Goal: Information Seeking & Learning: Check status

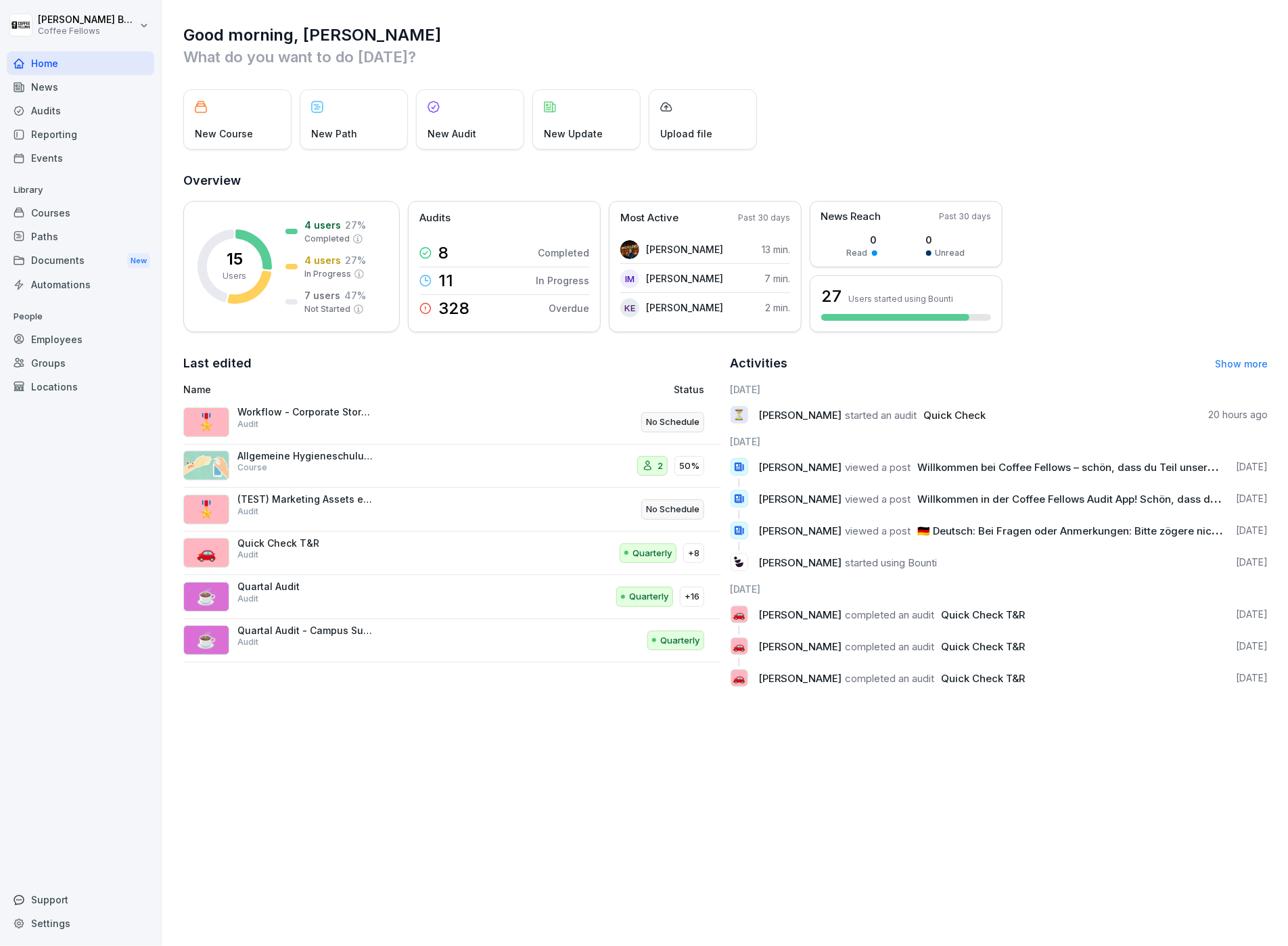
click at [564, 127] on p "New Update" at bounding box center [574, 134] width 59 height 14
click at [687, 125] on div "Upload file" at bounding box center [703, 119] width 108 height 60
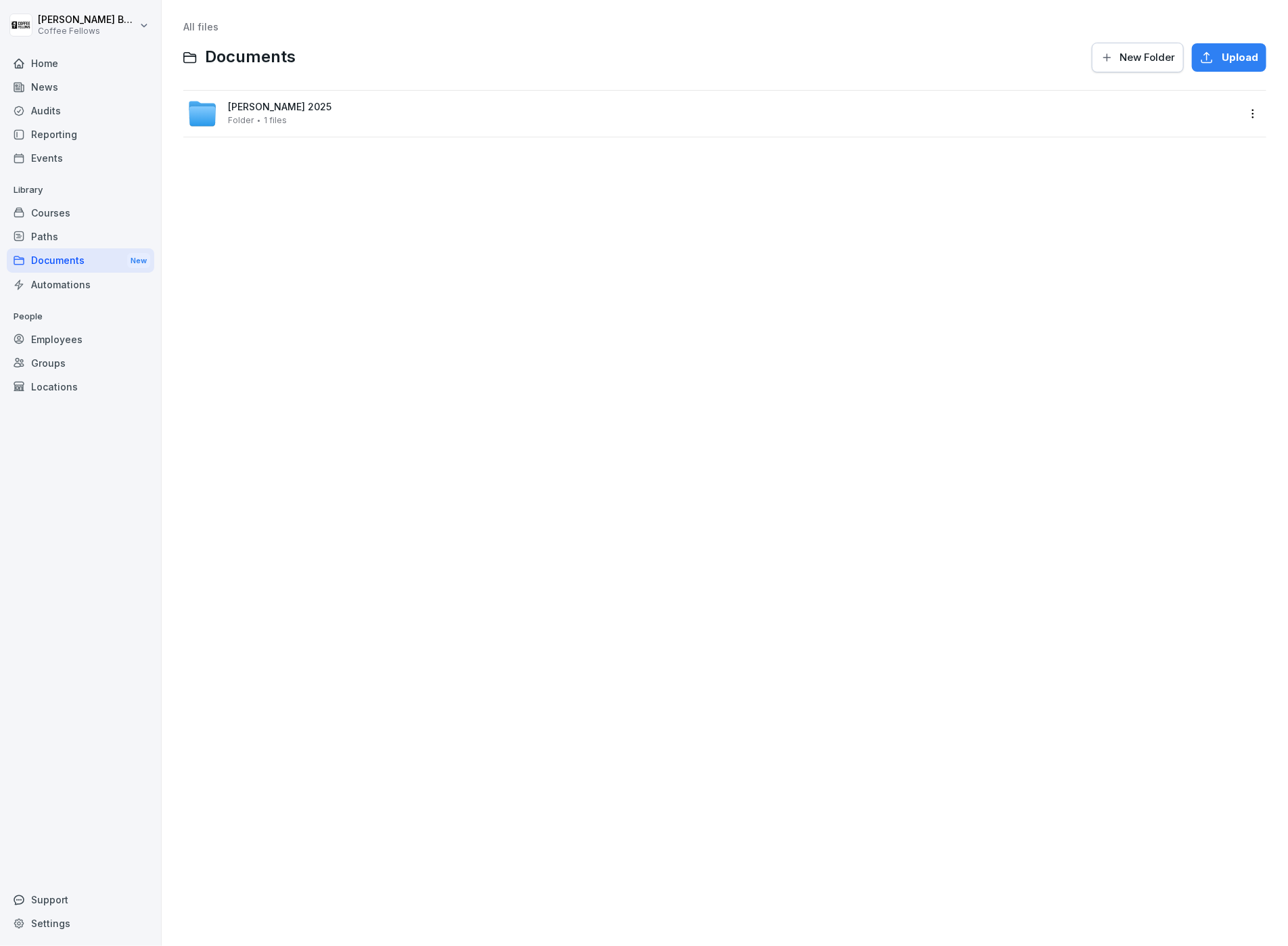
click at [268, 110] on span "[PERSON_NAME] 2025" at bounding box center [279, 107] width 103 height 12
click at [1146, 99] on div "Werbeplanung_Sommer_2025_DE.pdf Document 336.08 KB Shared" at bounding box center [713, 115] width 1050 height 32
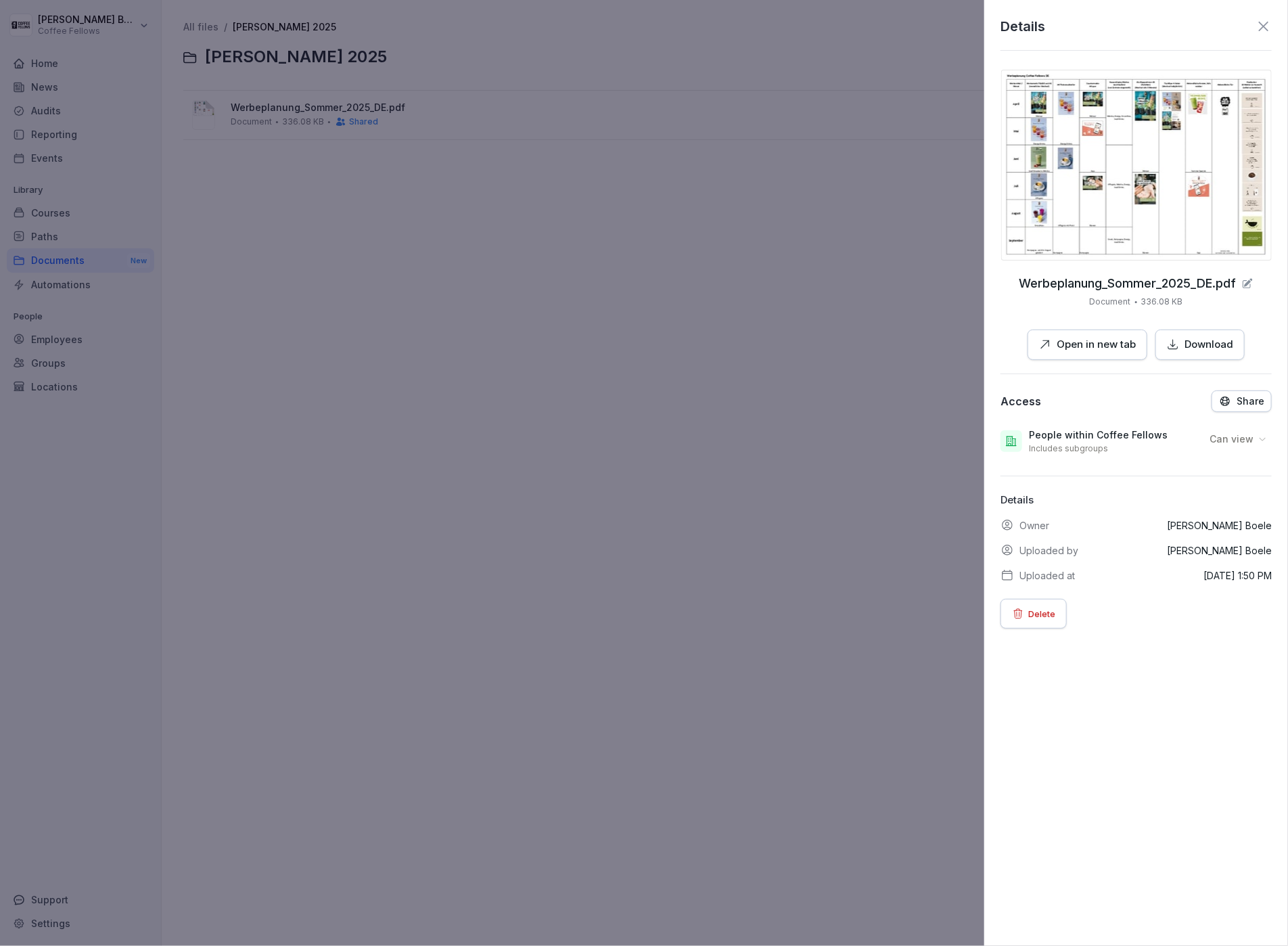
click at [1036, 609] on p "Delete" at bounding box center [1042, 613] width 27 height 15
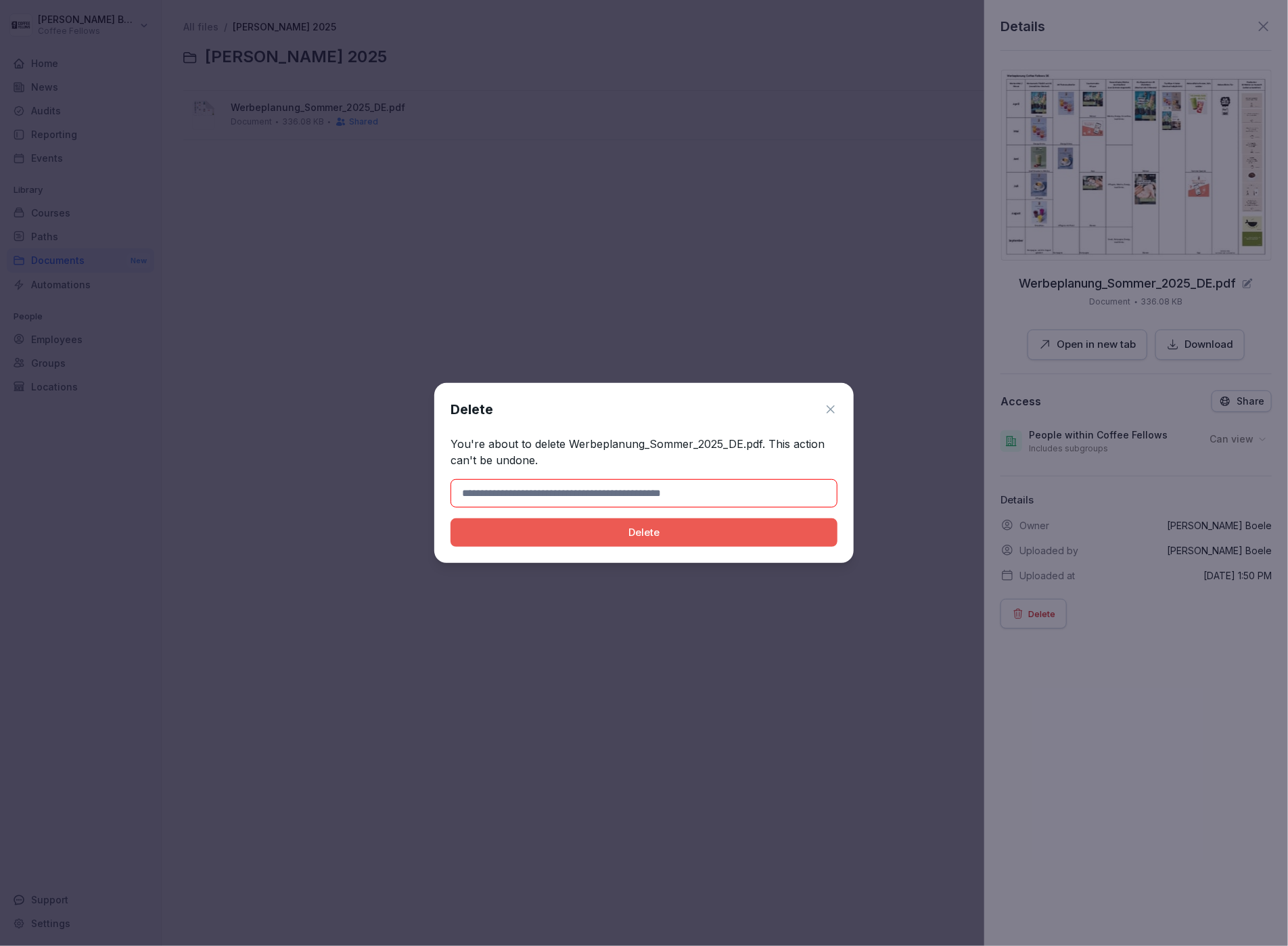
click at [695, 498] on input at bounding box center [644, 493] width 387 height 29
click at [653, 450] on p "You're about to delete Werbeplanung_Sommer_2025_DE.pdf. This action can't be un…" at bounding box center [644, 452] width 387 height 32
drag, startPoint x: 570, startPoint y: 438, endPoint x: 779, endPoint y: 446, distance: 209.2
click at [765, 440] on p "You're about to delete Werbeplanung_Sommer_2025_DE.pdf. This action can't be un…" at bounding box center [644, 452] width 387 height 32
drag, startPoint x: 716, startPoint y: 473, endPoint x: 731, endPoint y: 464, distance: 17.5
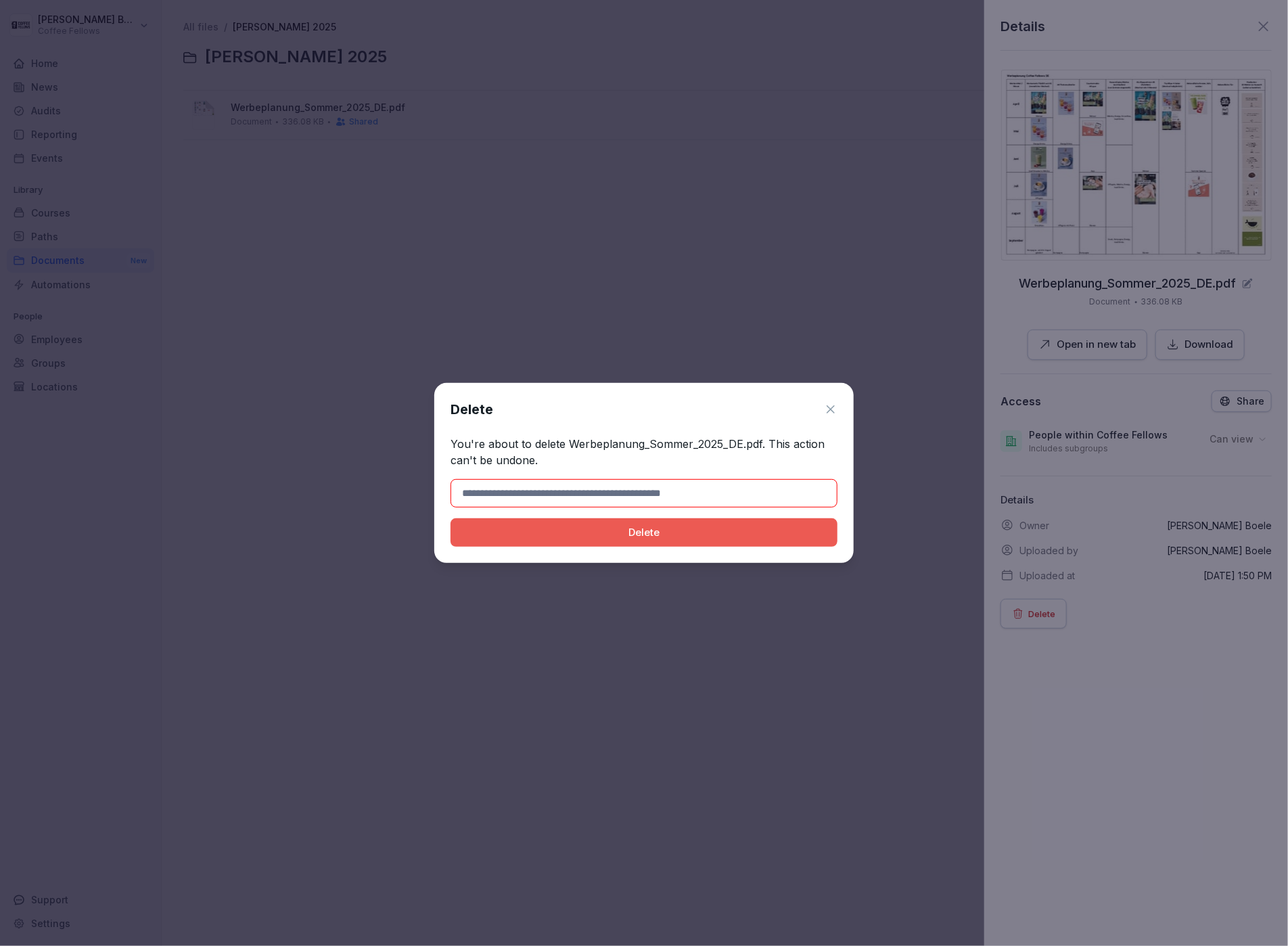
click at [731, 464] on div "Delete You're about to delete Werbeplanung_Sommer_2025_DE.pdf. This action can'…" at bounding box center [644, 473] width 419 height 180
drag, startPoint x: 683, startPoint y: 440, endPoint x: 566, endPoint y: 439, distance: 117.0
click at [566, 438] on p "You're about to delete Werbeplanung_Sommer_2025_DE.pdf. This action can't be un…" at bounding box center [644, 452] width 387 height 32
copy p "Werbeplanung_Sommer_2025_DE.pdf"
click at [558, 490] on input at bounding box center [644, 493] width 387 height 29
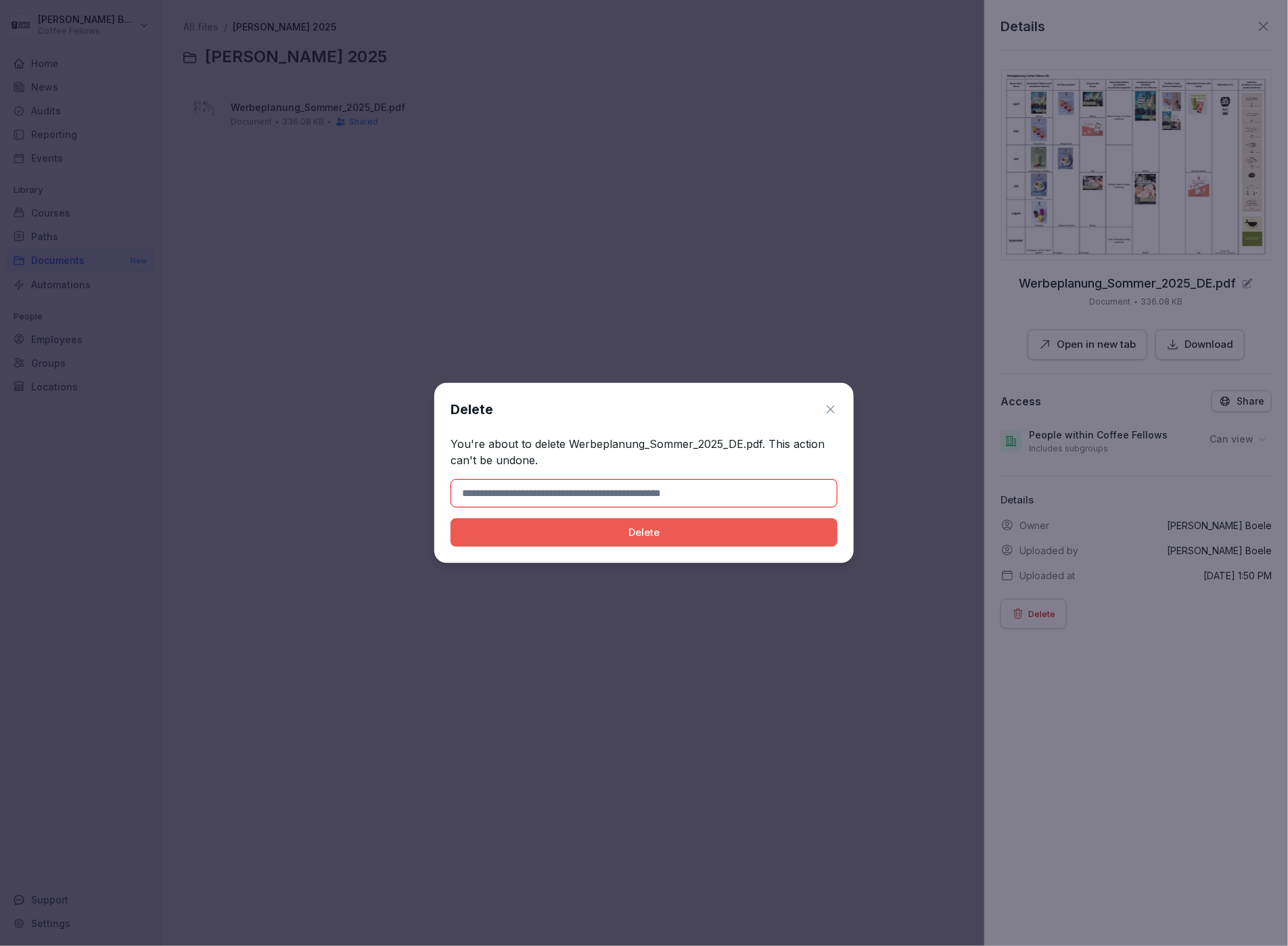
paste input "**********"
type input "**********"
click at [733, 526] on div "Delete" at bounding box center [644, 533] width 366 height 15
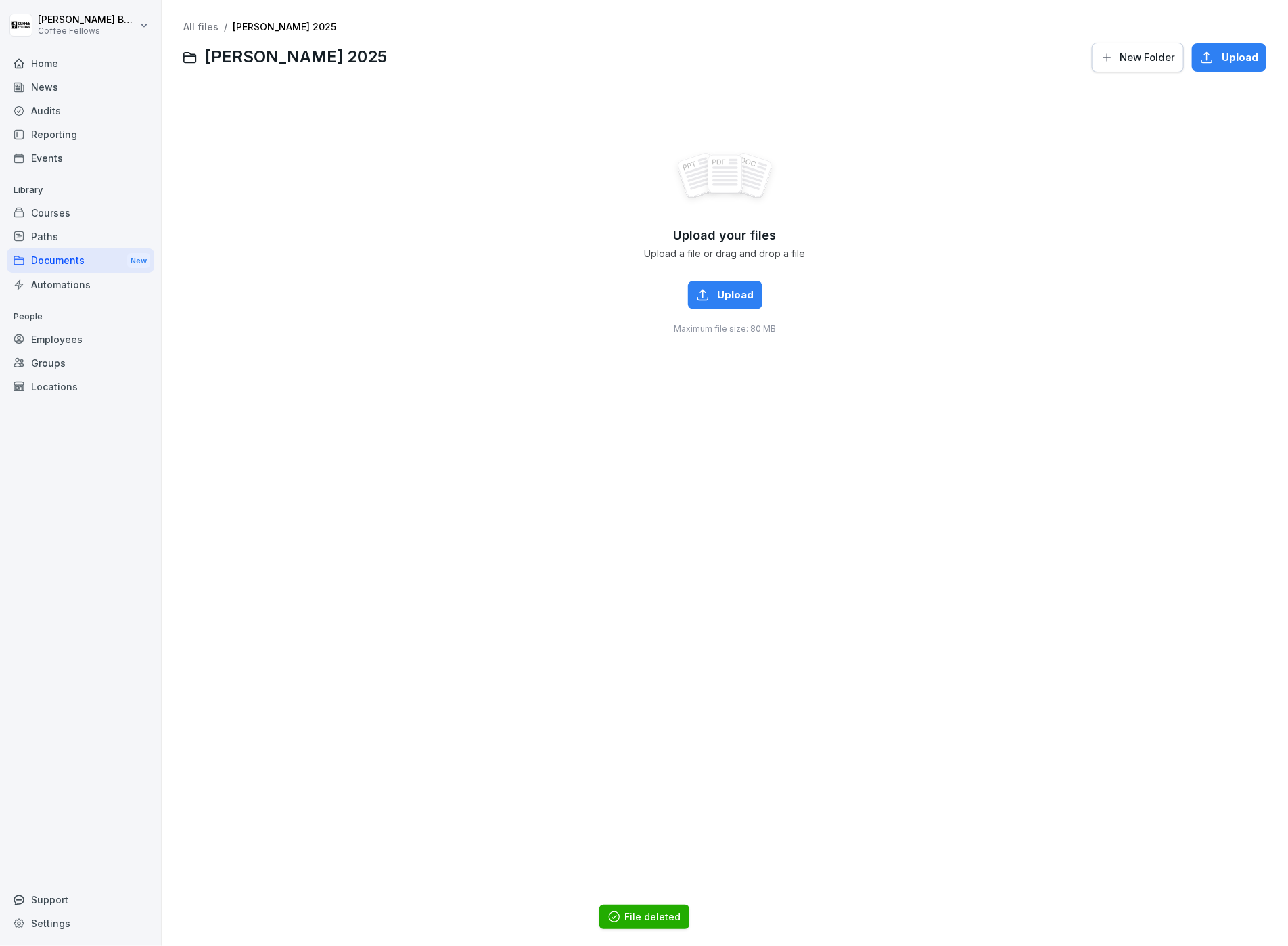
drag, startPoint x: 167, startPoint y: 16, endPoint x: 192, endPoint y: 19, distance: 25.2
click at [169, 17] on div "All files / [PERSON_NAME] 2025 [PERSON_NAME] 2025 New Folder Upload Upload your…" at bounding box center [724, 473] width 1127 height 946
click at [194, 19] on div "All files / [PERSON_NAME] 2025 [PERSON_NAME] 2025 New Folder Upload Upload your…" at bounding box center [725, 473] width 1106 height 925
click at [198, 25] on link "All files" at bounding box center [201, 26] width 35 height 12
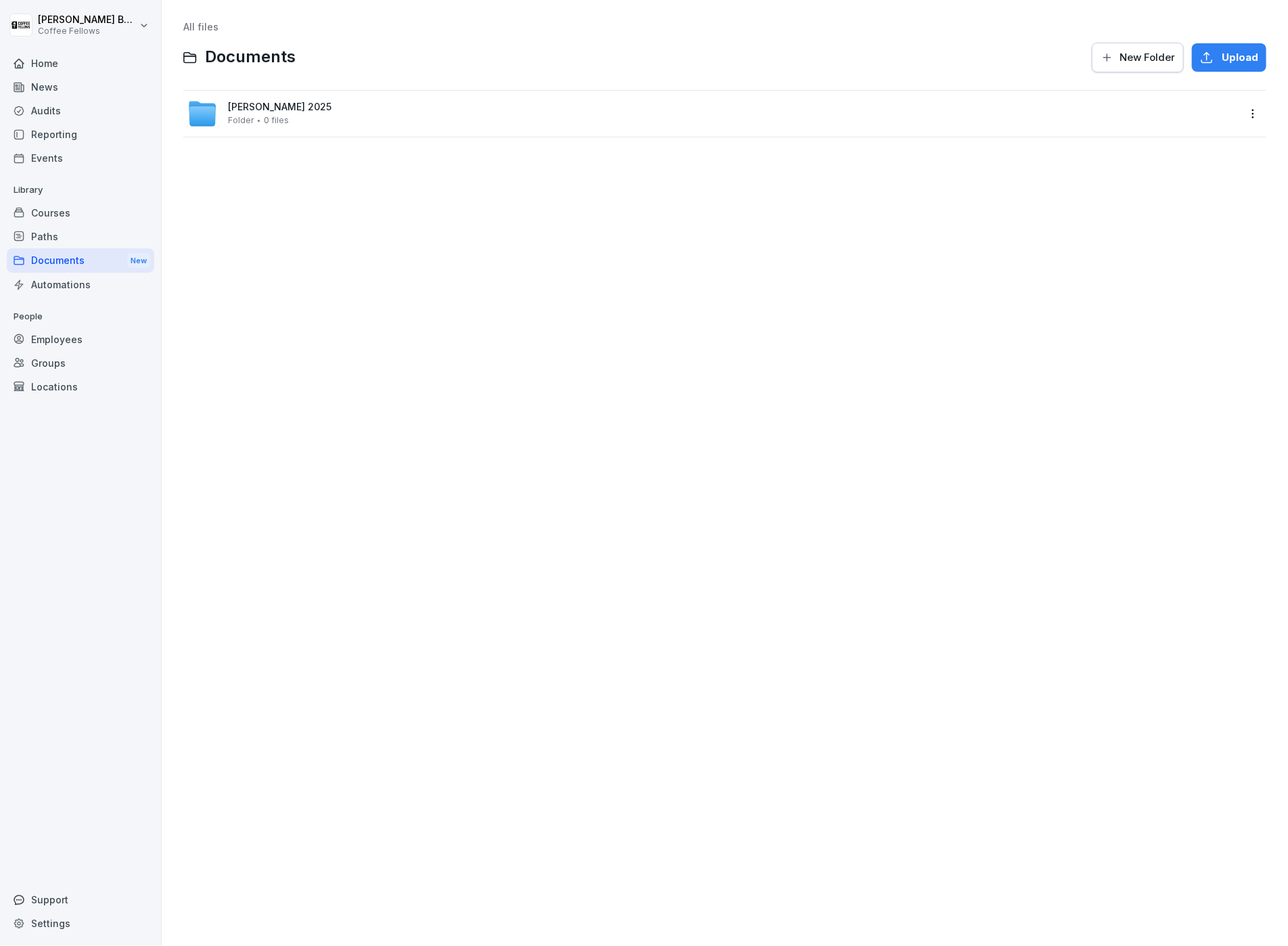
click at [1257, 124] on div "[PERSON_NAME] 2025 Folder 0 files" at bounding box center [725, 113] width 1083 height 46
click at [1255, 117] on html "[PERSON_NAME] Coffee Fellows Home News Audits Reporting Events Library Courses …" at bounding box center [644, 473] width 1288 height 946
click at [1194, 214] on div "Delete" at bounding box center [1197, 221] width 131 height 27
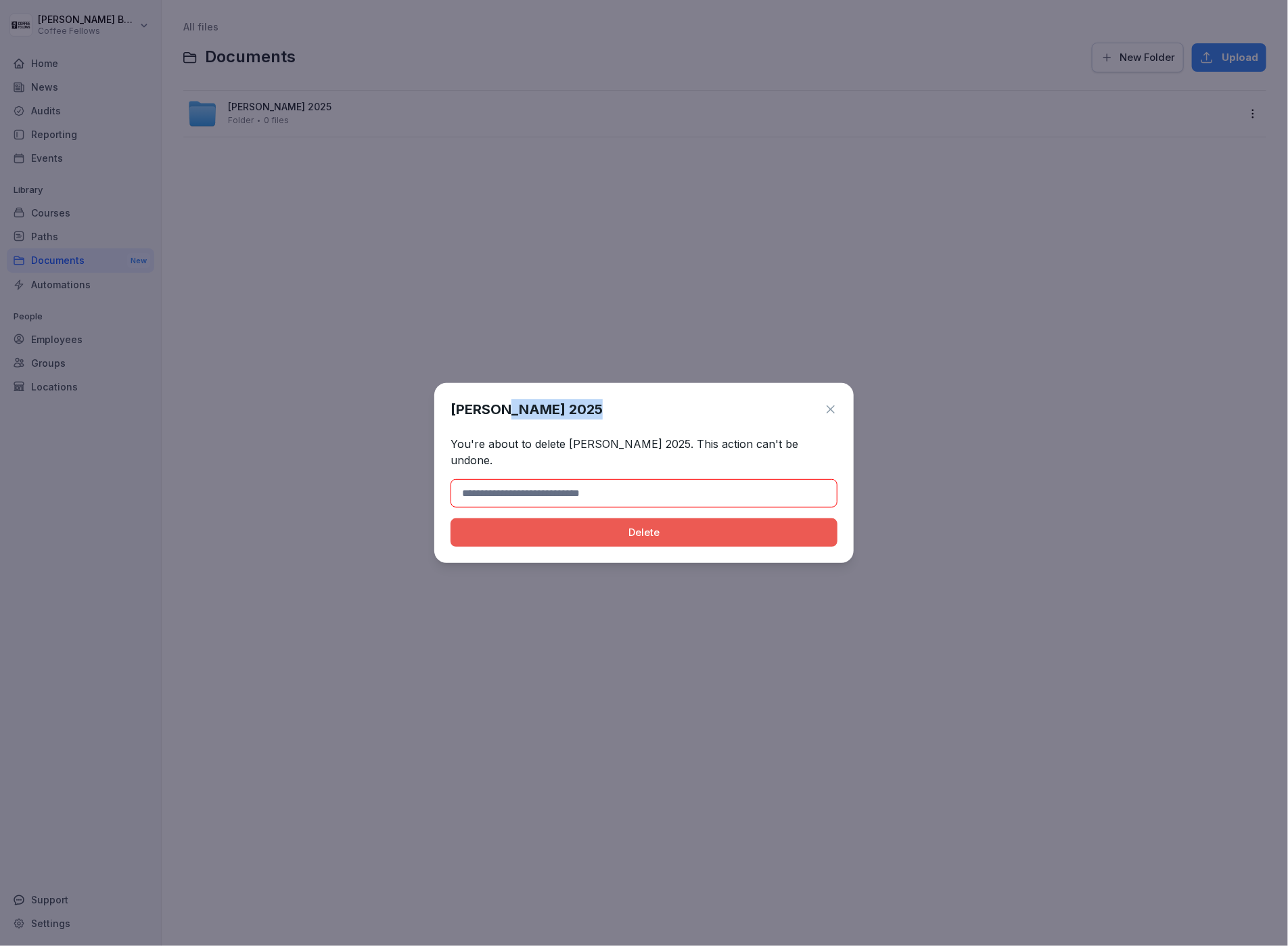
drag, startPoint x: 593, startPoint y: 421, endPoint x: 497, endPoint y: 414, distance: 96.3
click at [497, 415] on div "[PERSON_NAME] 2025" at bounding box center [644, 409] width 387 height 21
copy h1 "[PERSON_NAME] 2025"
click at [514, 490] on input at bounding box center [644, 493] width 387 height 29
paste input "**********"
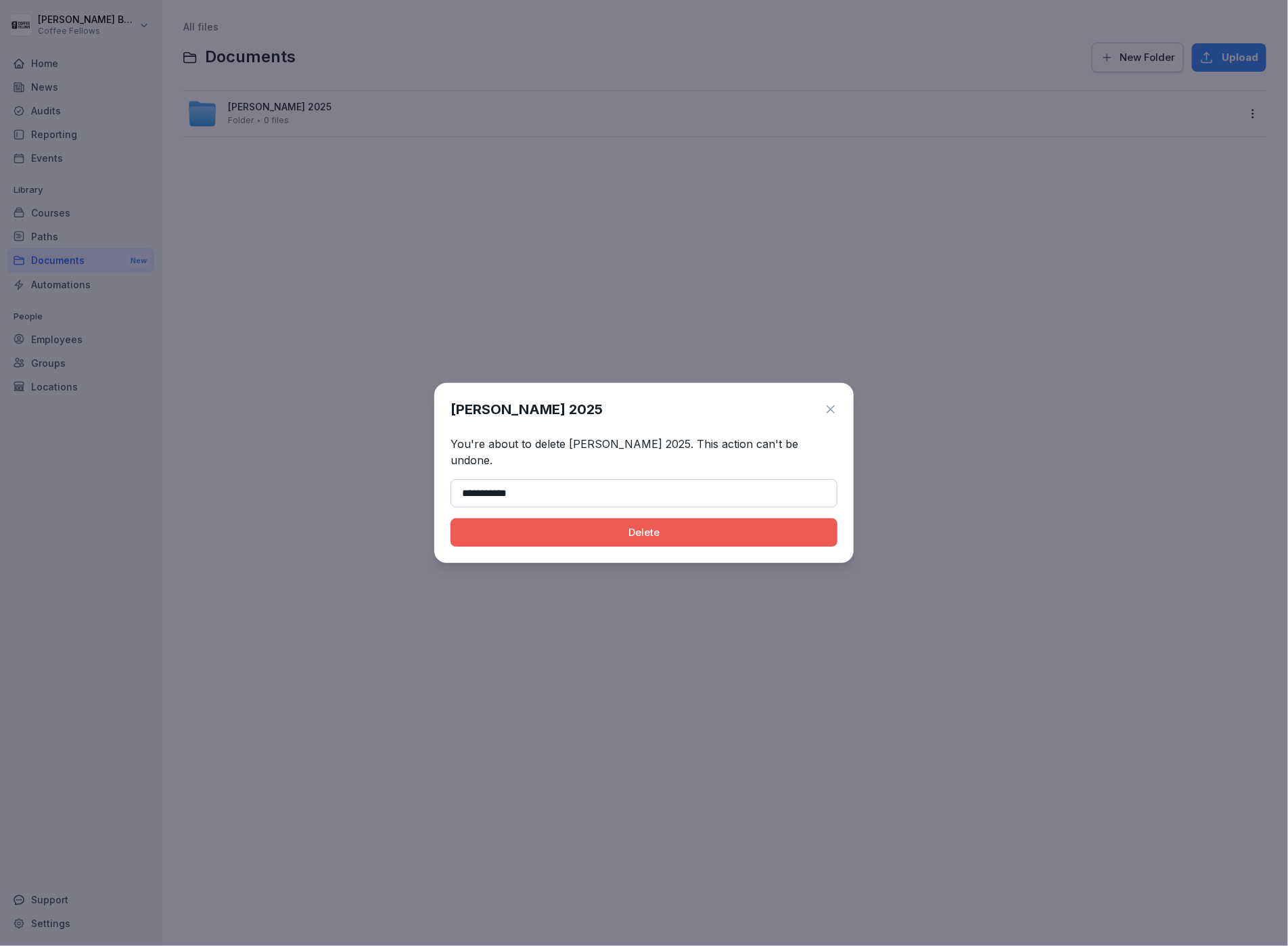
type input "**********"
click at [484, 518] on button "Delete" at bounding box center [644, 533] width 387 height 29
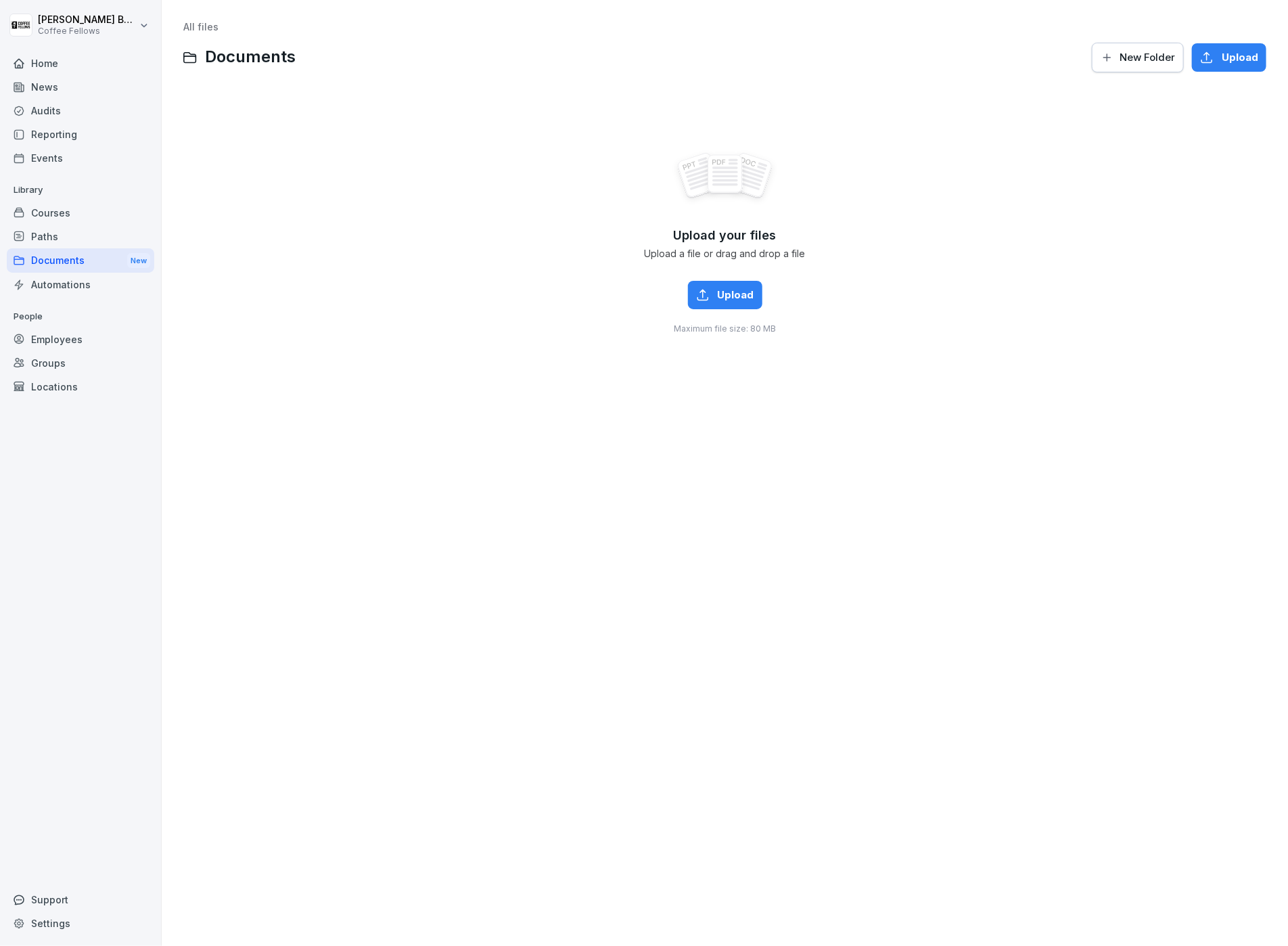
click at [724, 307] on button "Upload" at bounding box center [725, 295] width 74 height 29
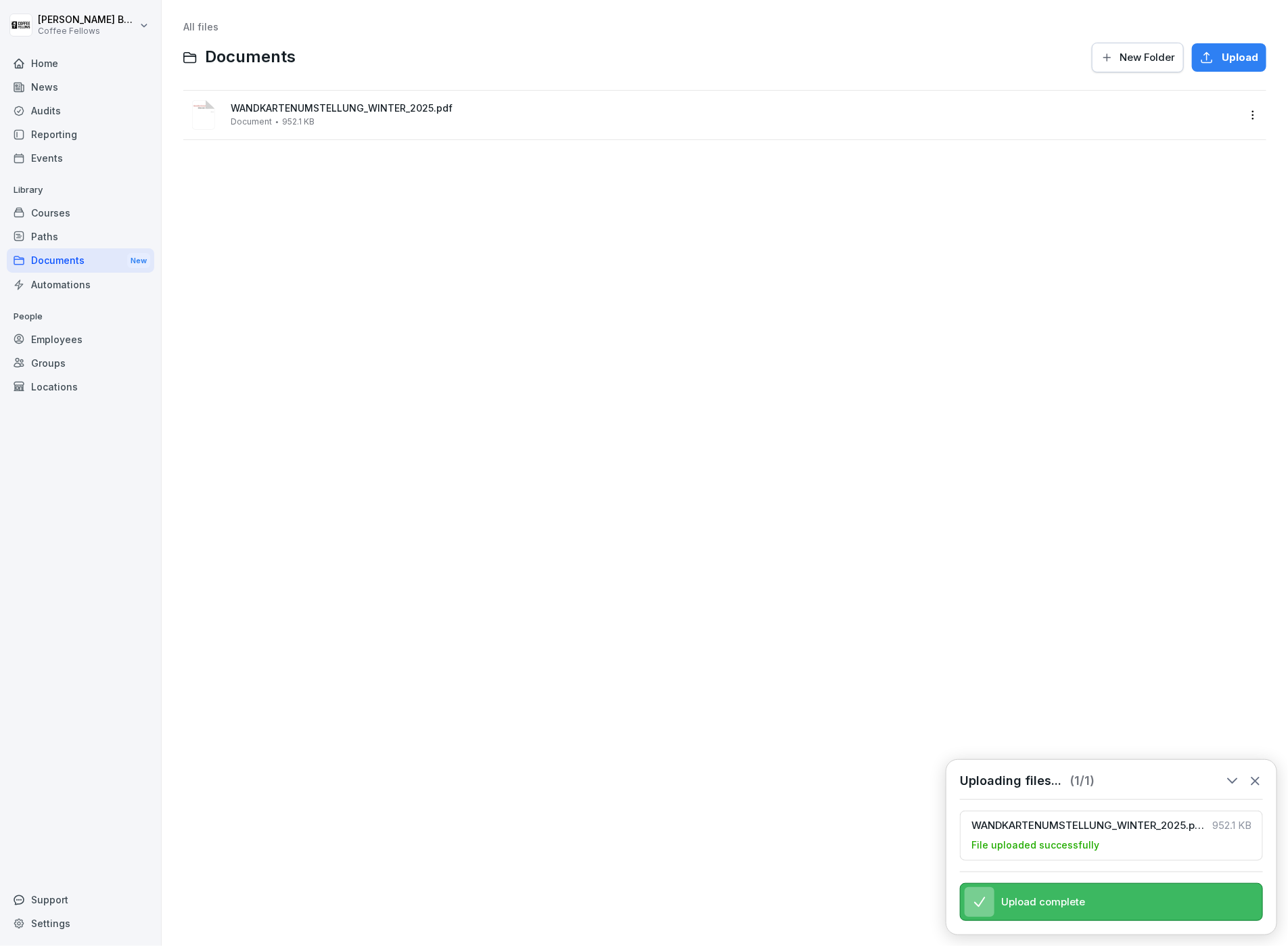
click at [65, 237] on div "Paths" at bounding box center [81, 237] width 148 height 23
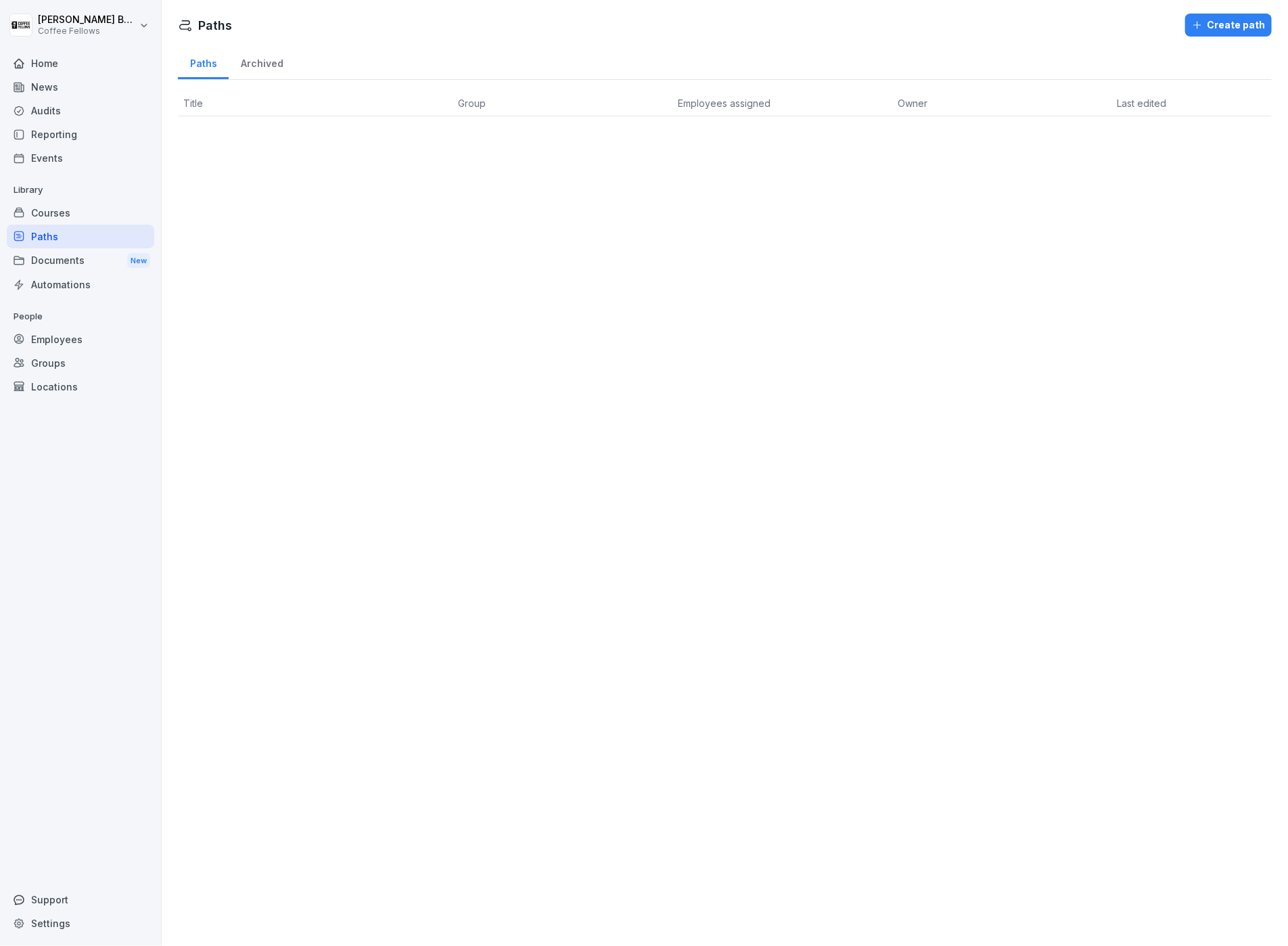
click at [61, 104] on div "Audits" at bounding box center [81, 110] width 148 height 23
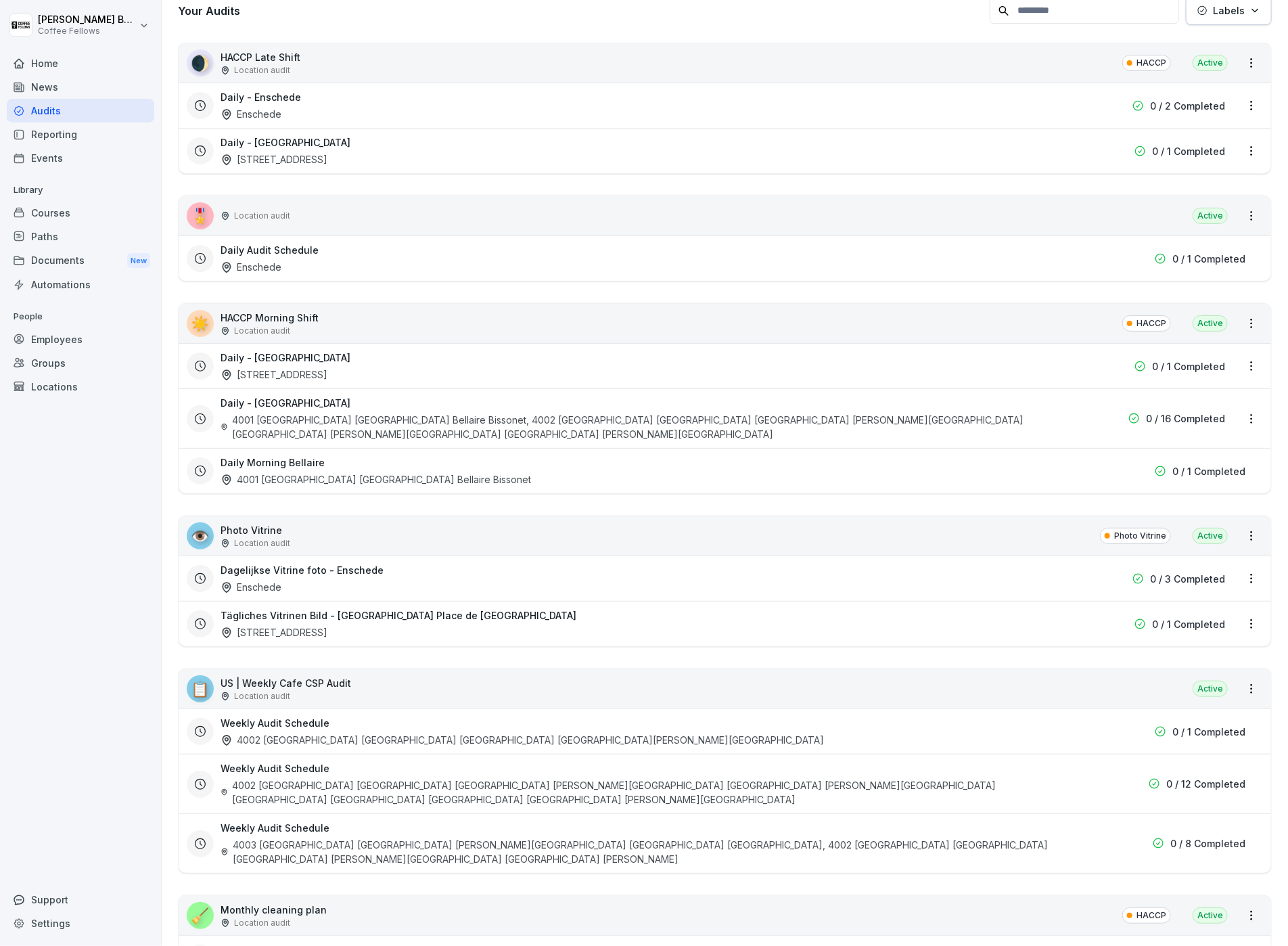
scroll to position [112, 0]
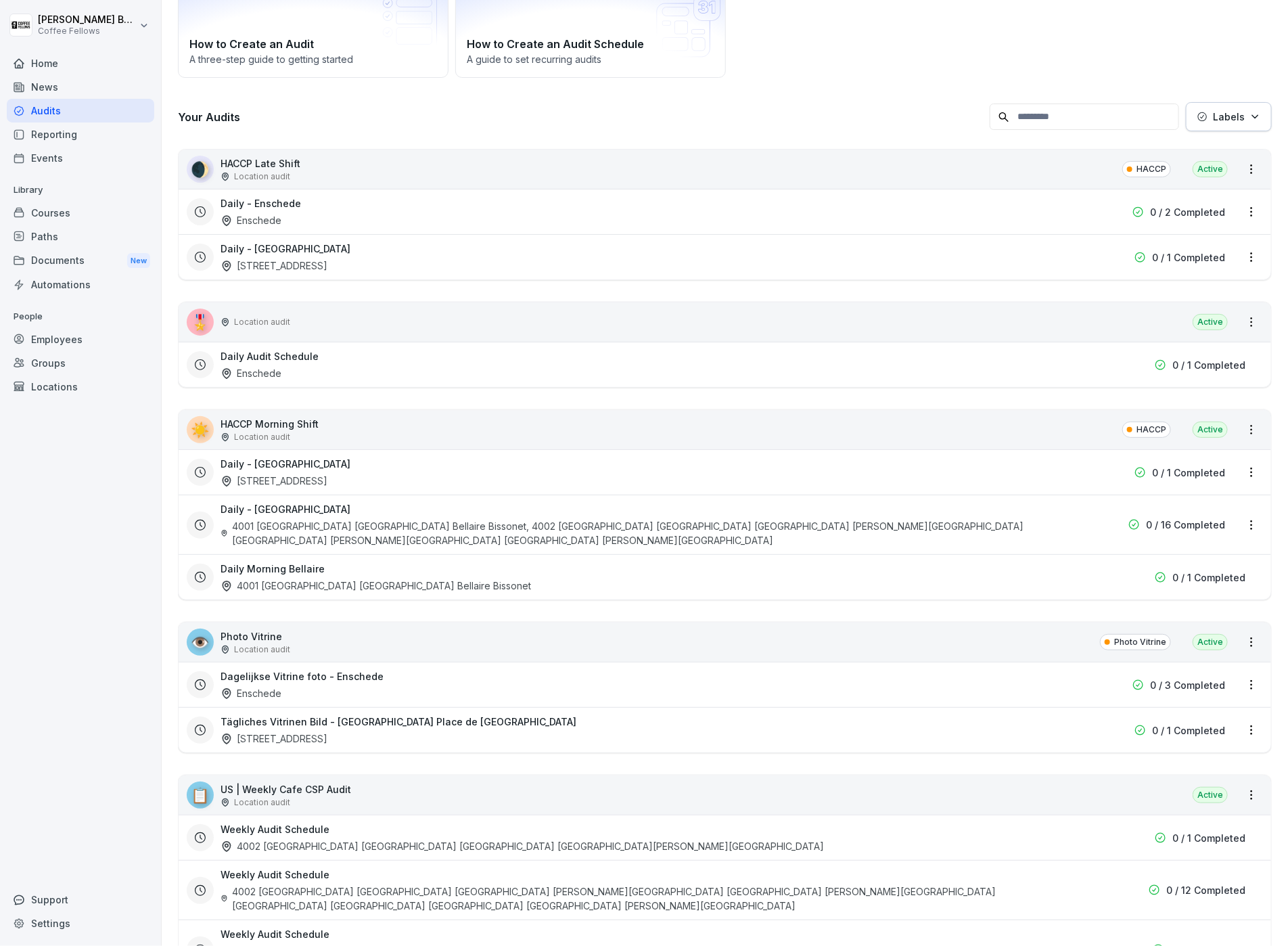
click at [53, 62] on div "Home" at bounding box center [81, 63] width 148 height 23
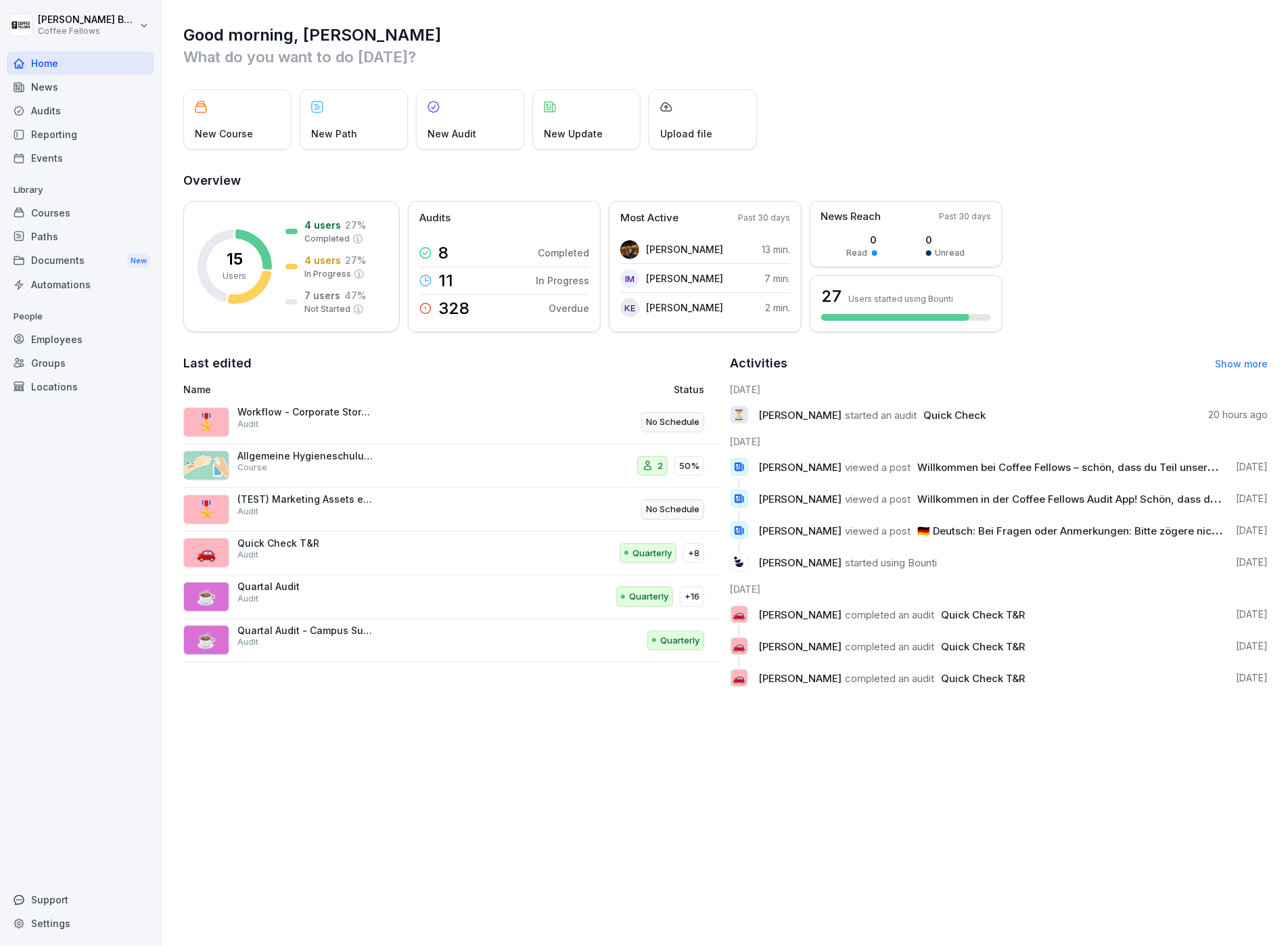
click at [266, 110] on div "New Course" at bounding box center [238, 119] width 108 height 60
click at [80, 98] on div "News" at bounding box center [81, 87] width 148 height 23
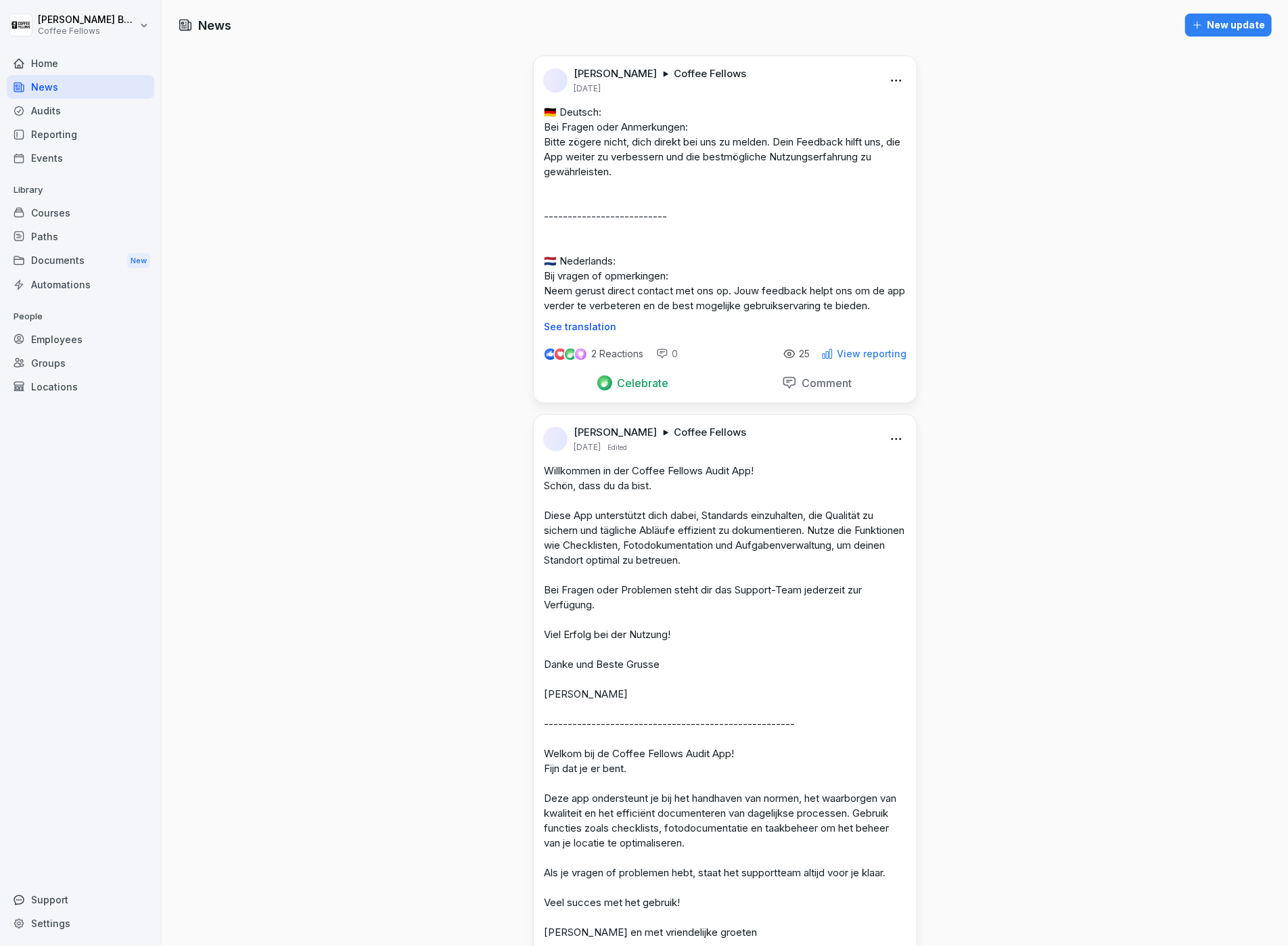
click at [72, 120] on div "Audits" at bounding box center [81, 110] width 148 height 23
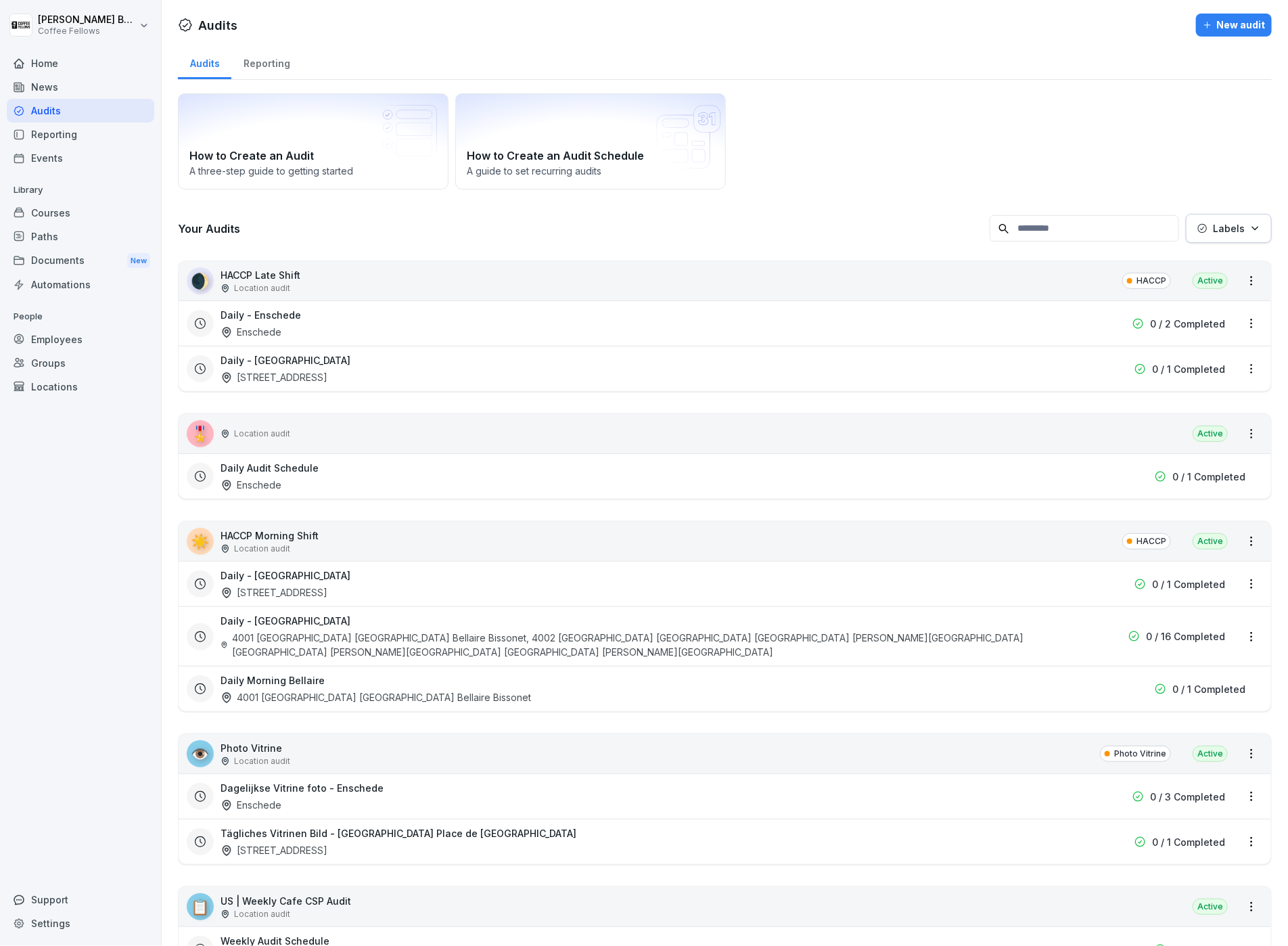
click at [72, 119] on div "Audits" at bounding box center [81, 110] width 148 height 23
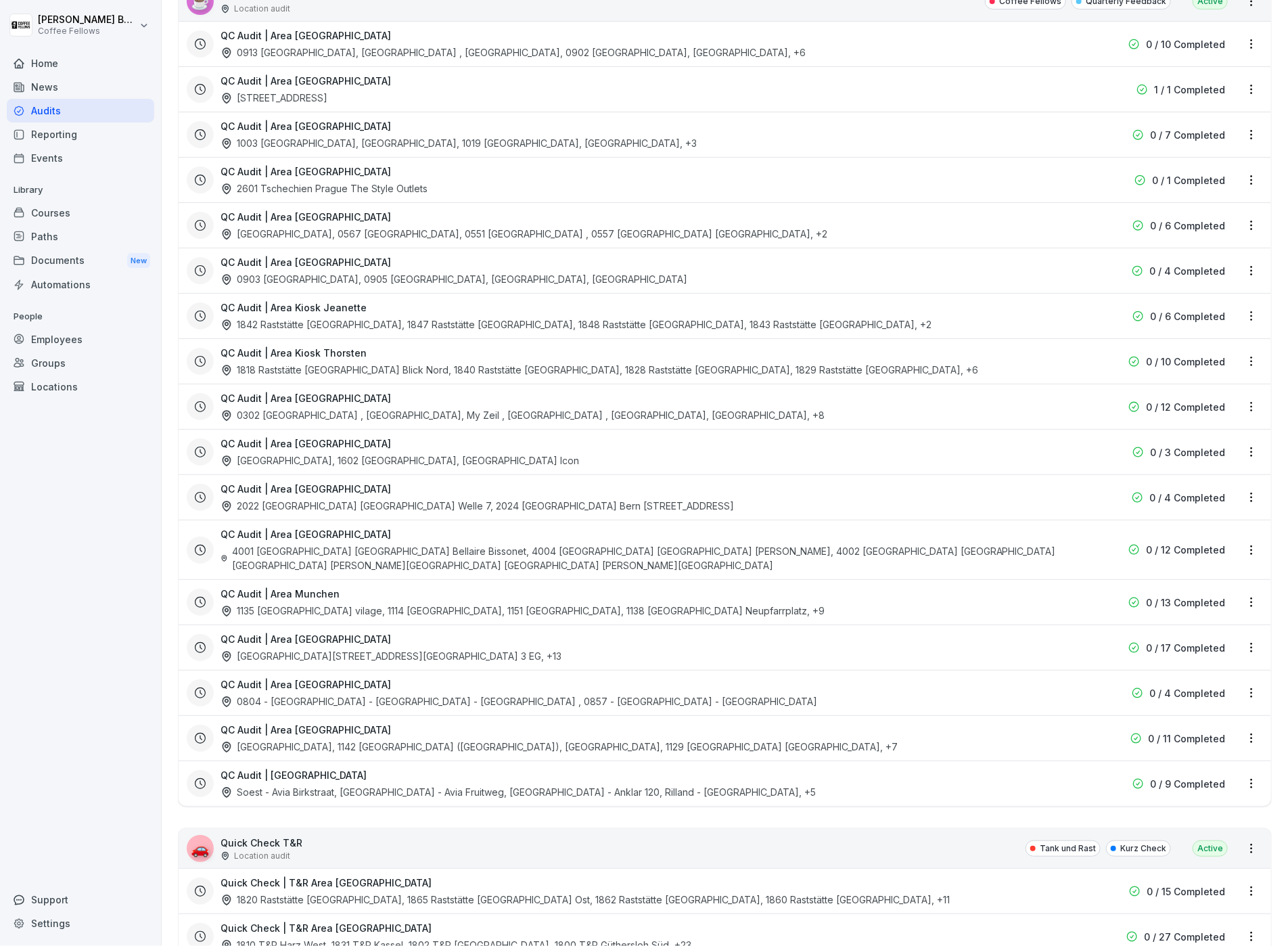
scroll to position [2348, 0]
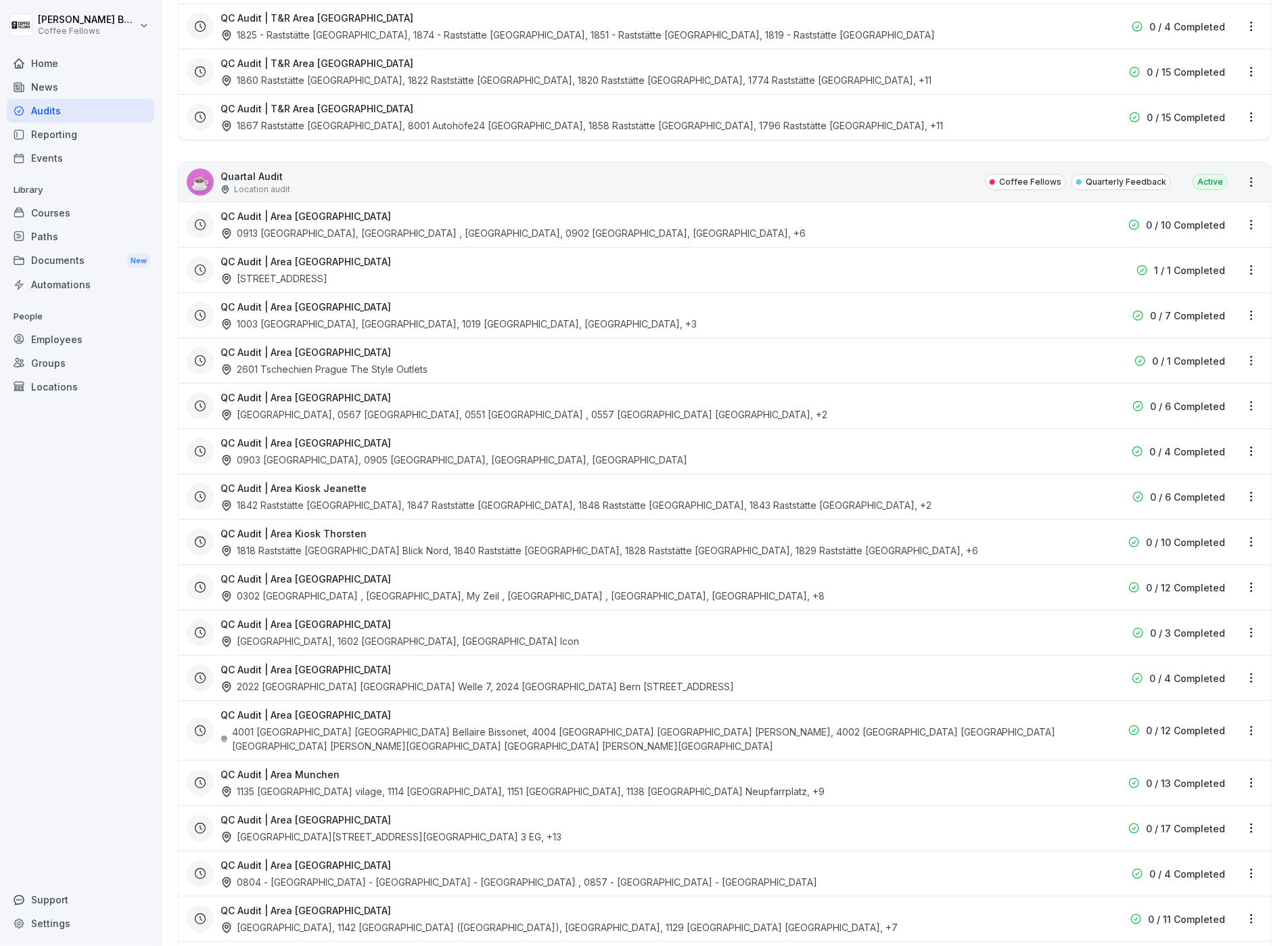
click at [1249, 133] on html "[PERSON_NAME] Coffee Fellows Home News Audits Reporting Events Library Courses …" at bounding box center [644, 473] width 1288 height 946
click at [0, 0] on link "View all reports" at bounding box center [0, 0] width 0 height 0
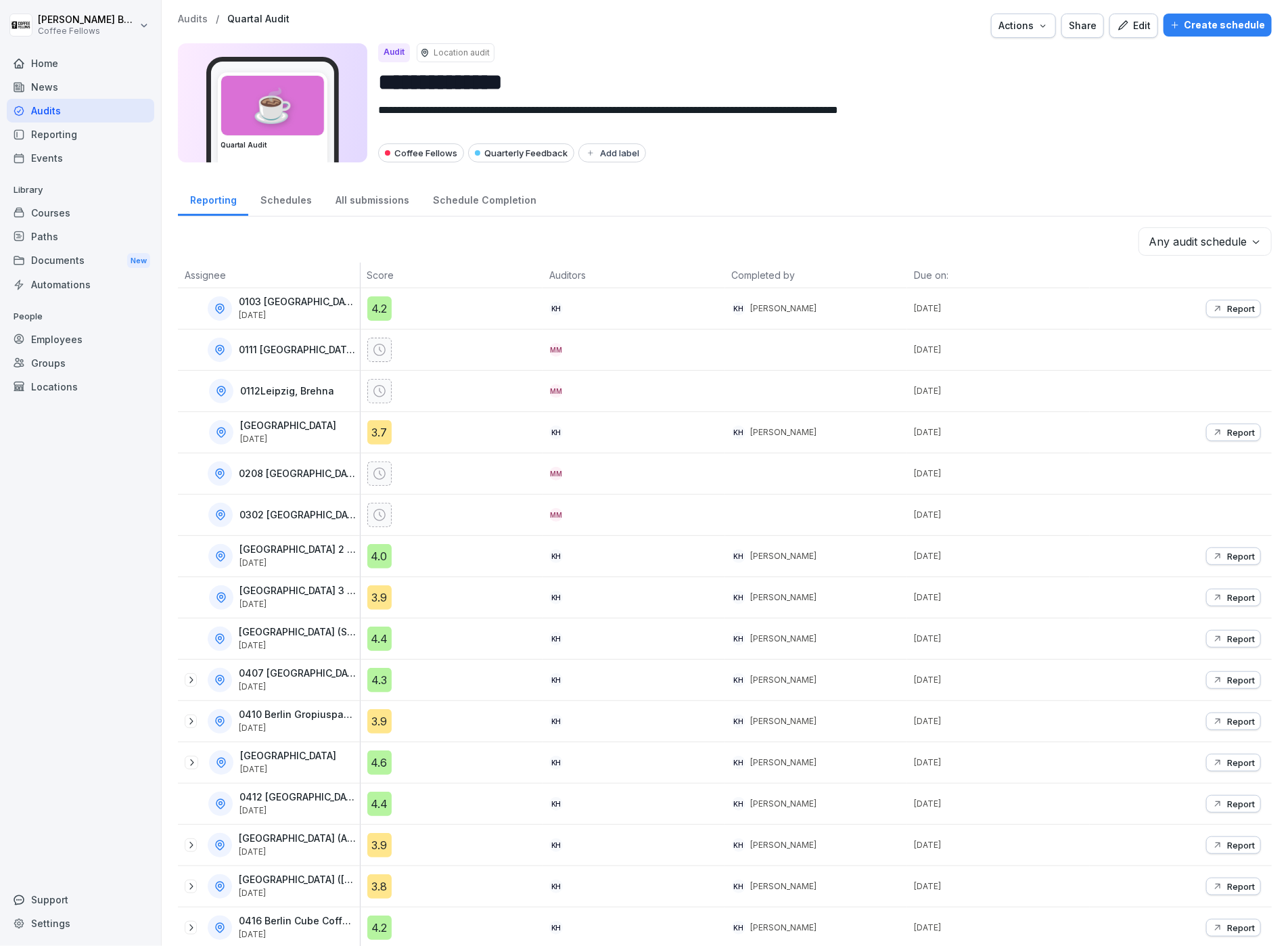
click at [303, 189] on div "Schedules" at bounding box center [286, 198] width 75 height 34
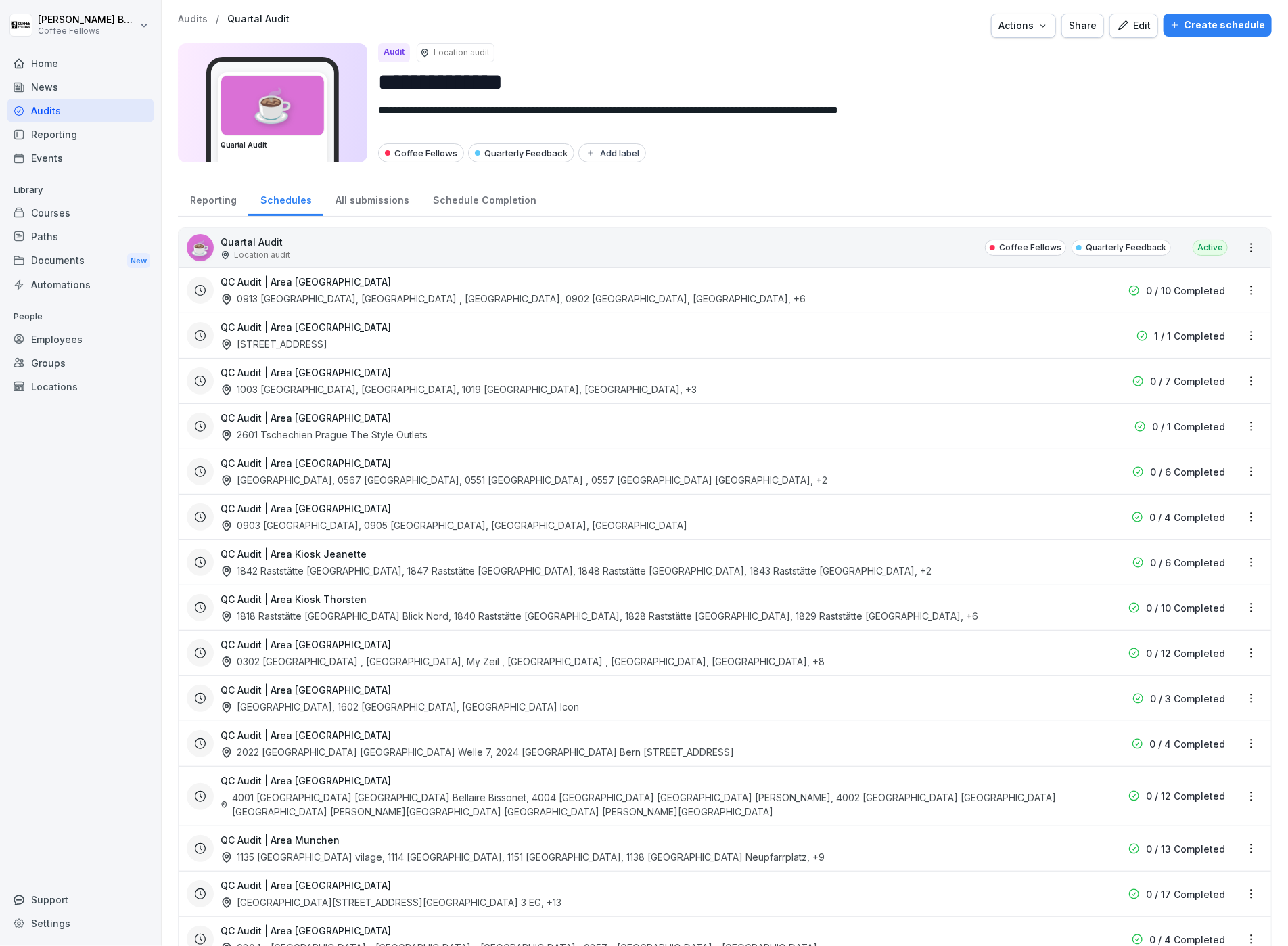
click at [350, 197] on div "All submissions" at bounding box center [372, 198] width 98 height 34
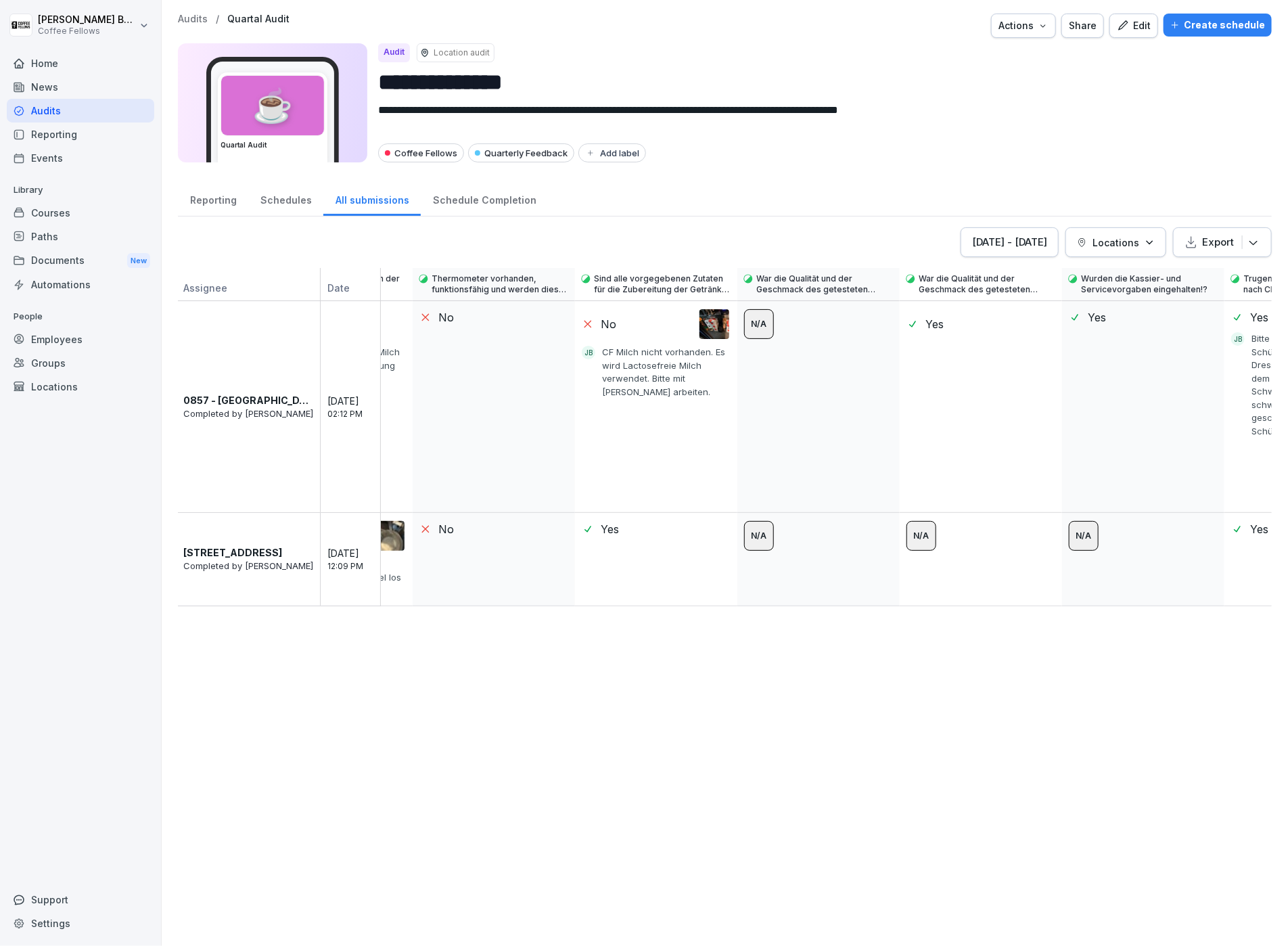
scroll to position [0, 8791]
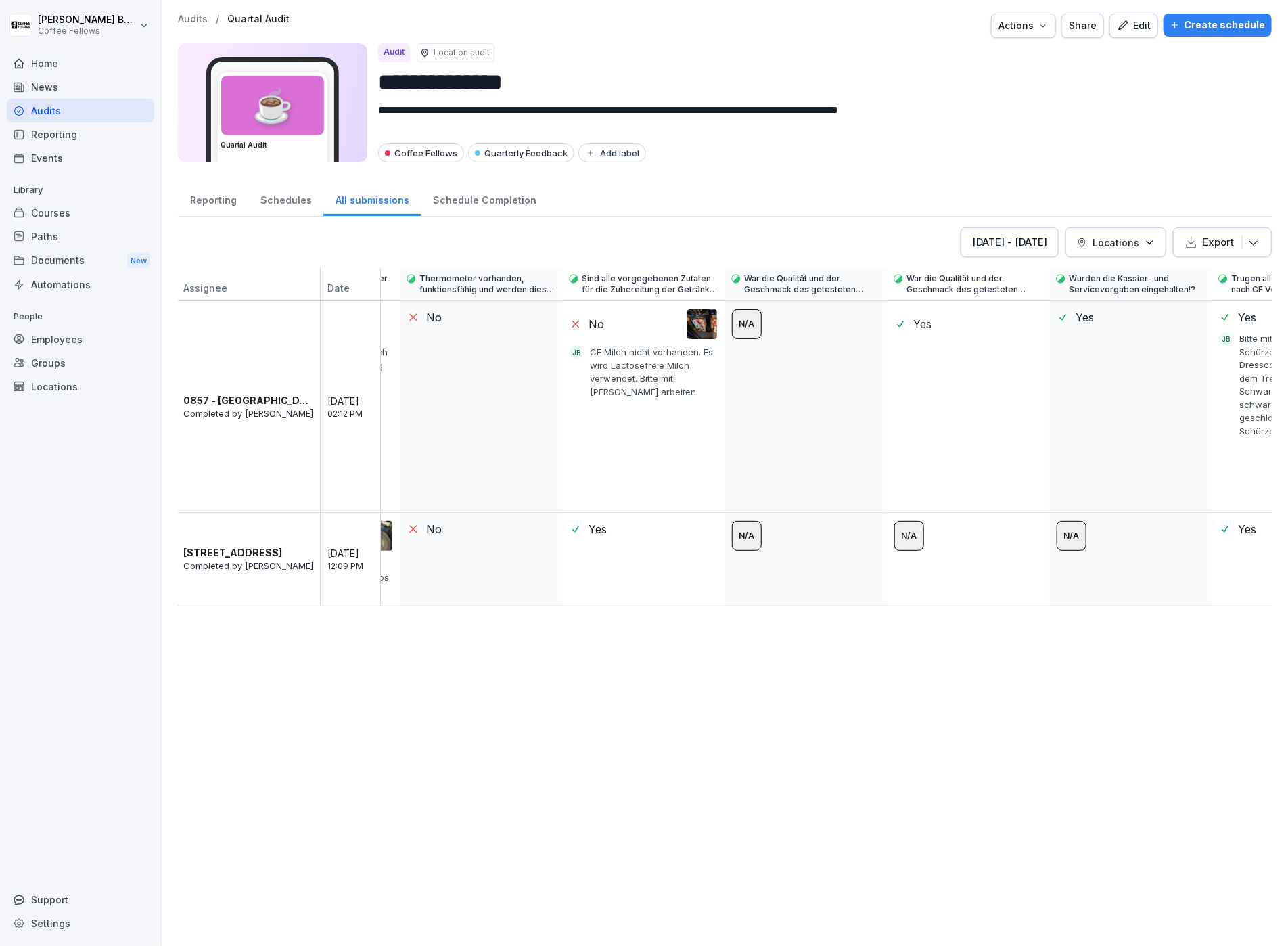
click at [1099, 241] on p "Locations" at bounding box center [1116, 243] width 47 height 14
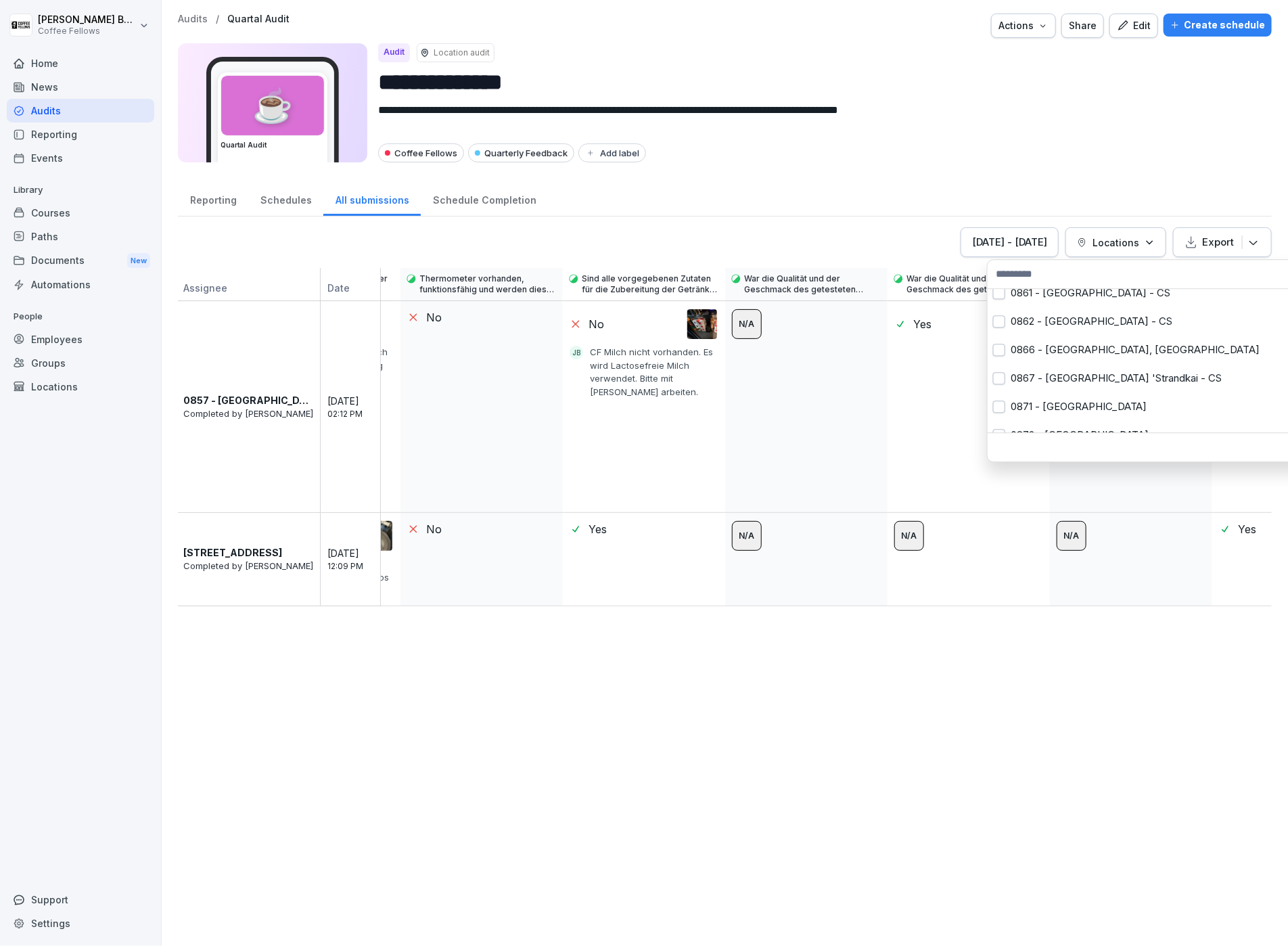
scroll to position [1327, 0]
drag, startPoint x: 1102, startPoint y: 95, endPoint x: 1073, endPoint y: 127, distance: 43.2
click at [1102, 95] on html "**********" at bounding box center [644, 473] width 1288 height 946
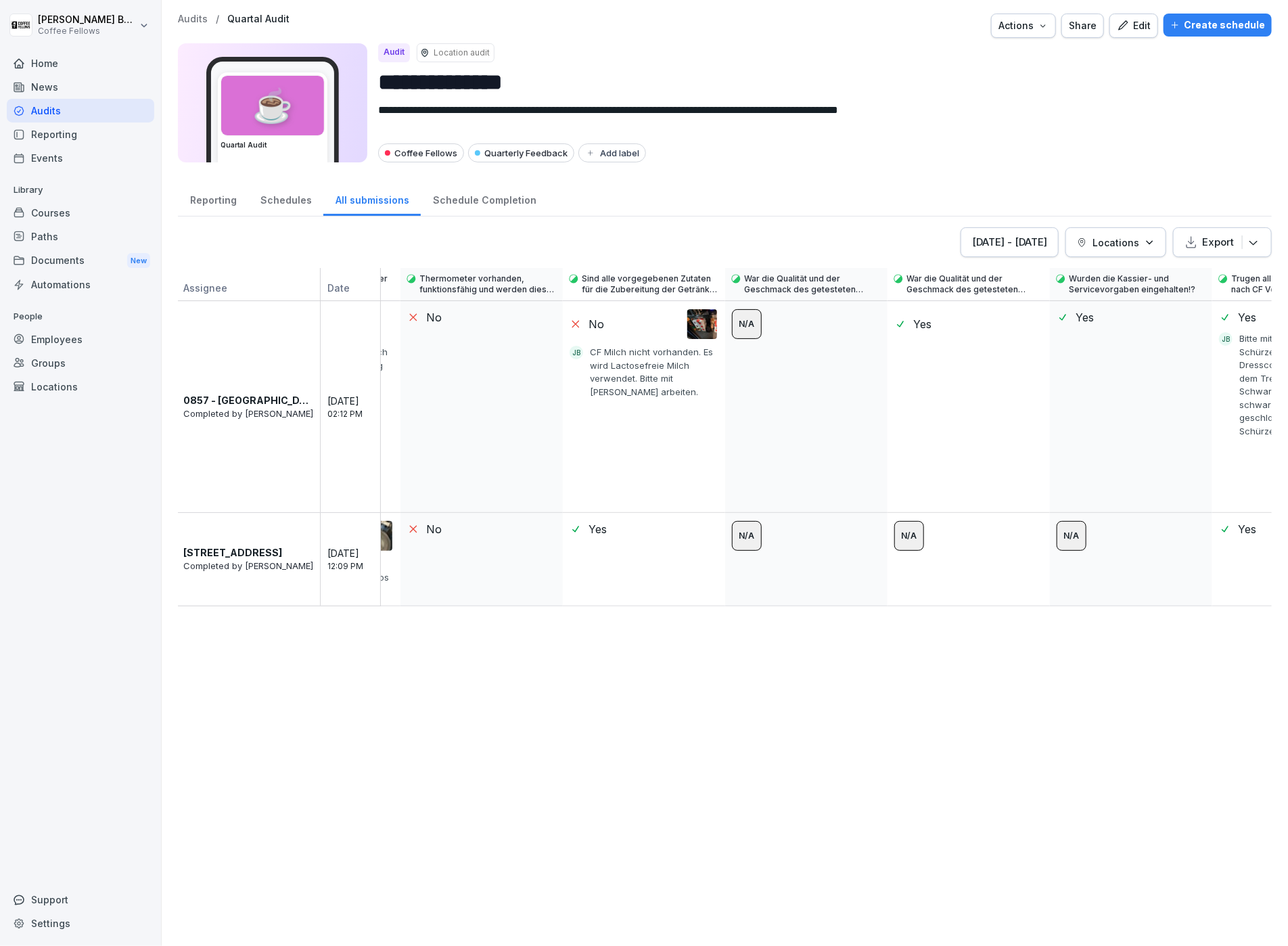
click at [994, 235] on div "[DATE] - [DATE]" at bounding box center [1010, 242] width 75 height 15
click at [893, 274] on icon "Vorige" at bounding box center [895, 279] width 16 height 16
click at [903, 274] on icon "Vorige" at bounding box center [912, 279] width 16 height 16
click at [893, 274] on icon "Vorige" at bounding box center [892, 279] width 16 height 16
click at [893, 274] on button "Vorige" at bounding box center [892, 278] width 30 height 30
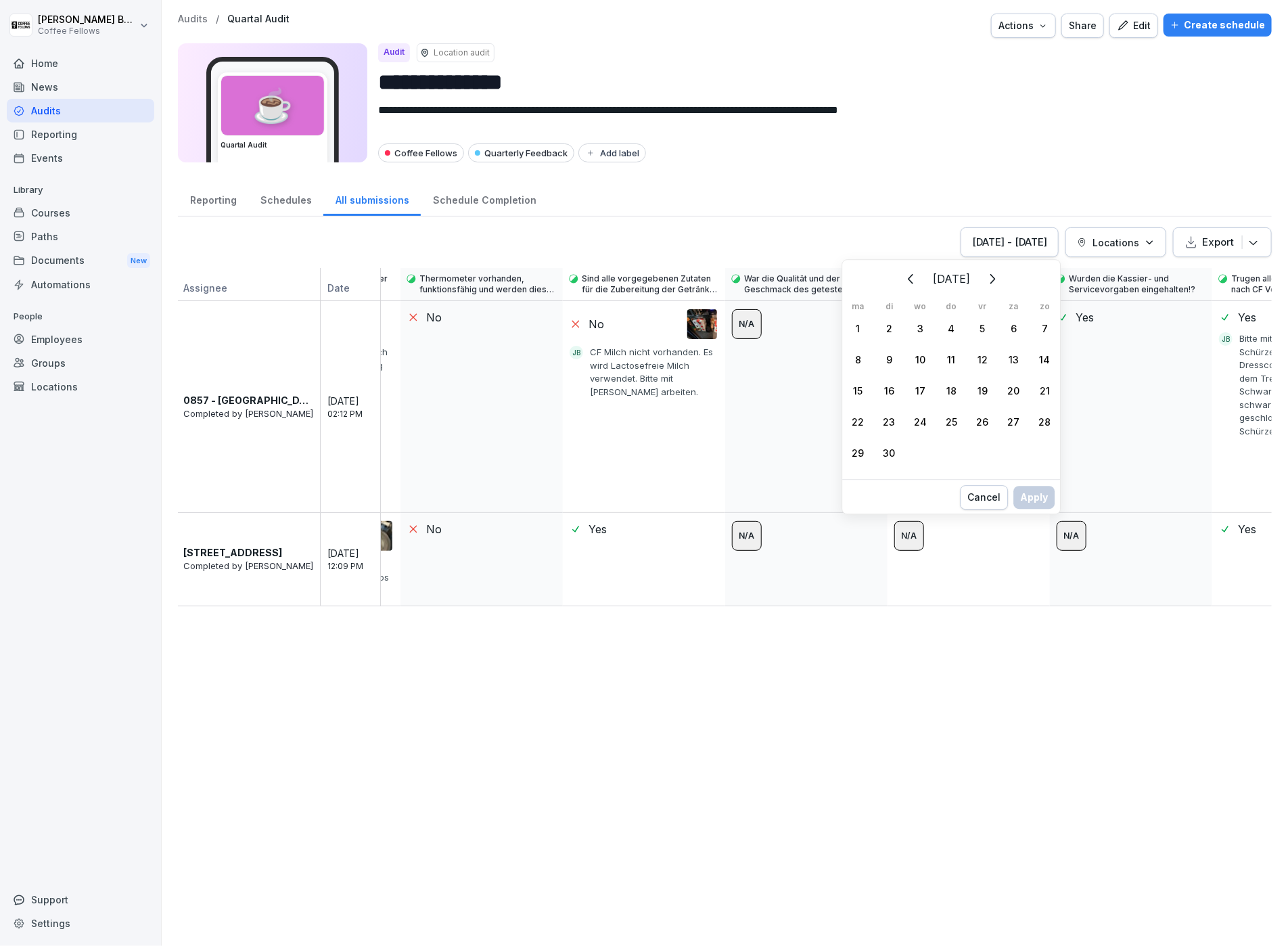
click at [896, 274] on button "Vorige" at bounding box center [911, 278] width 30 height 30
click at [893, 274] on button "Vorige" at bounding box center [906, 278] width 30 height 30
drag, startPoint x: 920, startPoint y: 323, endPoint x: 964, endPoint y: 397, distance: 86.1
click at [920, 323] on div "1" at bounding box center [920, 328] width 31 height 31
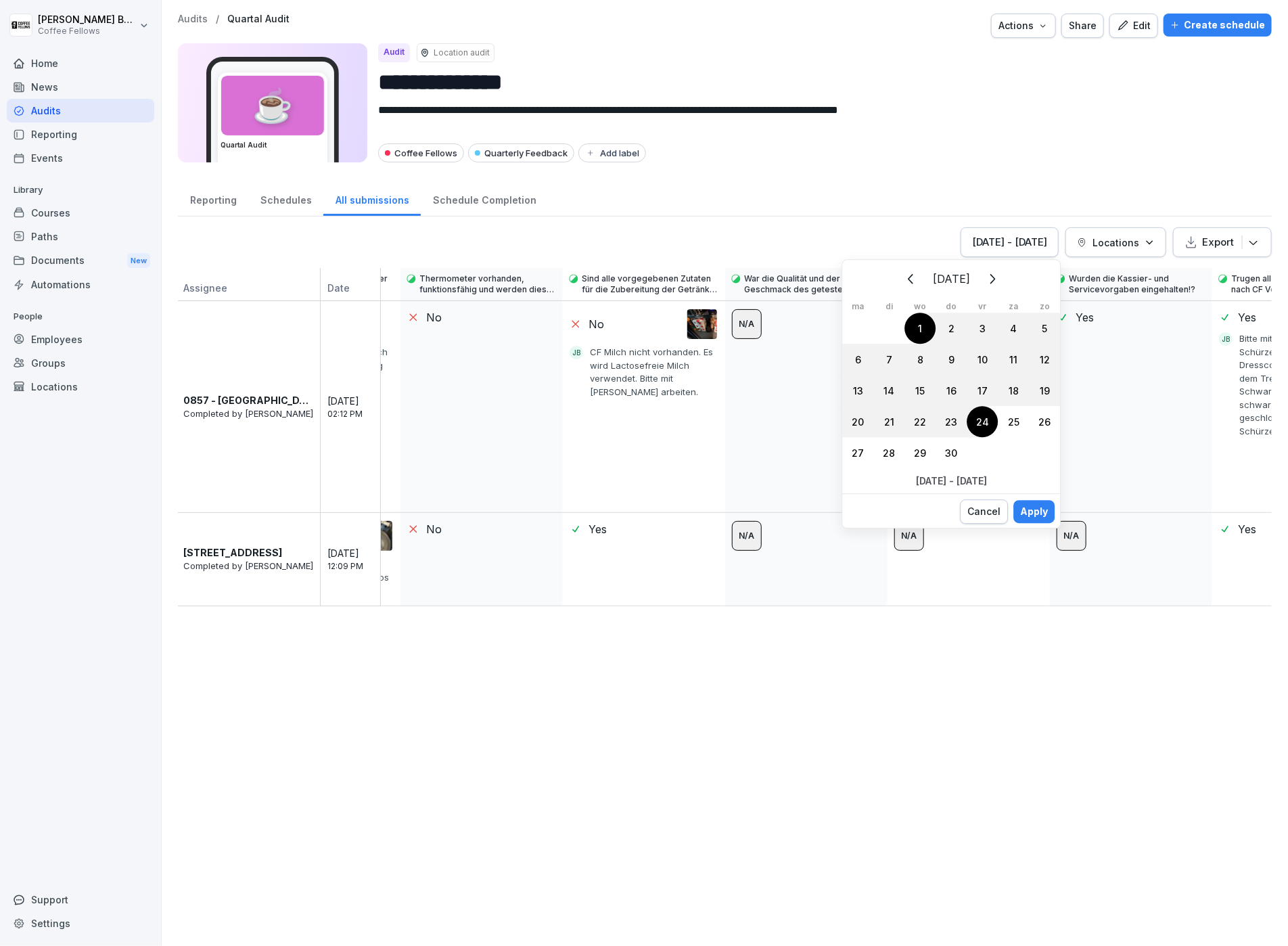
click at [1047, 491] on div "[DATE] ma di wo do vr za zo 30 31 1 2 3 4 5 6 7 8 9 10 11 12 13 14 15 16 17 18 …" at bounding box center [951, 394] width 220 height 269
click at [1036, 507] on div "Apply" at bounding box center [1033, 511] width 28 height 15
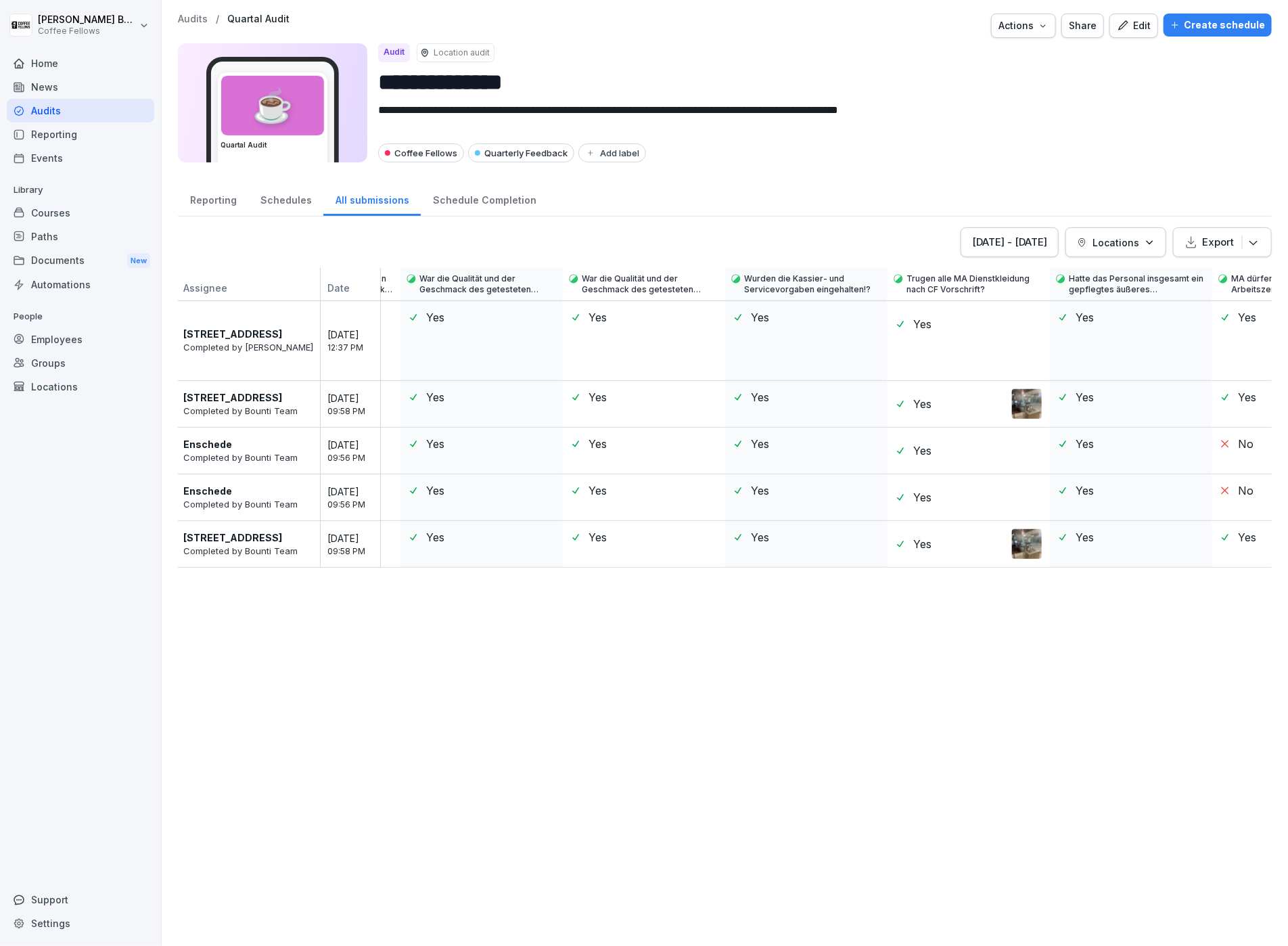
click at [1120, 240] on p "Locations" at bounding box center [1116, 243] width 47 height 14
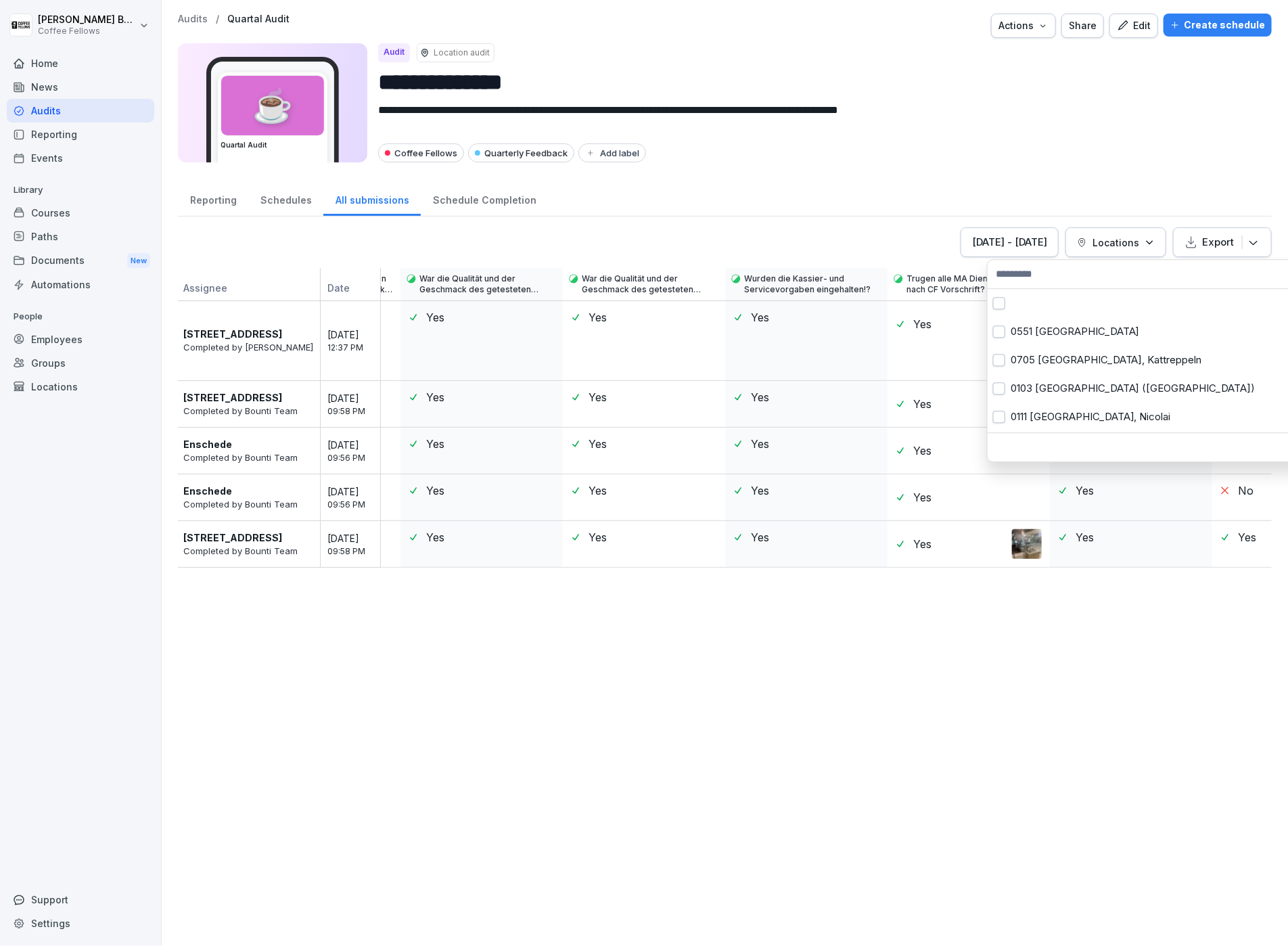
click at [1075, 175] on html "**********" at bounding box center [644, 473] width 1288 height 946
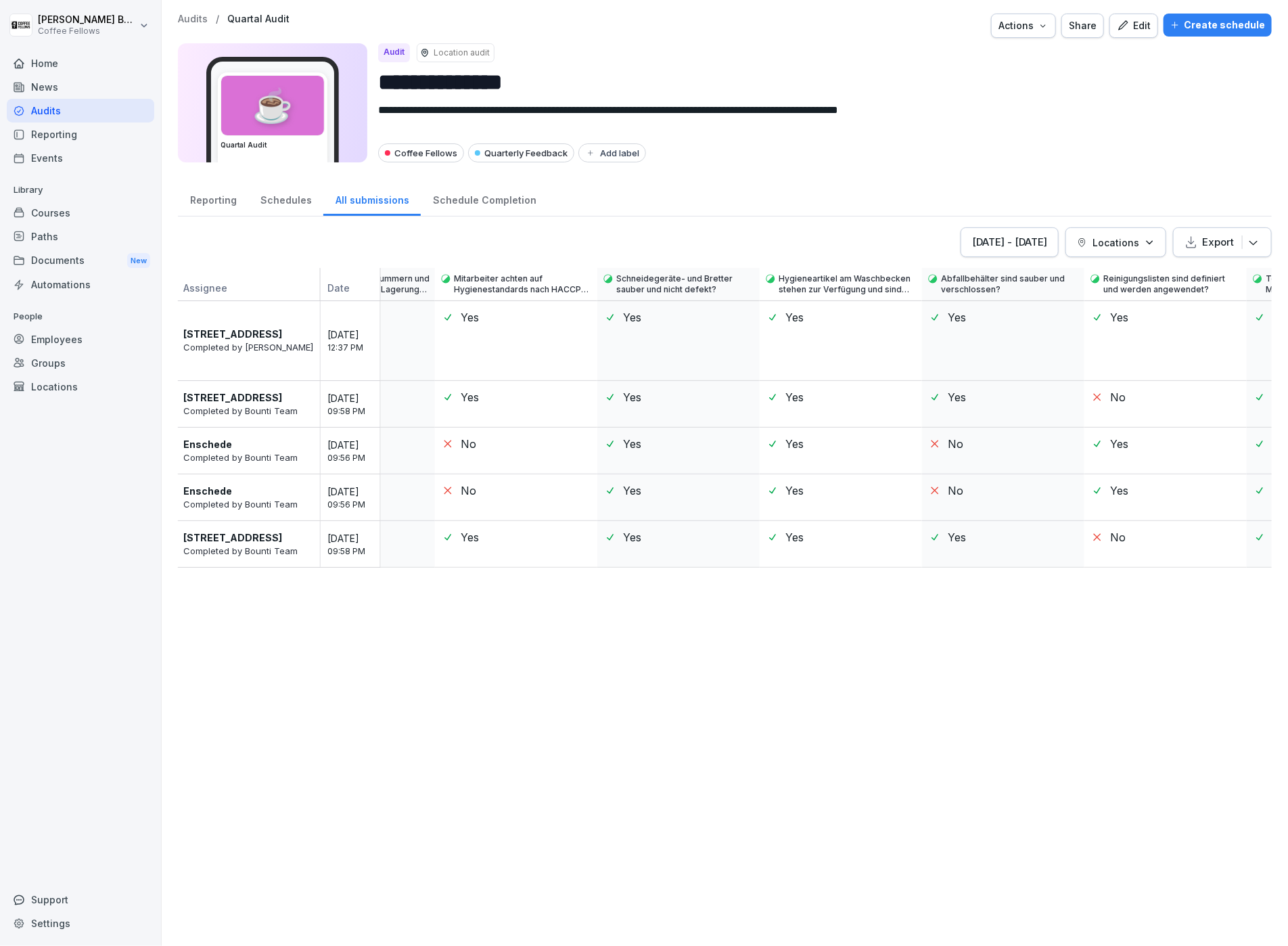
scroll to position [0, 12819]
click at [1119, 261] on div "[DATE] - [DATE] Locations Export Assignee Date Score Machte die Filiale von auß…" at bounding box center [724, 580] width 1094 height 705
click at [1119, 250] on button "Locations" at bounding box center [1116, 242] width 100 height 30
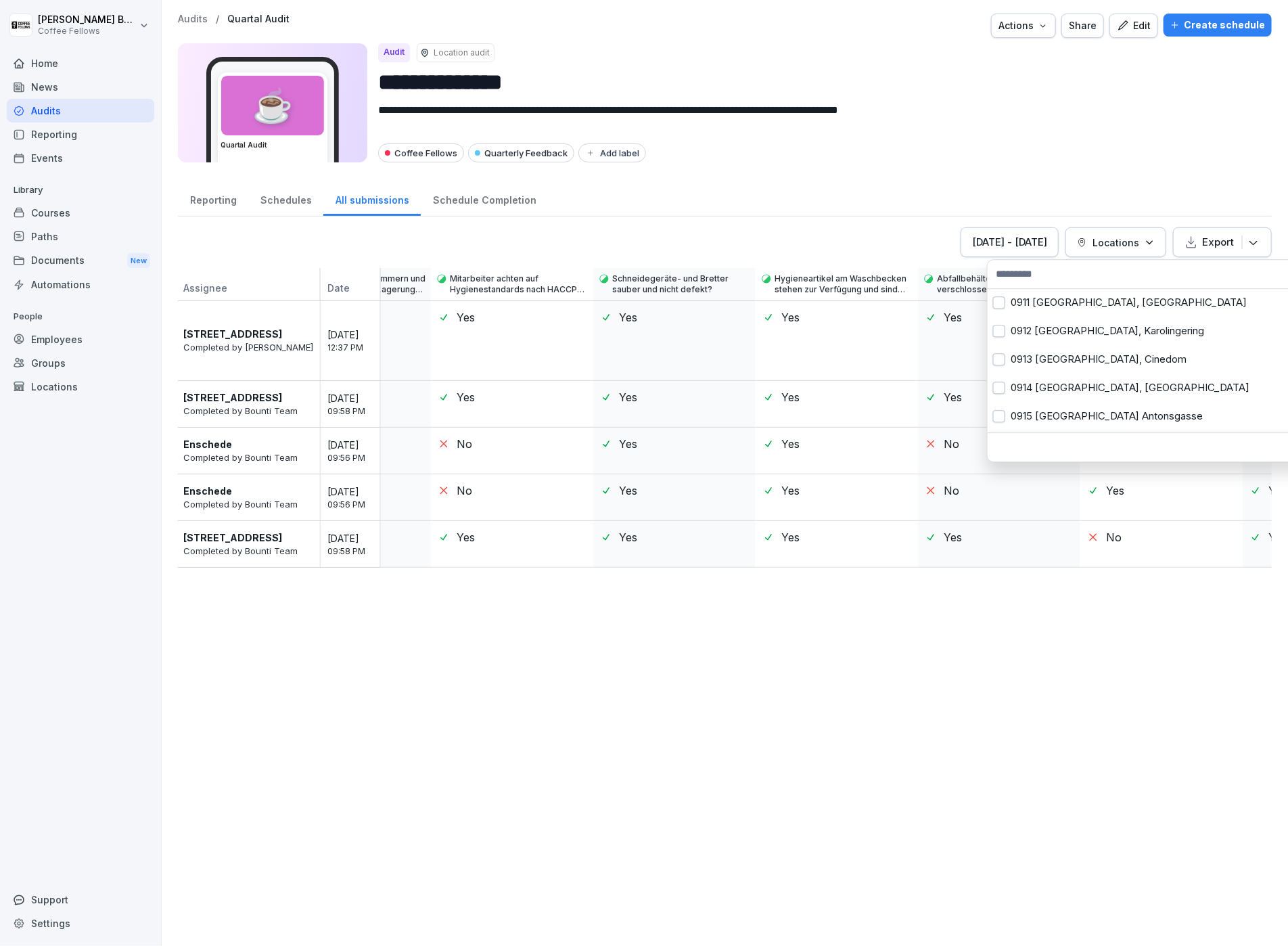
scroll to position [0, 0]
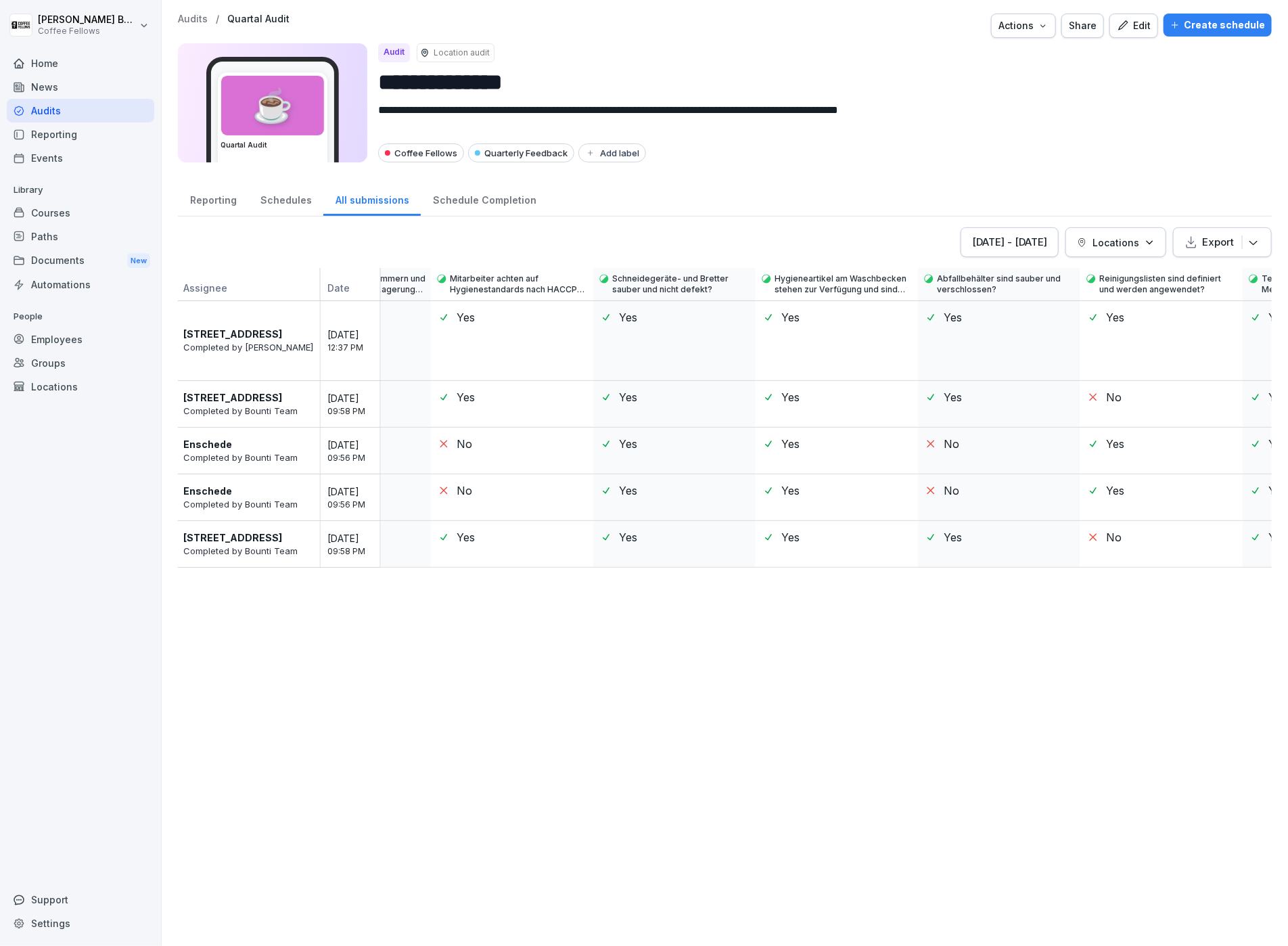
click at [1022, 233] on button "[DATE] - [DATE]" at bounding box center [1009, 242] width 98 height 30
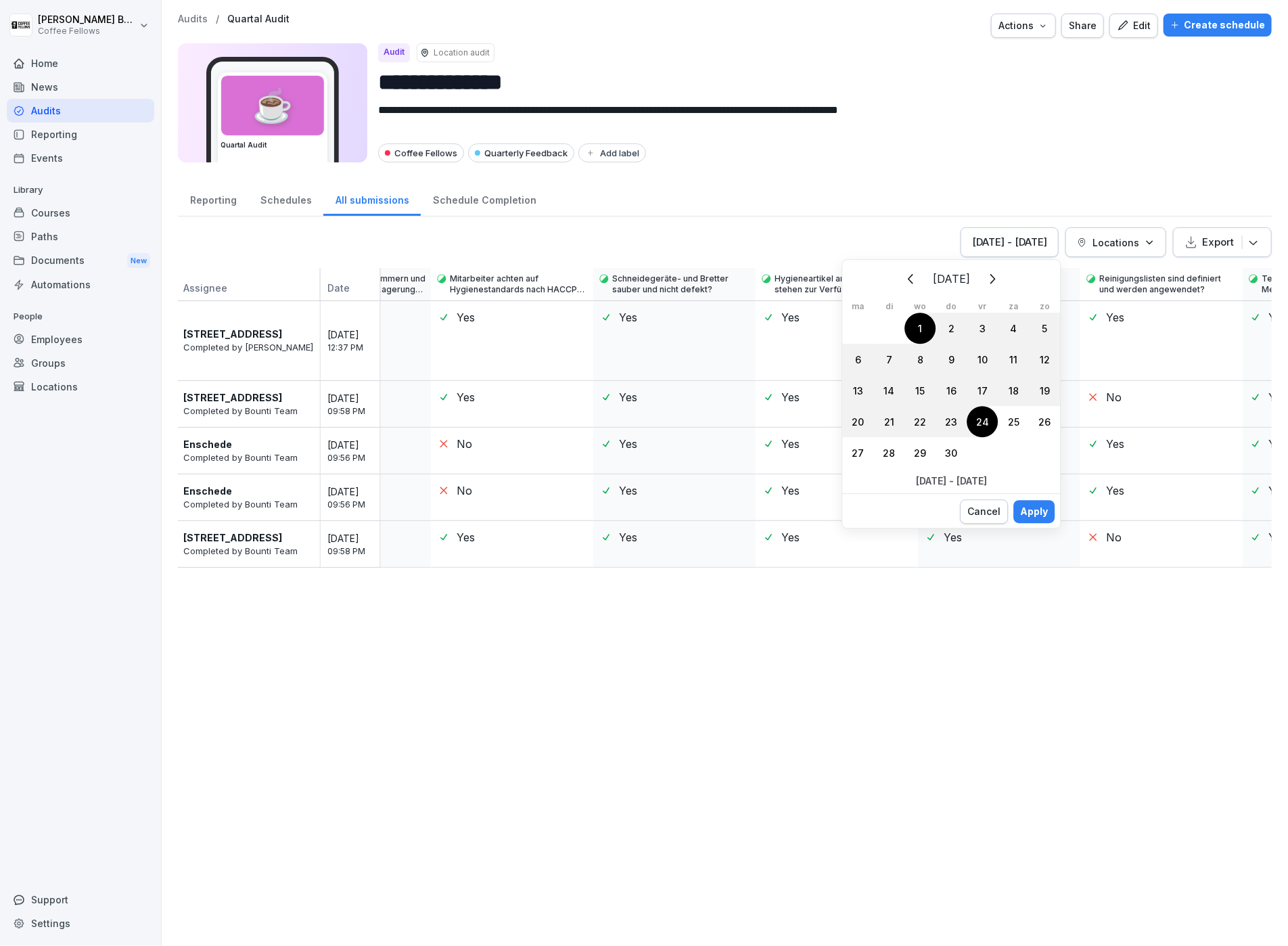
click at [995, 278] on icon "Volgende" at bounding box center [991, 279] width 16 height 16
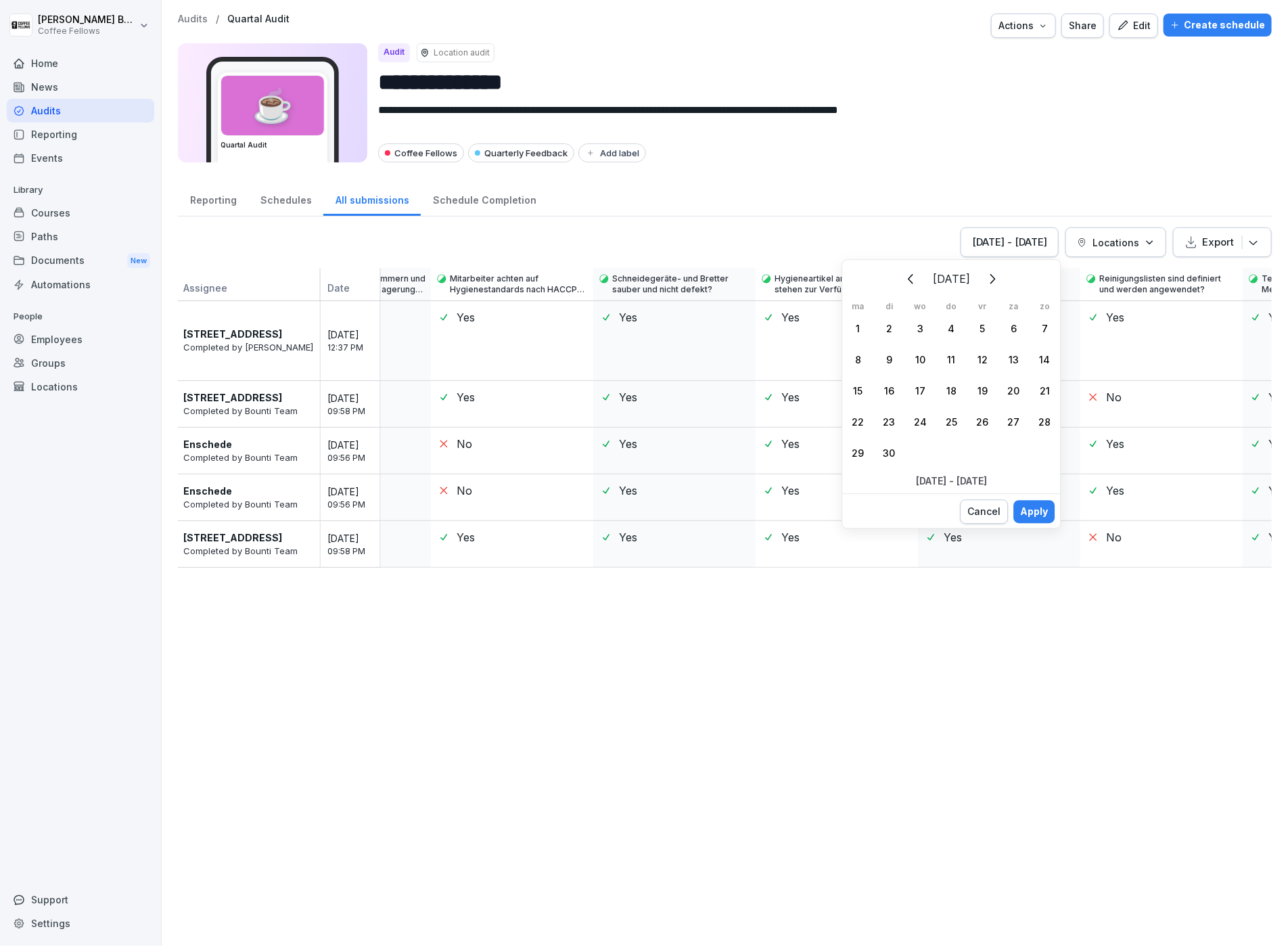
click at [995, 278] on icon "Volgende" at bounding box center [991, 279] width 16 height 16
click at [1002, 278] on button "Volgende" at bounding box center [1010, 278] width 30 height 30
click at [999, 282] on icon "Volgende" at bounding box center [991, 279] width 16 height 16
click at [1017, 448] on div "31" at bounding box center [1013, 453] width 31 height 31
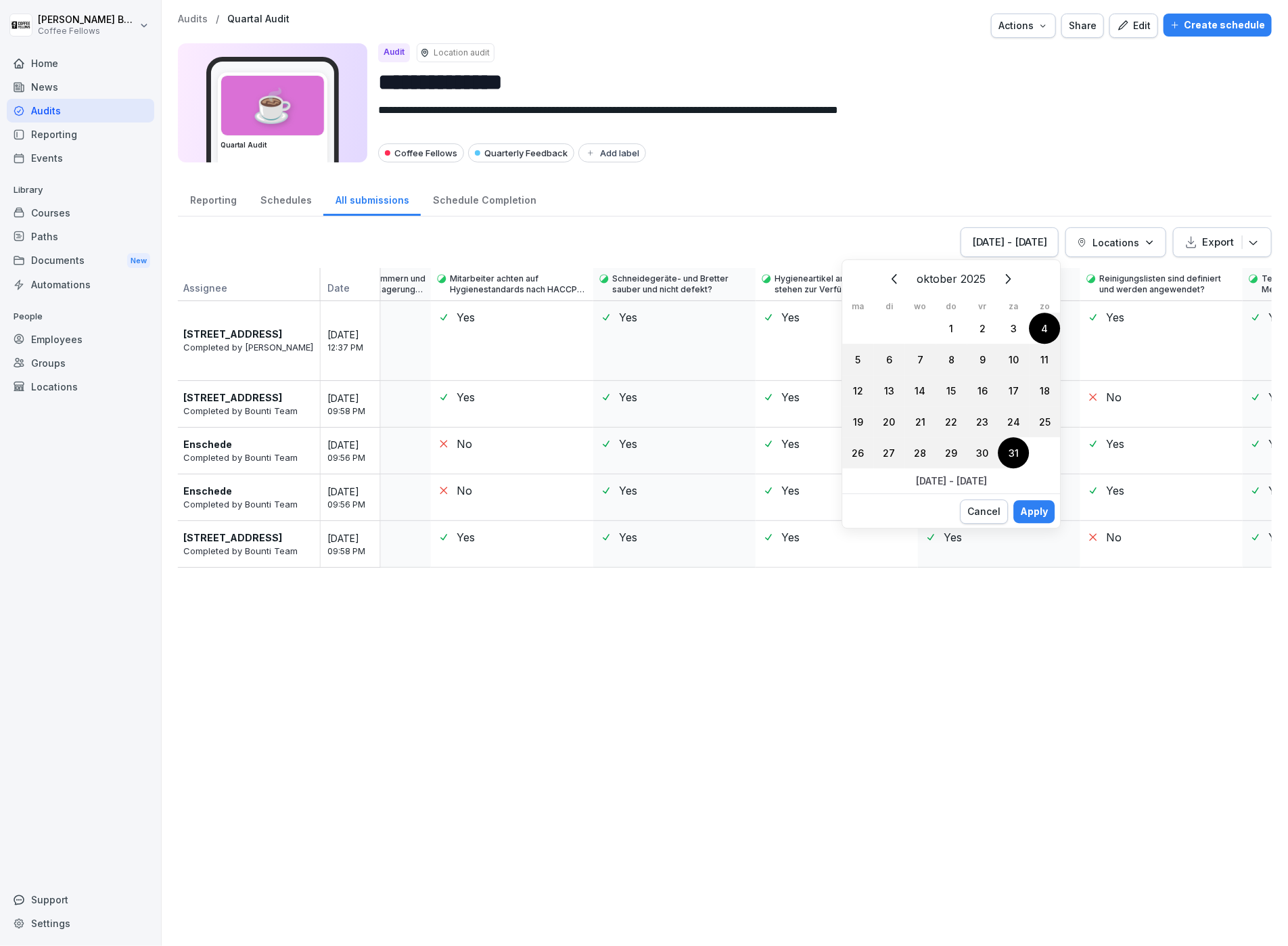
click at [1008, 241] on div "[DATE] - [DATE]" at bounding box center [1010, 242] width 75 height 15
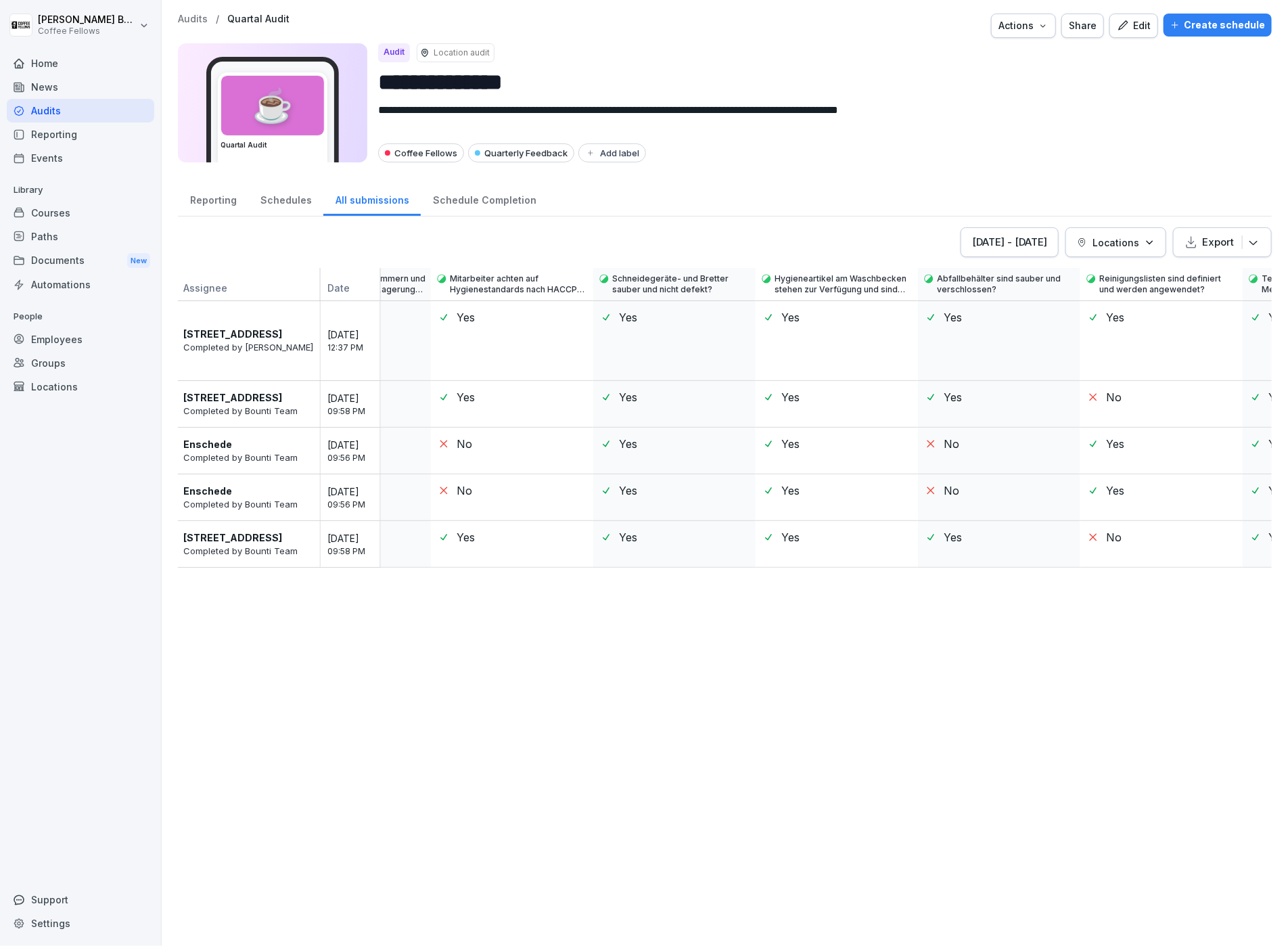
click at [1025, 243] on div "[DATE] - [DATE]" at bounding box center [1010, 242] width 75 height 15
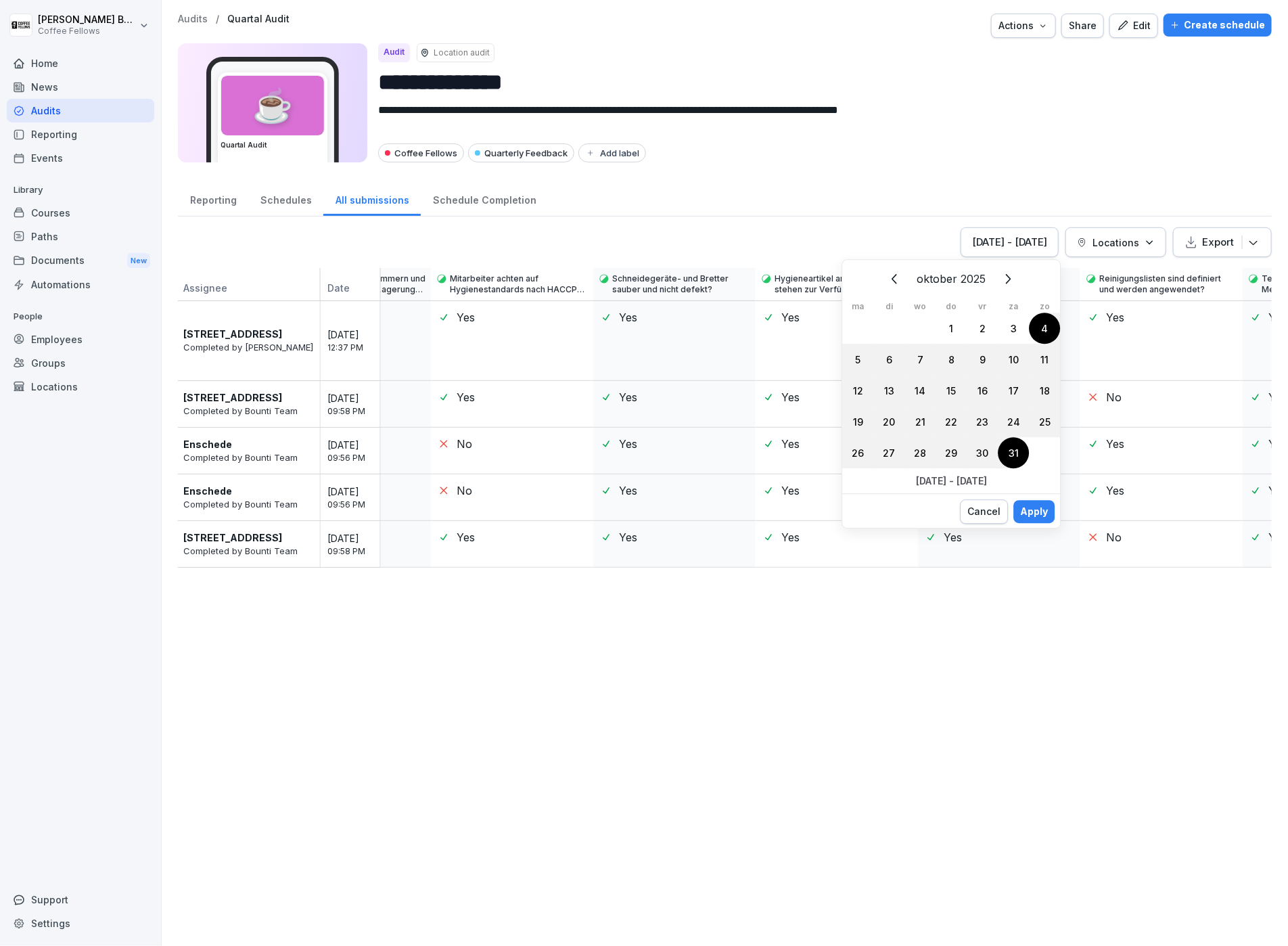
click at [894, 280] on icon "Vorige" at bounding box center [895, 279] width 16 height 16
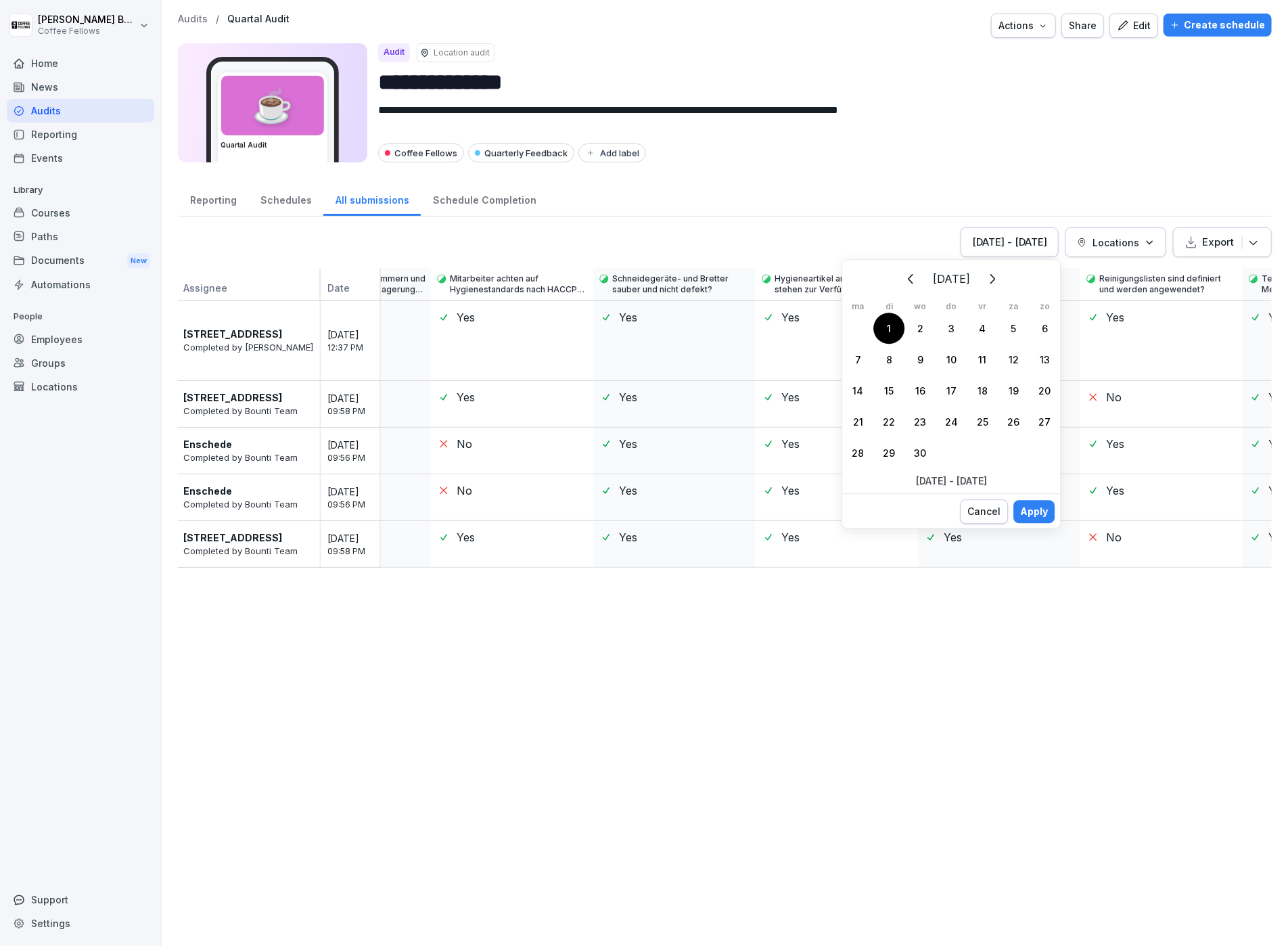
click at [885, 325] on div "1" at bounding box center [888, 328] width 31 height 31
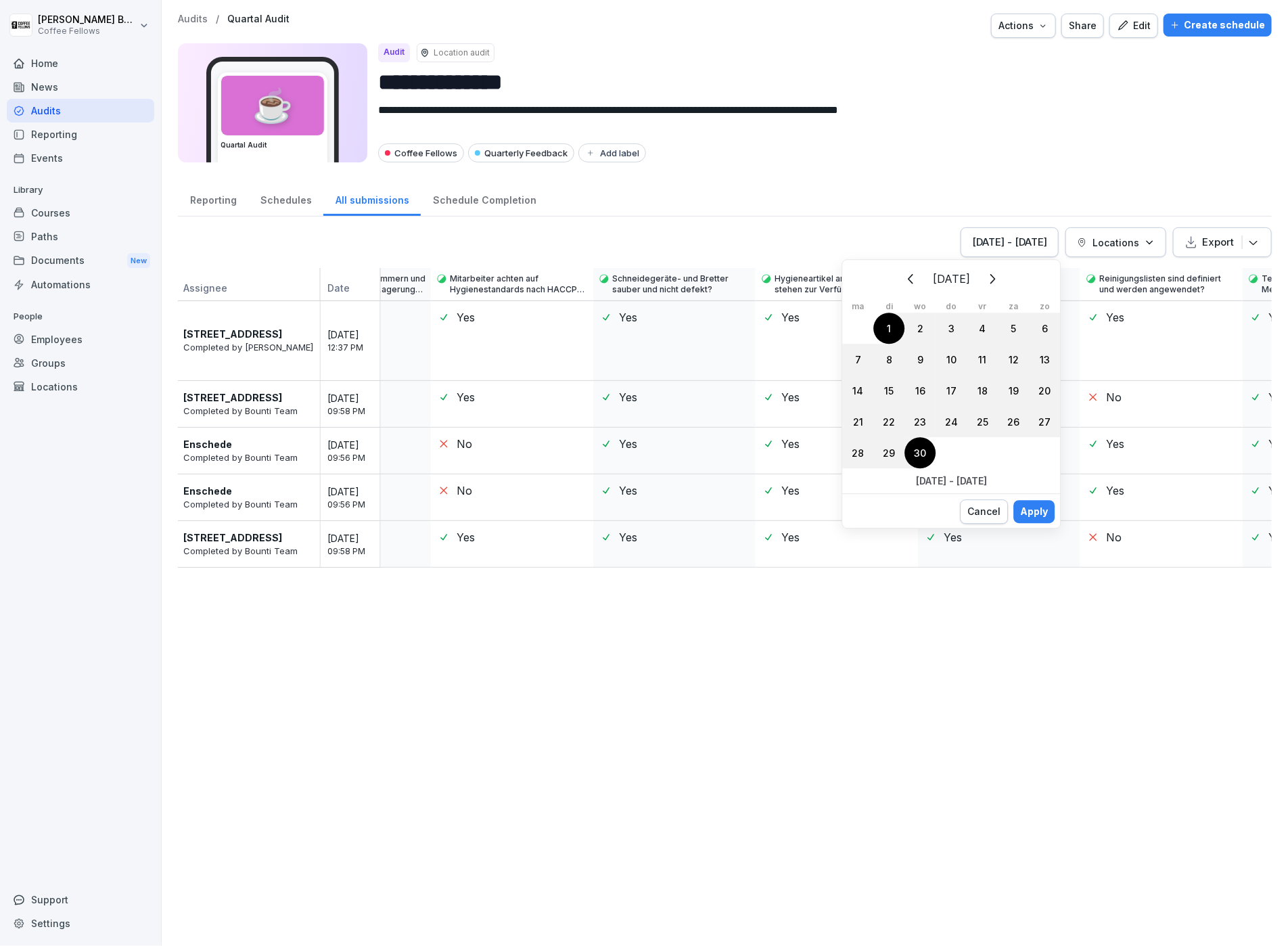
click at [921, 456] on div "30" at bounding box center [920, 453] width 31 height 31
click at [1026, 516] on div "Apply" at bounding box center [1033, 511] width 28 height 15
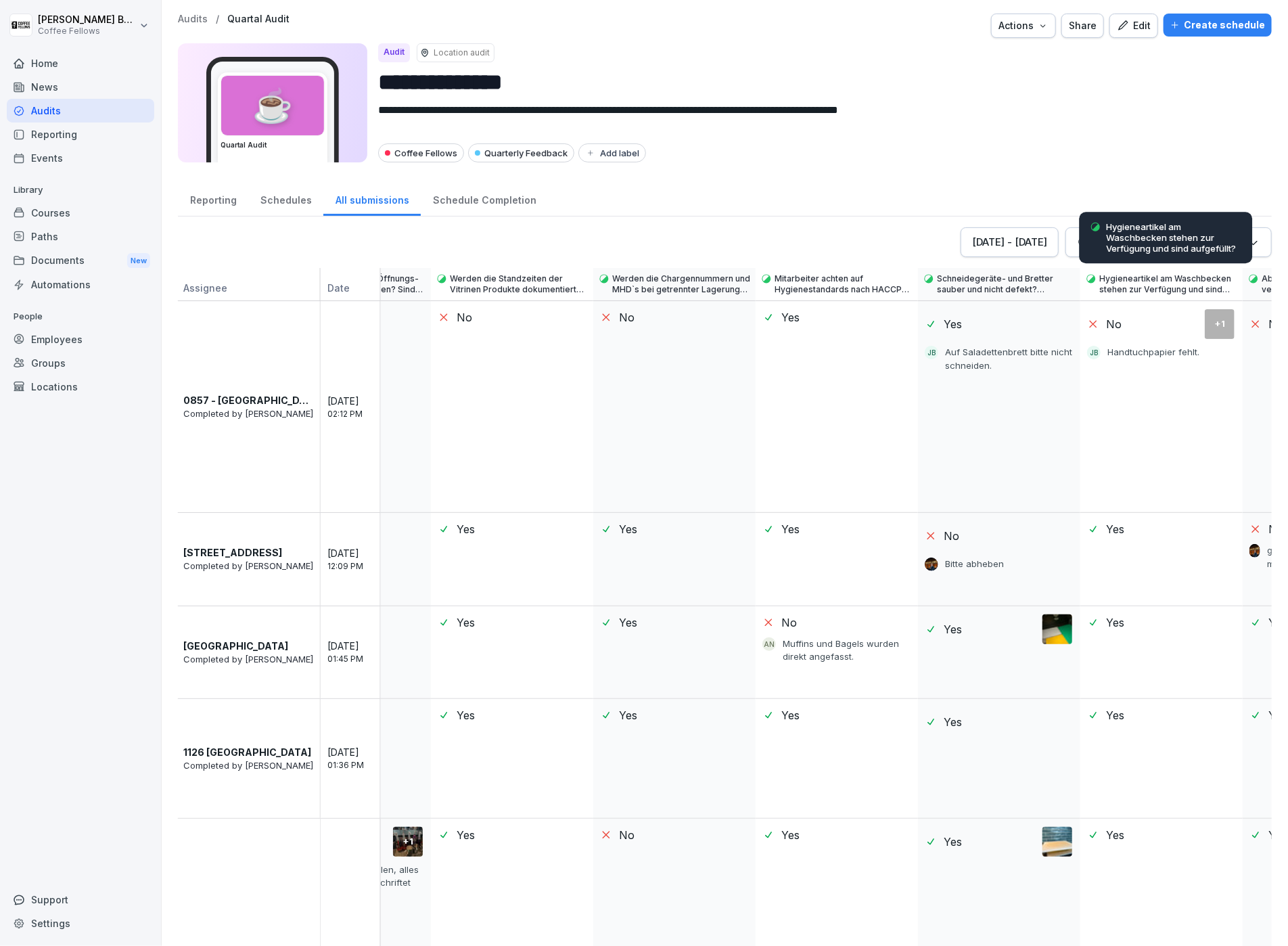
click at [1220, 239] on p "Hygieneartikel am Waschbecken stehen zur Verfügung und sind aufgefüllt?" at bounding box center [1174, 238] width 135 height 32
click at [1261, 243] on button "Export" at bounding box center [1223, 242] width 99 height 30
click at [1241, 275] on div "Export as Excel file" at bounding box center [1205, 277] width 134 height 27
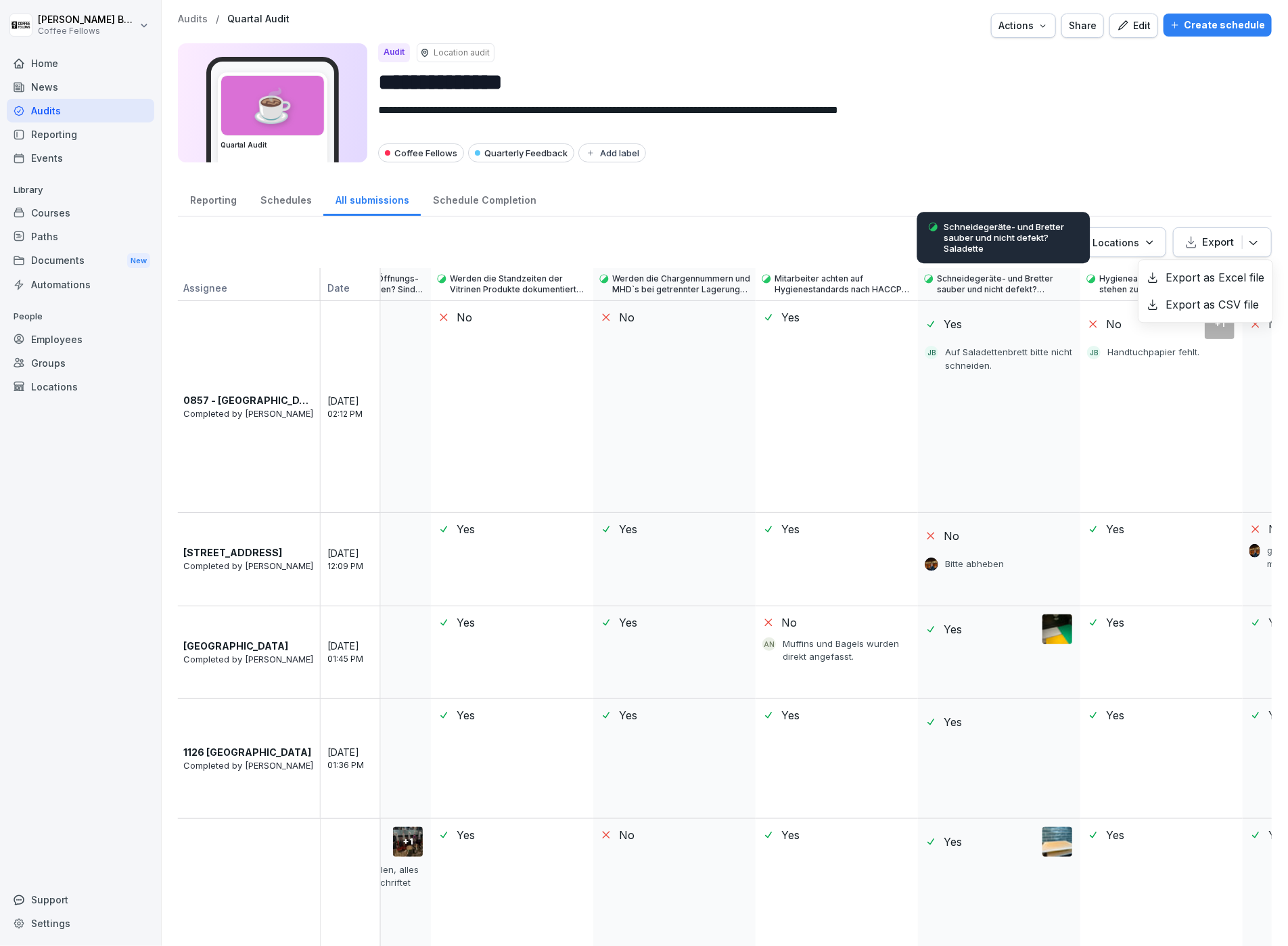
click at [647, 488] on div "No" at bounding box center [674, 406] width 162 height 211
click at [1149, 242] on icon "button" at bounding box center [1149, 242] width 5 height 3
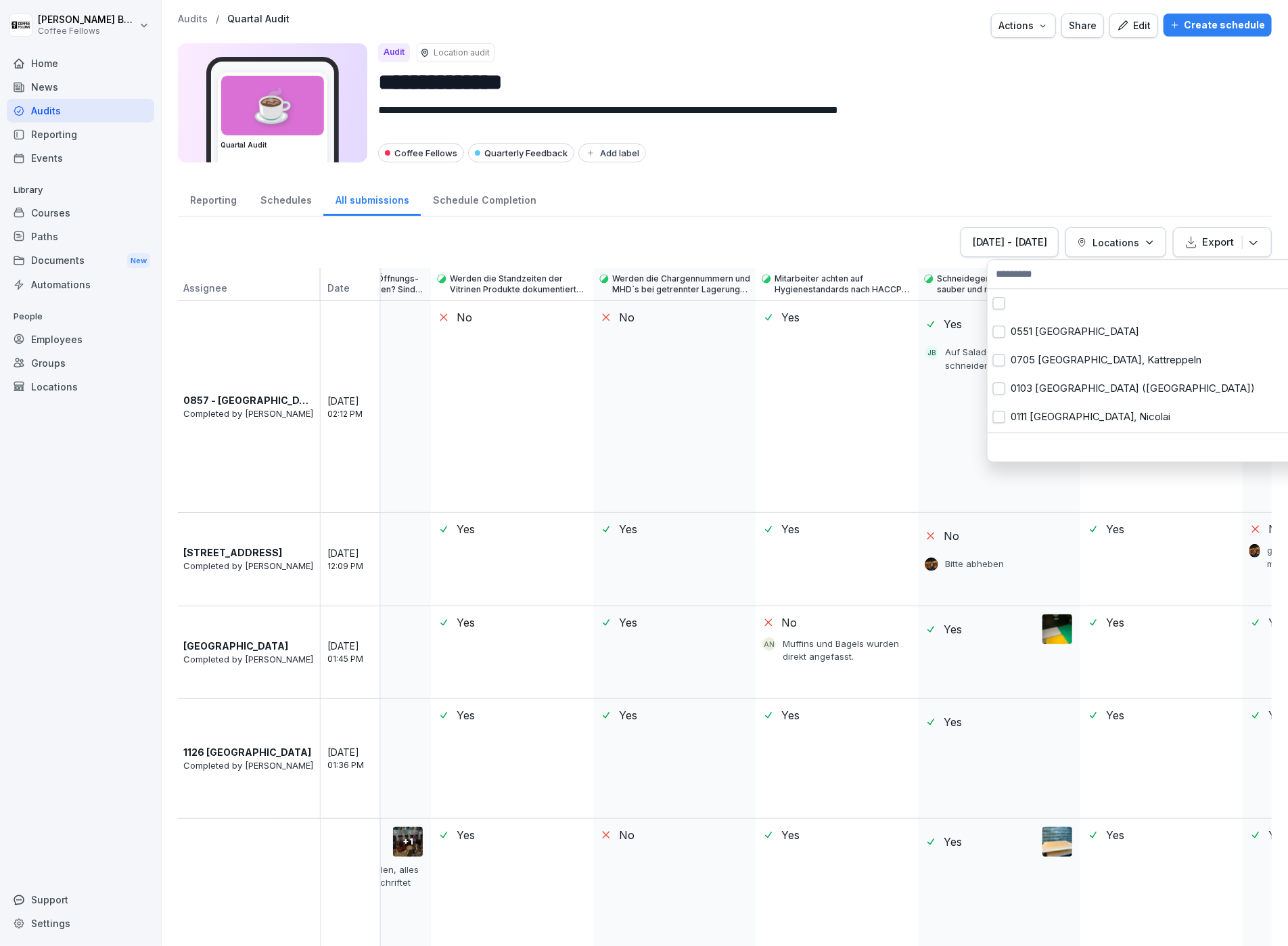
click at [935, 212] on html "**********" at bounding box center [644, 473] width 1288 height 946
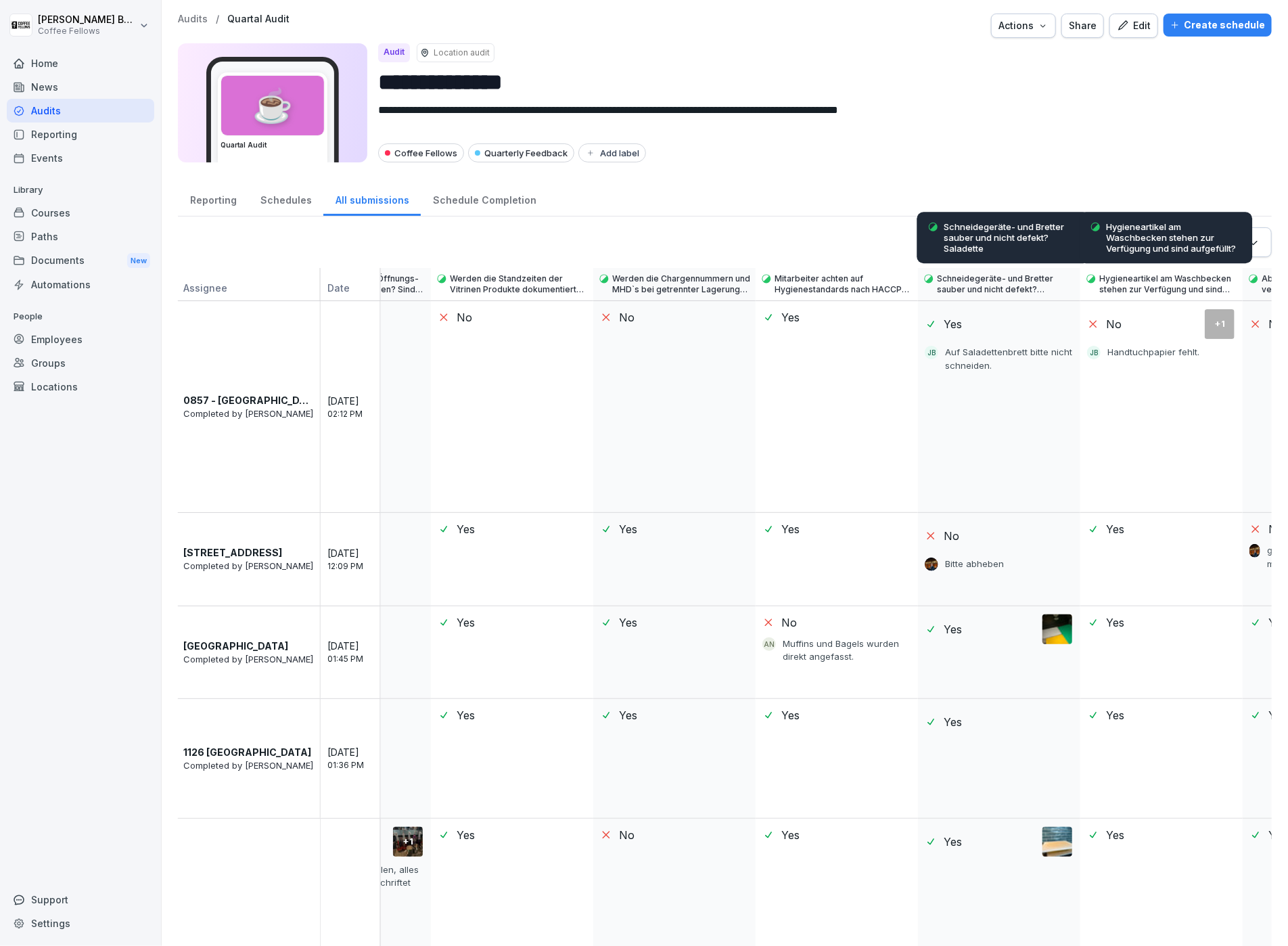
click at [1129, 247] on p "Hygieneartikel am Waschbecken stehen zur Verfügung und sind aufgefüllt?" at bounding box center [1174, 238] width 135 height 32
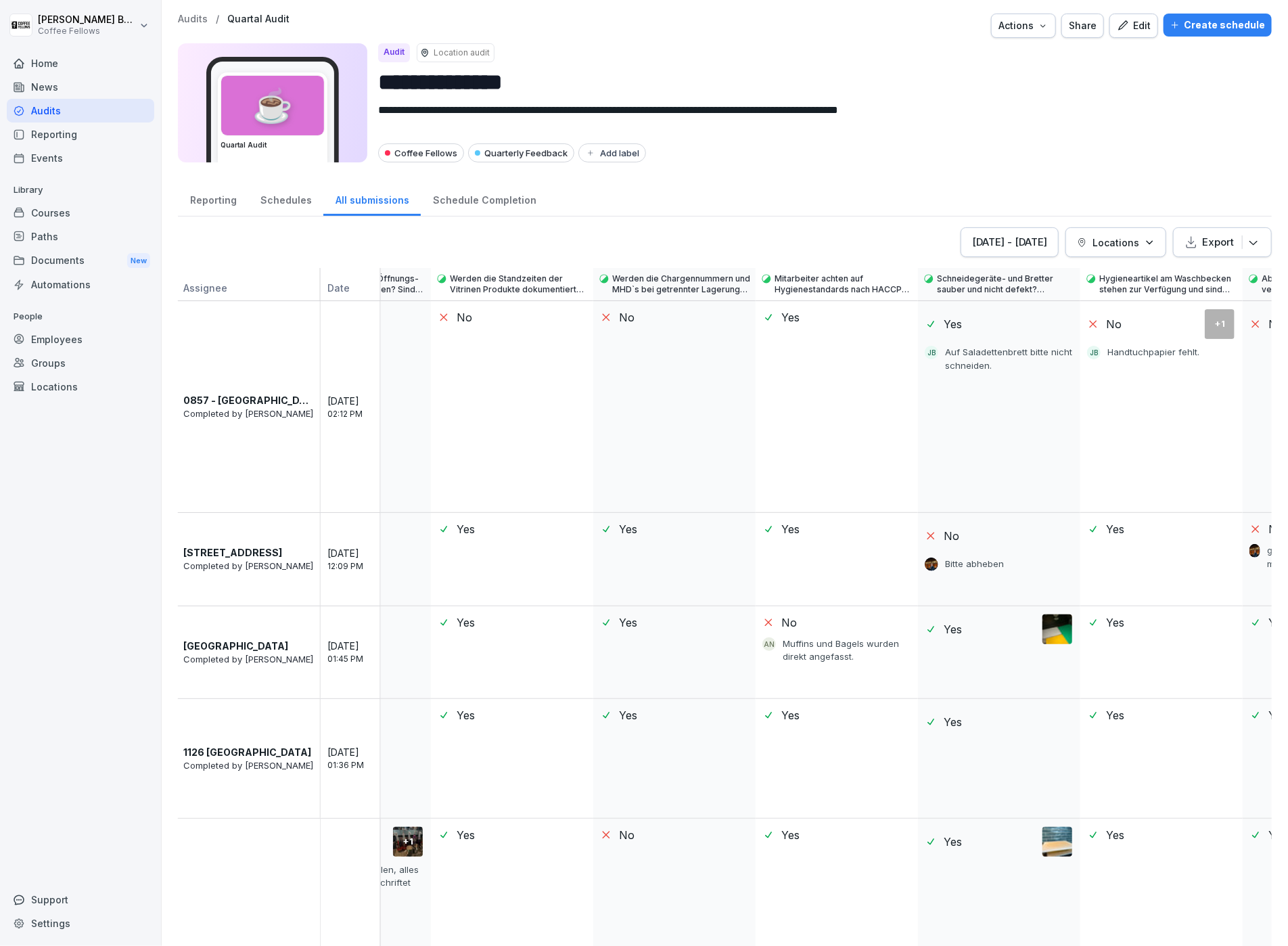
drag, startPoint x: 1076, startPoint y: 183, endPoint x: 1077, endPoint y: 195, distance: 12.0
click at [1076, 183] on div "Reporting Schedules All submissions Schedule Completion" at bounding box center [724, 198] width 1094 height 35
click at [1094, 237] on div "Locations" at bounding box center [1116, 243] width 78 height 14
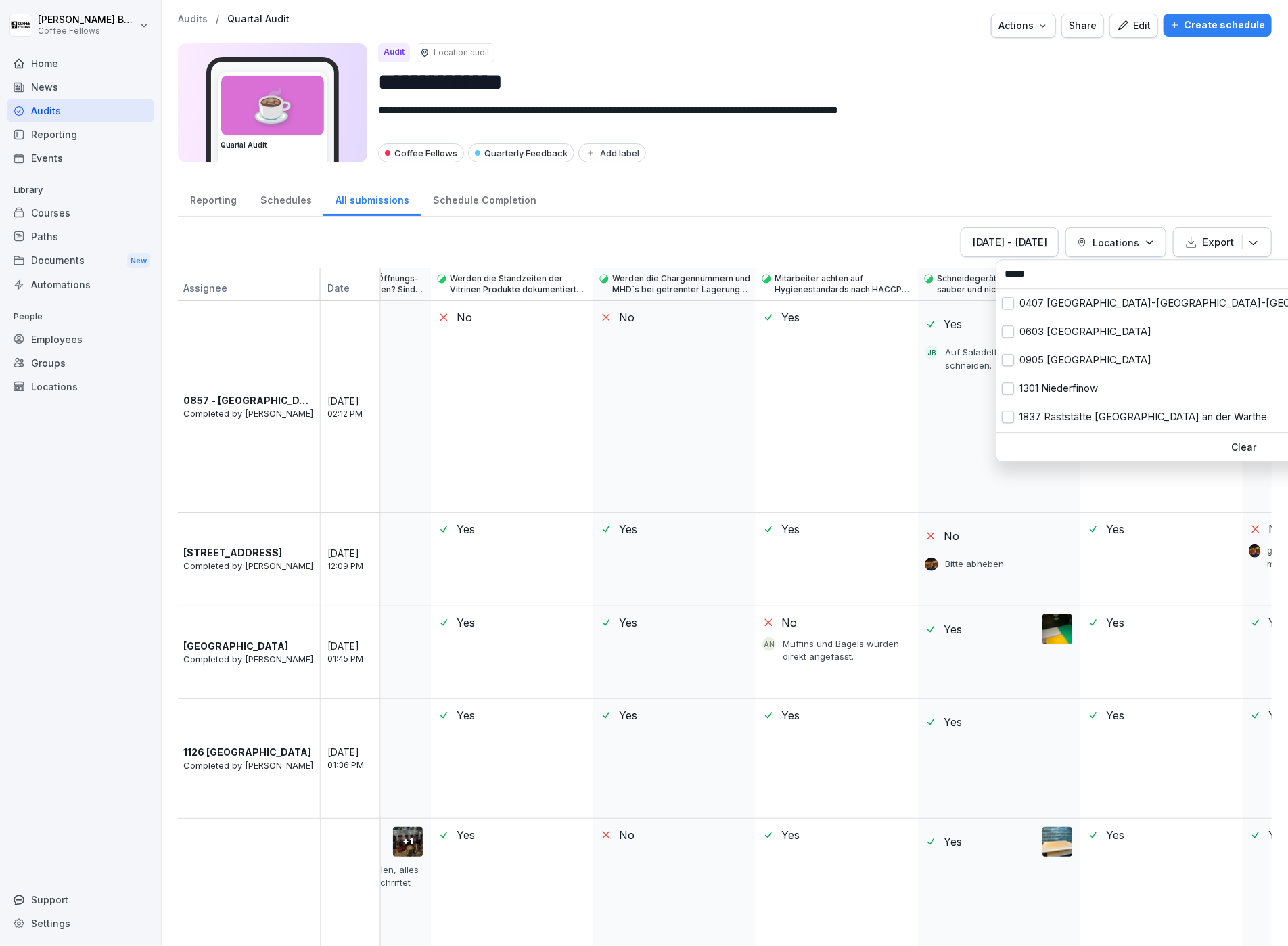
type input "*****"
drag, startPoint x: 1104, startPoint y: 272, endPoint x: 998, endPoint y: 269, distance: 106.0
click at [999, 269] on div "*****" at bounding box center [1244, 274] width 495 height 29
click at [990, 247] on div "[DATE] - [DATE]" at bounding box center [1010, 242] width 75 height 15
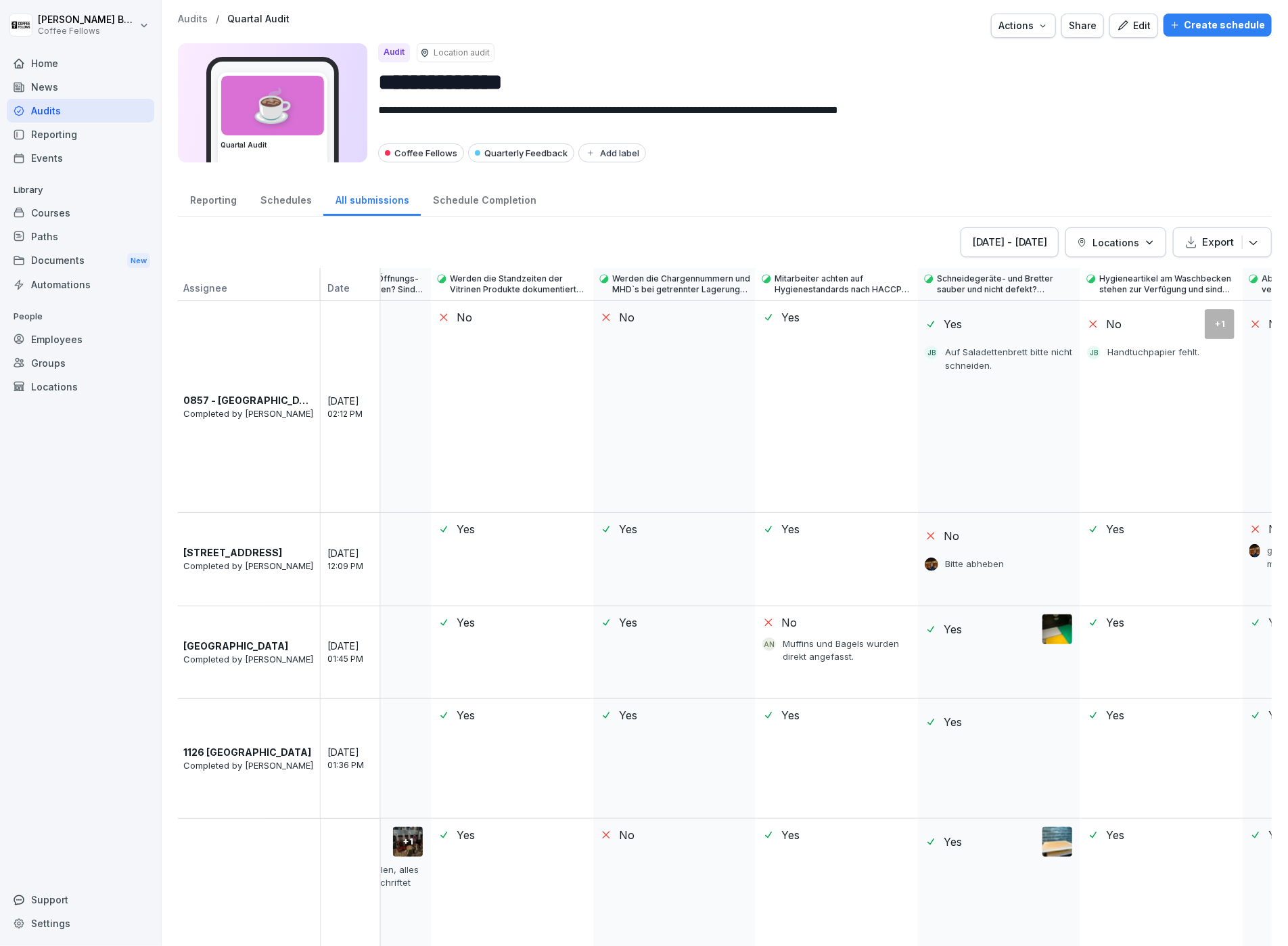
click at [1048, 170] on div "**********" at bounding box center [724, 91] width 1094 height 157
drag, startPoint x: 1030, startPoint y: 294, endPoint x: 1032, endPoint y: 258, distance: 36.1
click at [1032, 288] on p "Schneidegeräte- und Bretter sauber und nicht defekt? Saladette" at bounding box center [1006, 284] width 138 height 22
click at [1028, 239] on div "[DATE] - [DATE]" at bounding box center [1010, 242] width 75 height 15
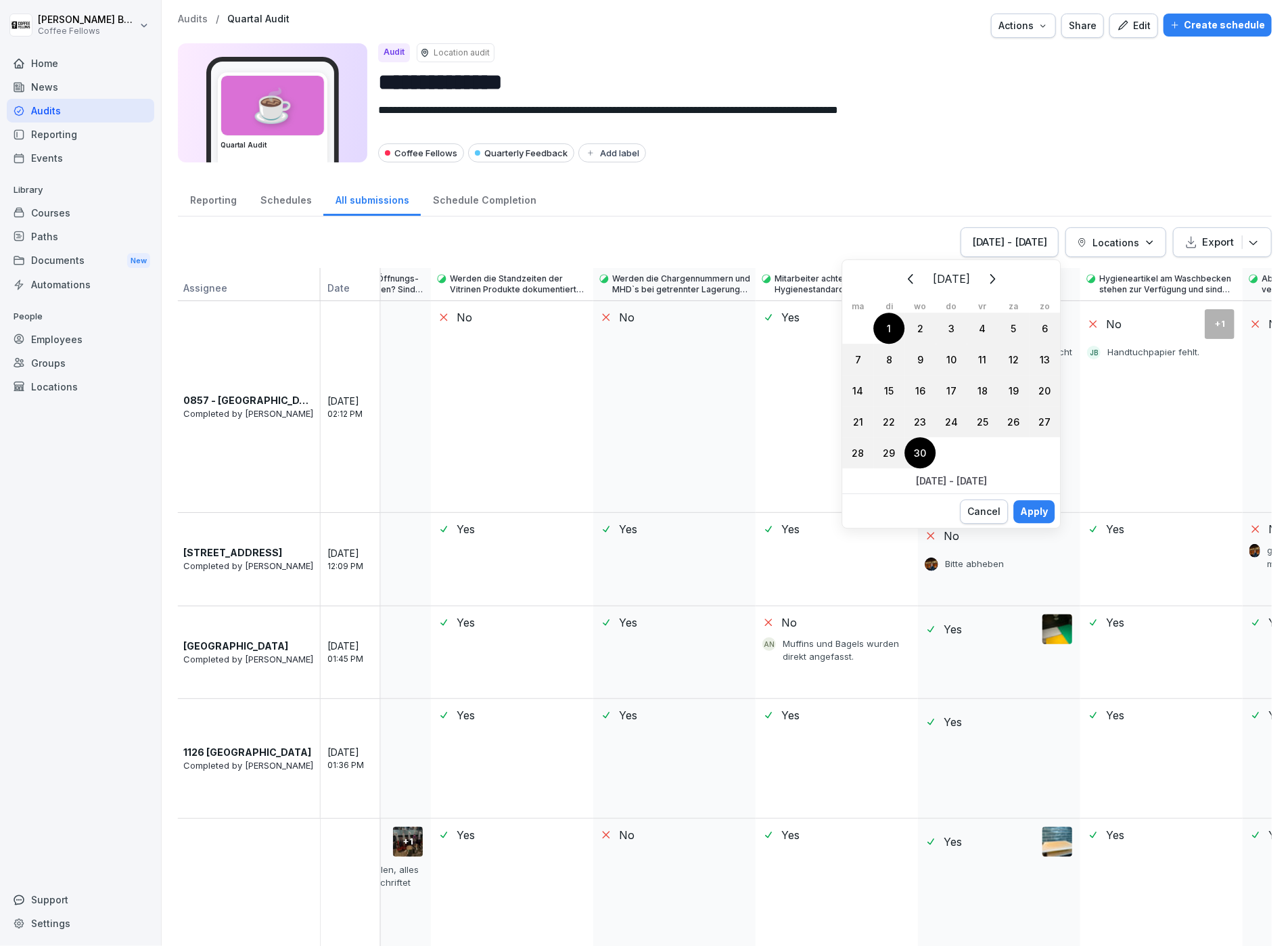
click at [999, 283] on icon "Volgende" at bounding box center [991, 279] width 16 height 16
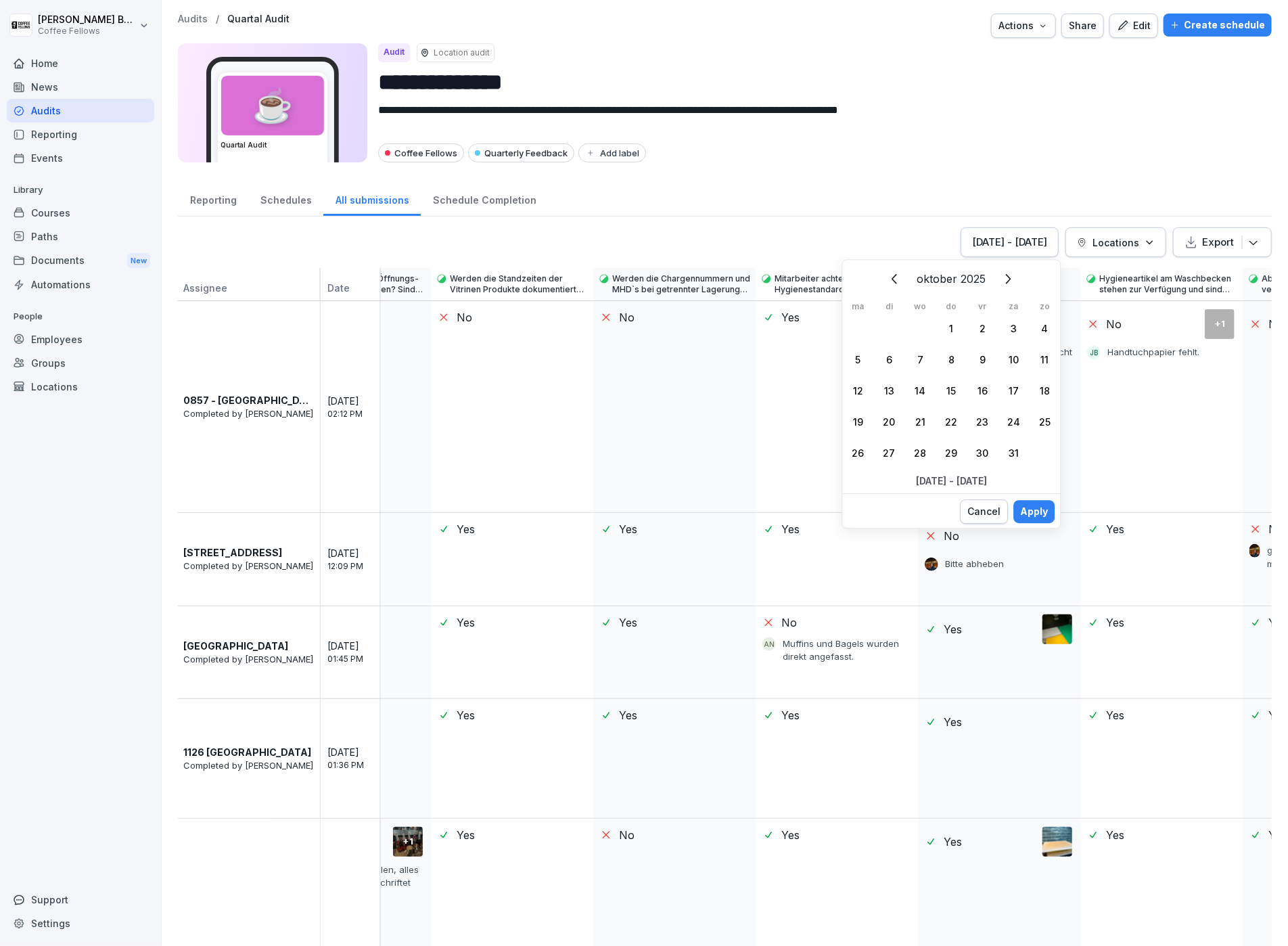
click at [895, 278] on icon "Vorige" at bounding box center [895, 279] width 16 height 16
click at [894, 277] on icon "Vorige" at bounding box center [892, 279] width 16 height 16
click at [919, 322] on div "1" at bounding box center [920, 328] width 31 height 31
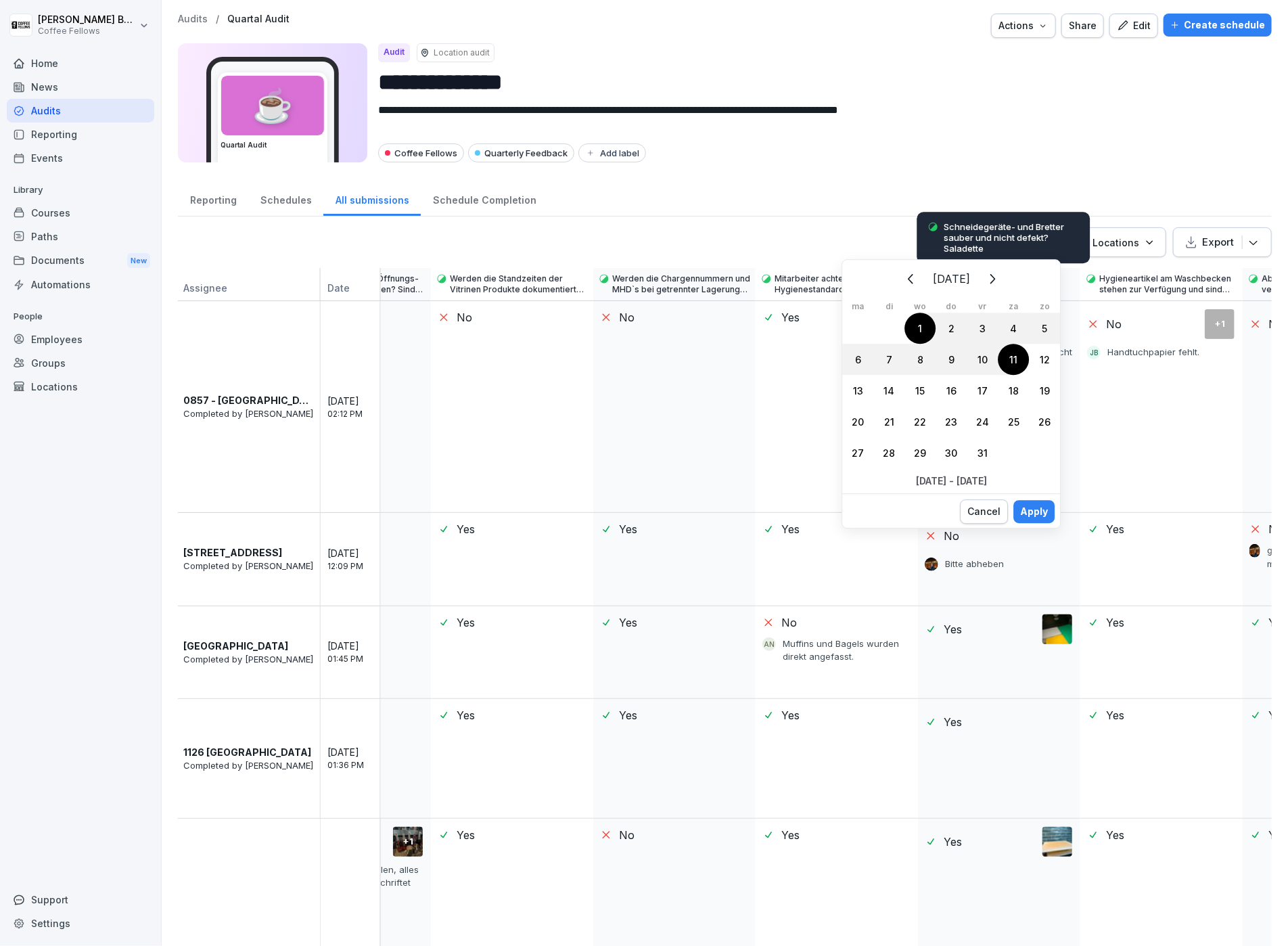
click at [989, 277] on icon "Volgende" at bounding box center [991, 279] width 16 height 16
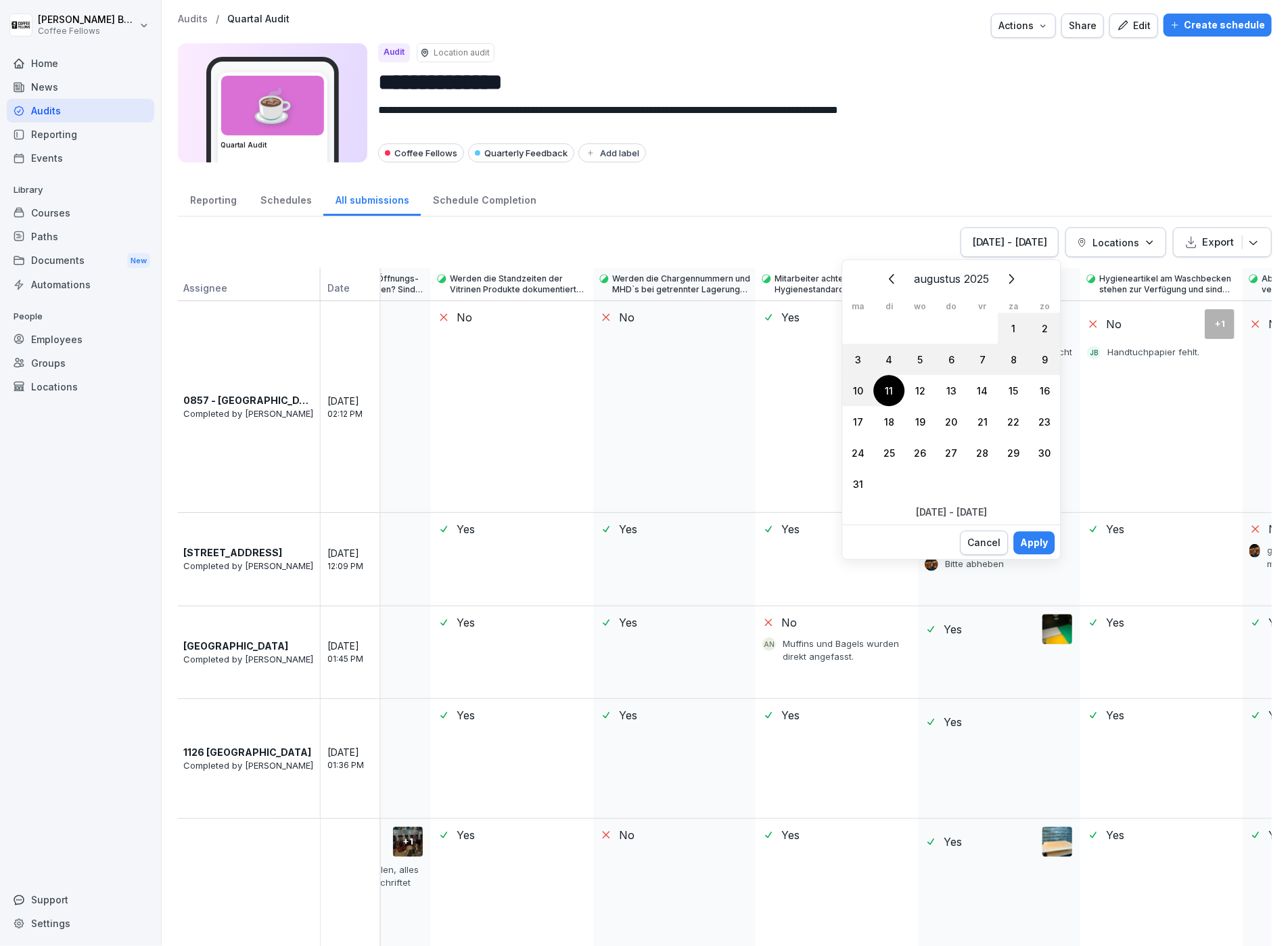
click at [1001, 277] on button "Volgende" at bounding box center [1010, 278] width 30 height 30
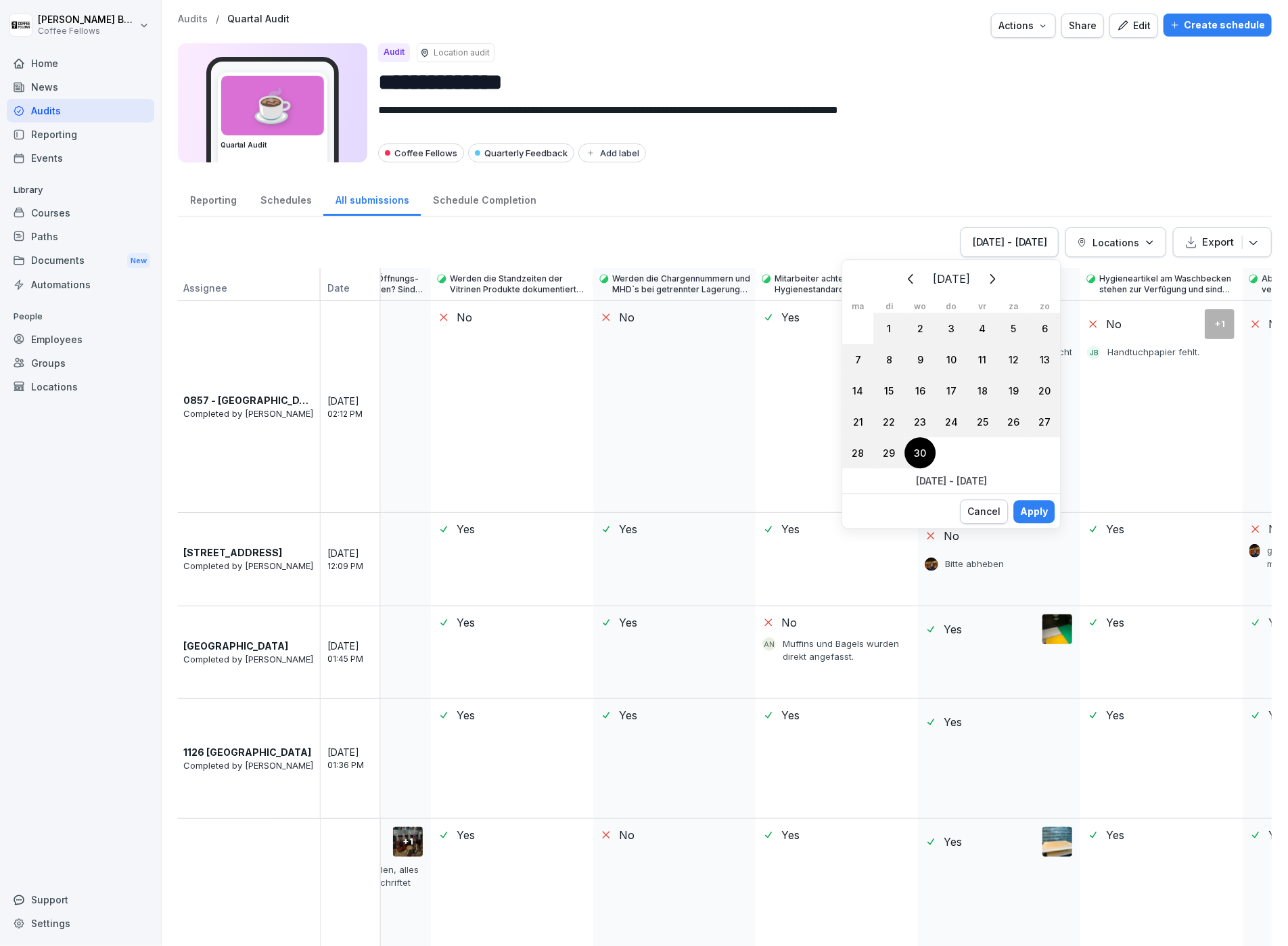
click at [912, 447] on div "30" at bounding box center [920, 453] width 31 height 31
click at [932, 476] on p "[DATE] - [DATE]" at bounding box center [951, 481] width 218 height 14
click at [1039, 504] on div "Apply" at bounding box center [1033, 511] width 28 height 15
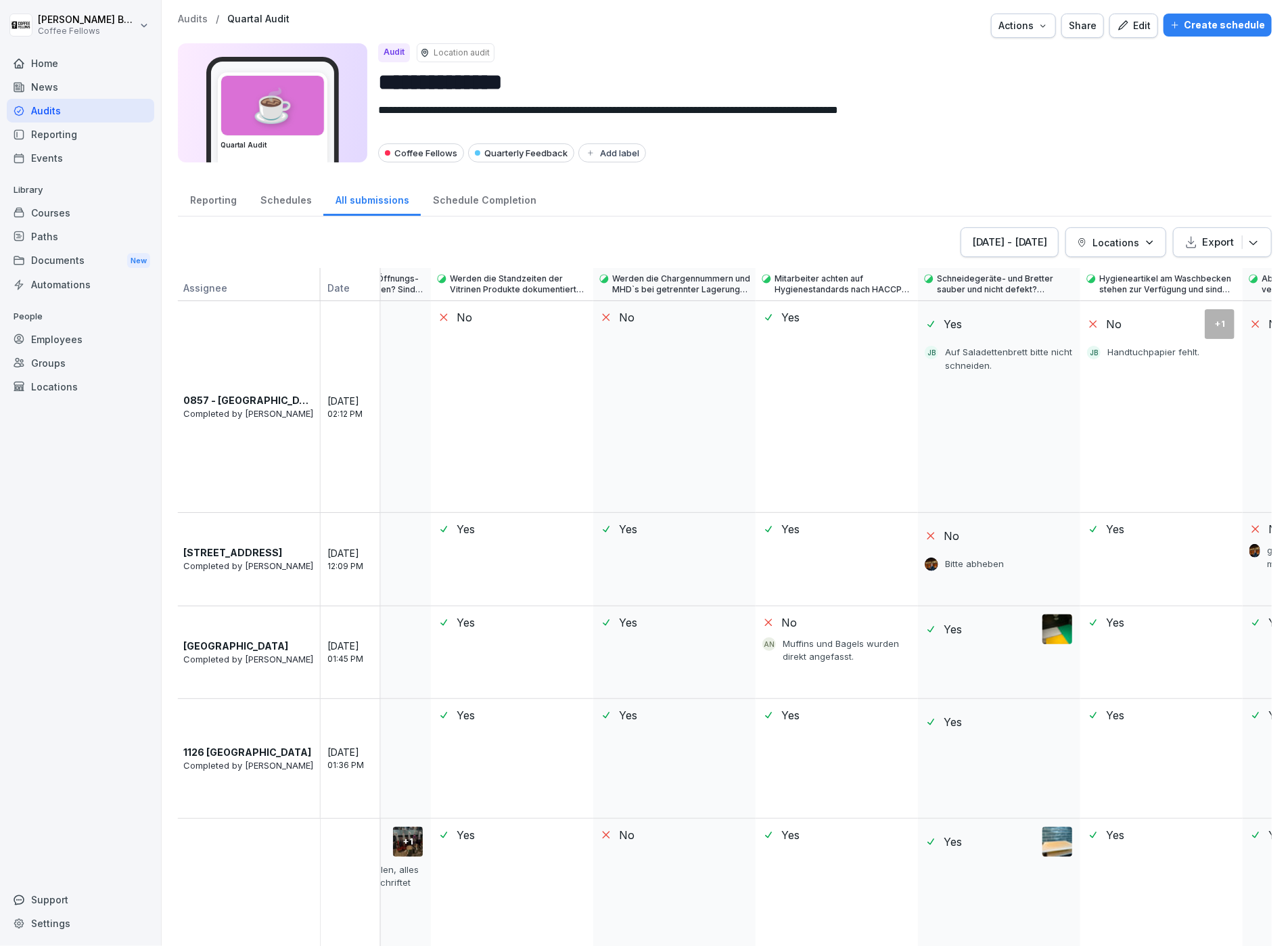
click at [1090, 236] on div "Locations" at bounding box center [1116, 243] width 78 height 14
drag, startPoint x: 1180, startPoint y: 310, endPoint x: 1100, endPoint y: 330, distance: 82.5
click at [1180, 310] on div "[GEOGRAPHIC_DATA] - Avia Fruitweg" at bounding box center [1192, 303] width 248 height 29
drag, startPoint x: 1091, startPoint y: 330, endPoint x: 964, endPoint y: 333, distance: 127.0
click at [1091, 330] on div "[GEOGRAPHIC_DATA] - [GEOGRAPHIC_DATA]" at bounding box center [1192, 332] width 248 height 29
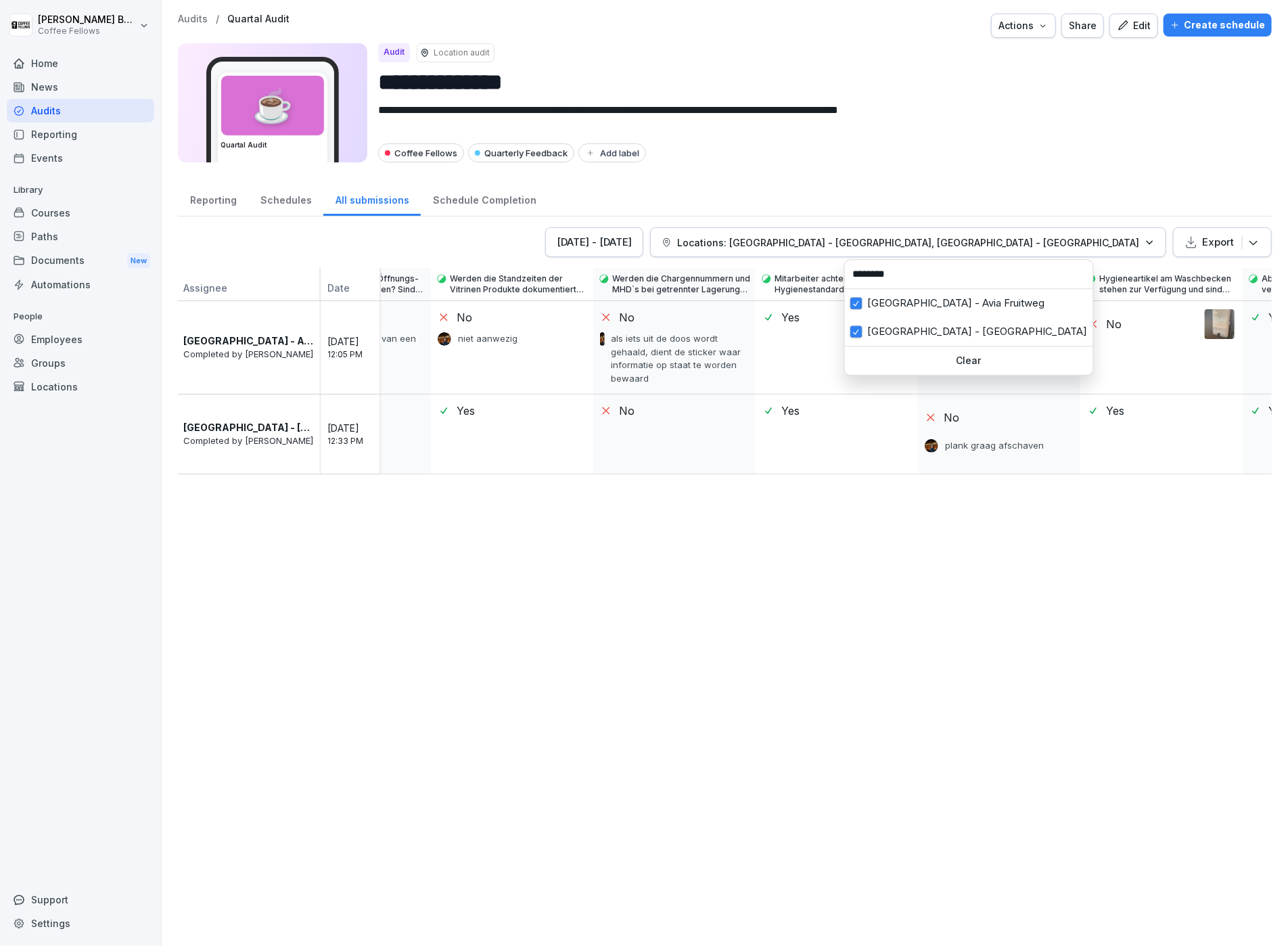
drag, startPoint x: 905, startPoint y: 268, endPoint x: 805, endPoint y: 266, distance: 100.0
click at [805, 266] on html "**********" at bounding box center [644, 473] width 1288 height 946
type input "****"
click at [862, 362] on div "Halfweg - [GEOGRAPHIC_DATA]" at bounding box center [939, 360] width 189 height 29
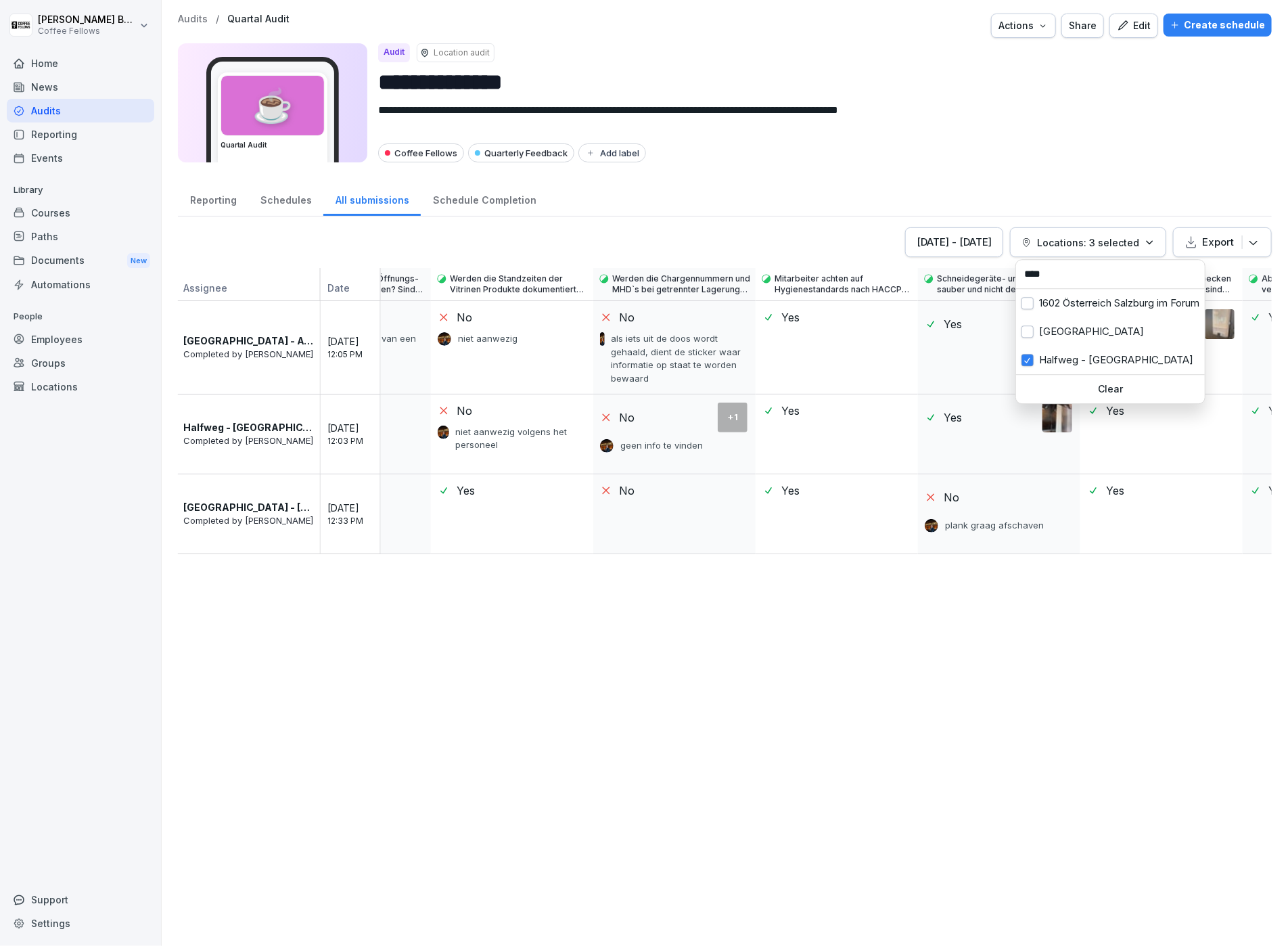
click at [1093, 245] on p "Locations: 3 selected" at bounding box center [1088, 243] width 102 height 14
drag, startPoint x: 1023, startPoint y: 267, endPoint x: 942, endPoint y: 266, distance: 81.0
click at [942, 266] on html "**********" at bounding box center [644, 473] width 1288 height 946
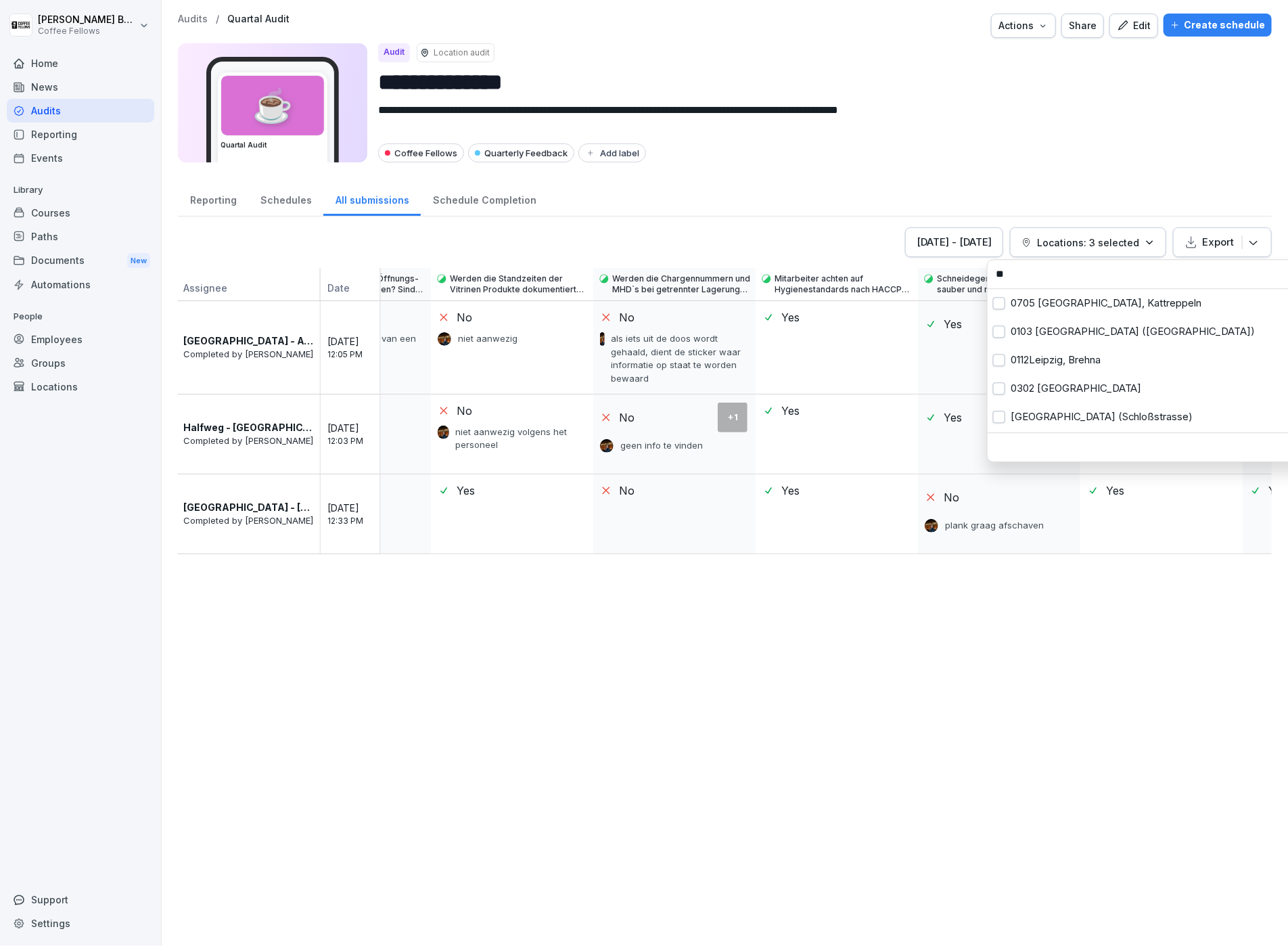
type input "*"
type input "*****"
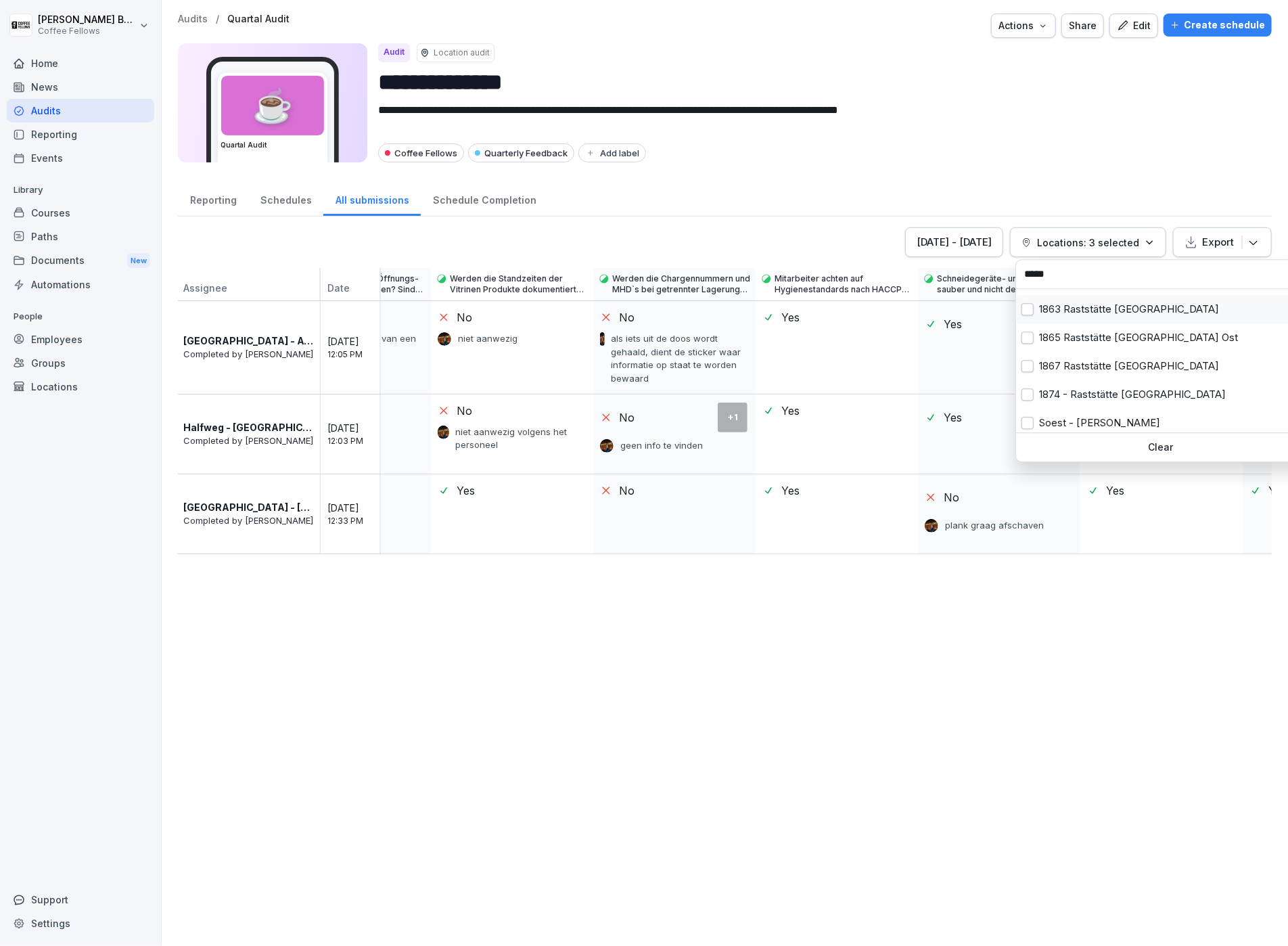
scroll to position [510, 0]
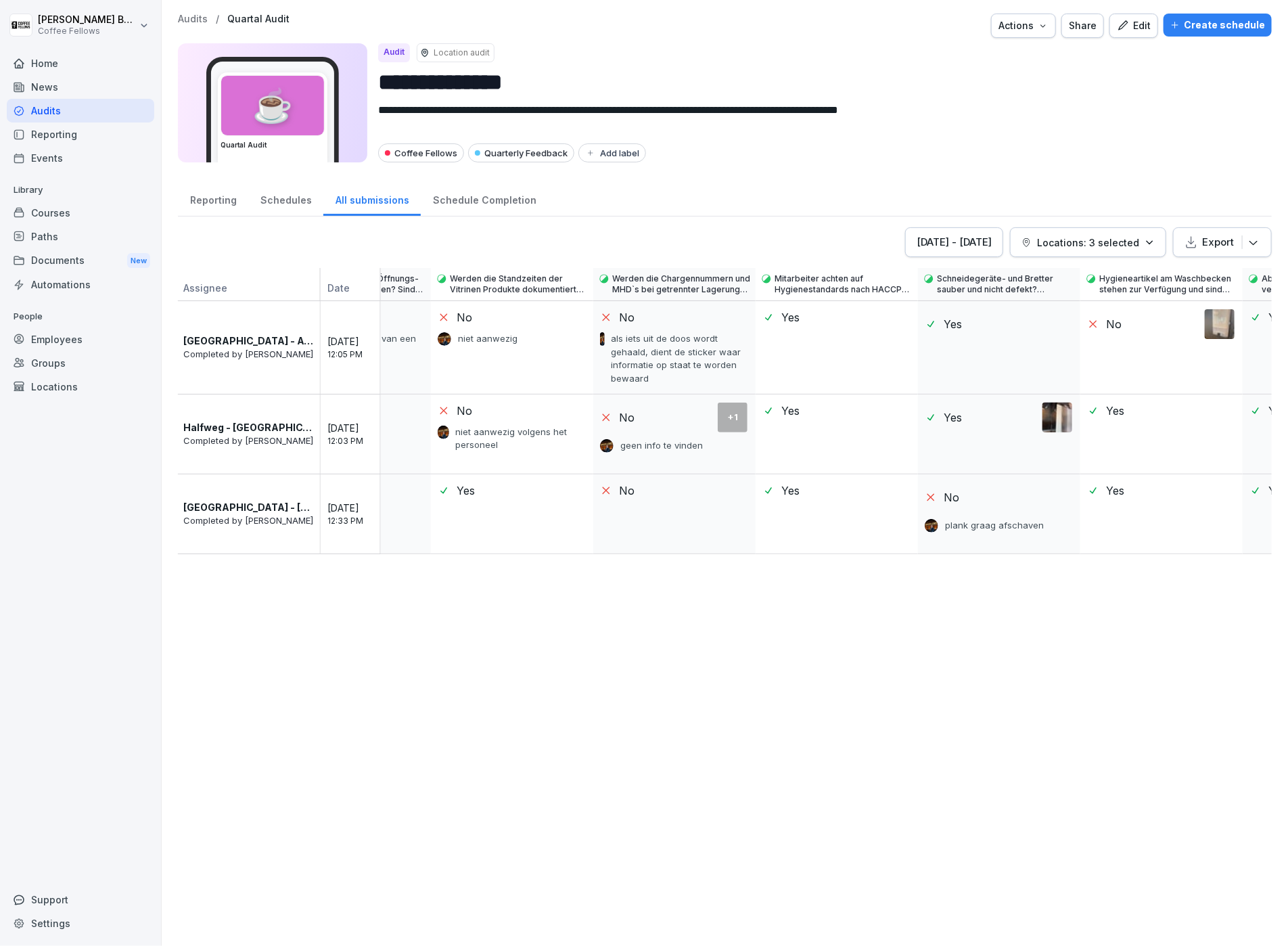
click at [1124, 145] on div "Coffee Fellows Quarterly Feedback Add label" at bounding box center [819, 152] width 883 height 19
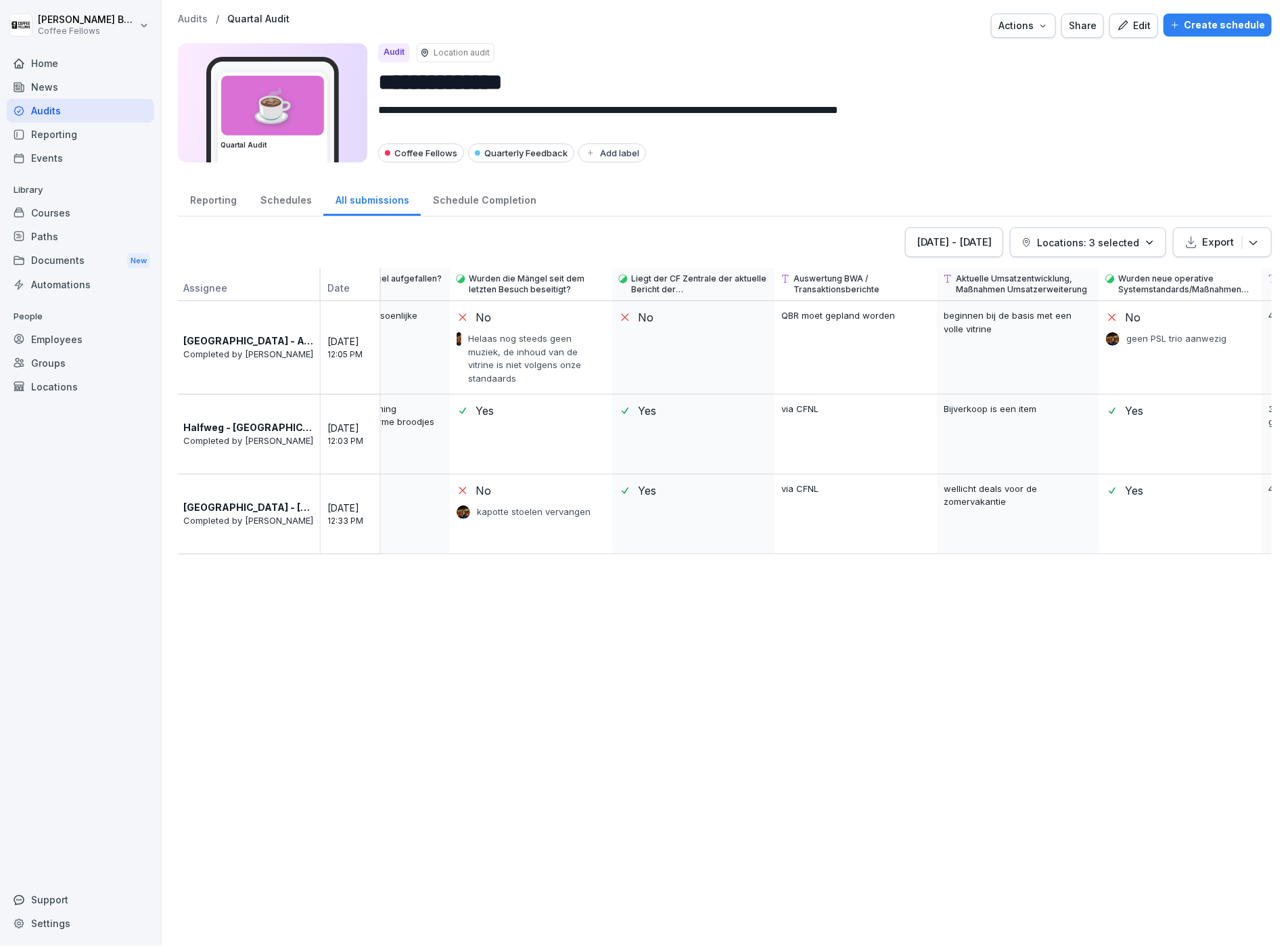
scroll to position [0, 18796]
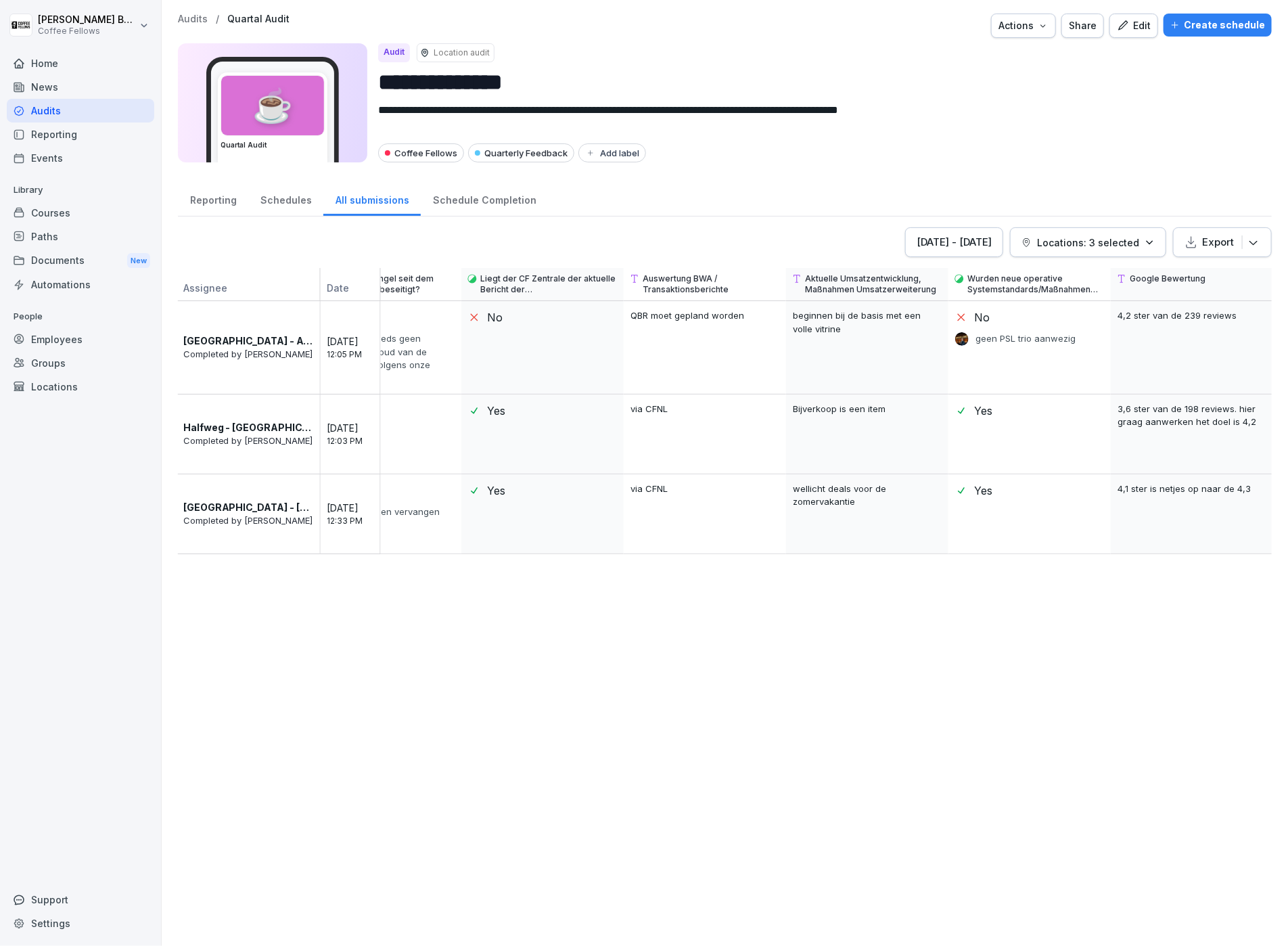
click at [48, 103] on div "Audits" at bounding box center [81, 110] width 148 height 23
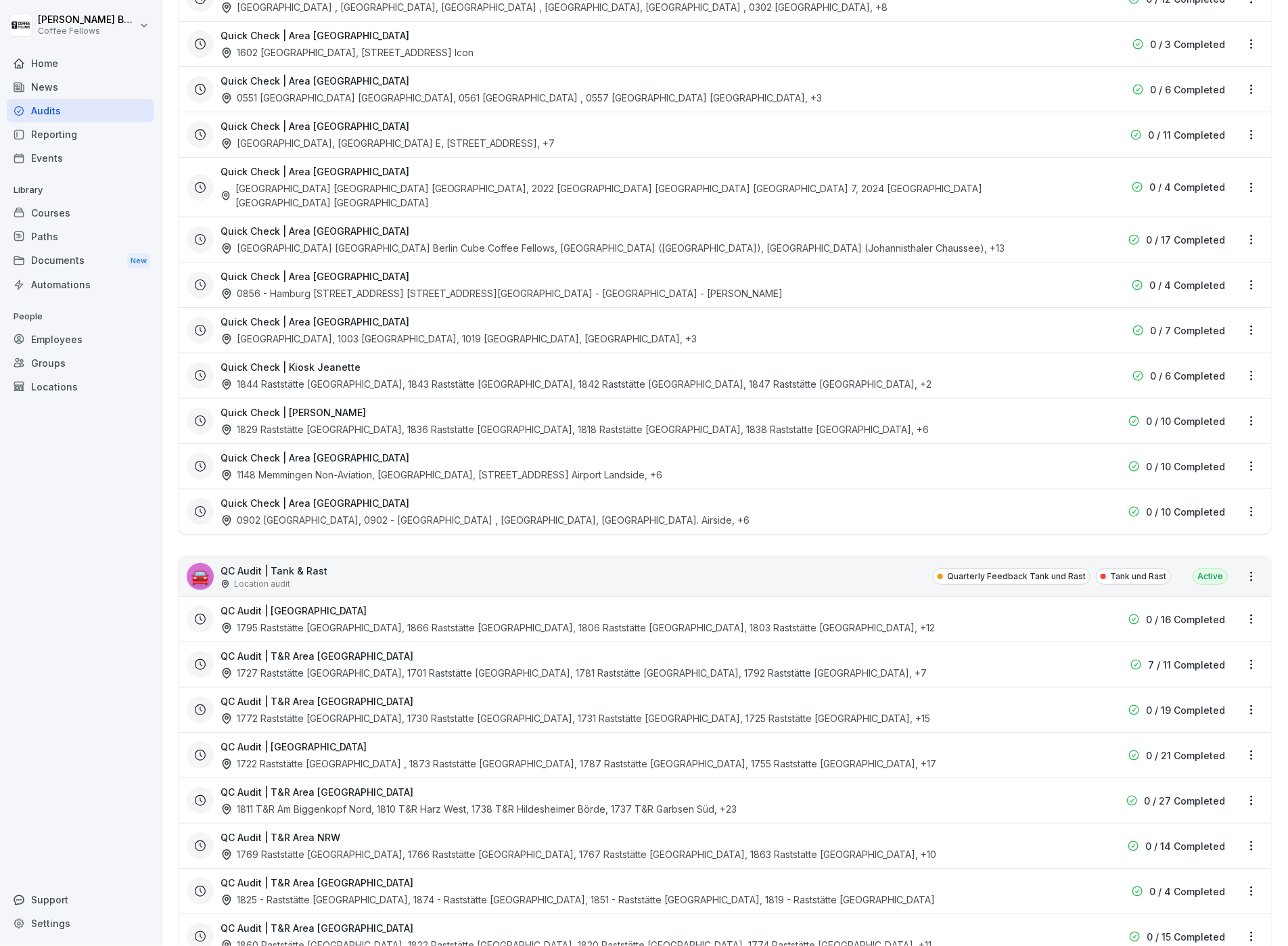
scroll to position [1480, 0]
